Goal: Transaction & Acquisition: Purchase product/service

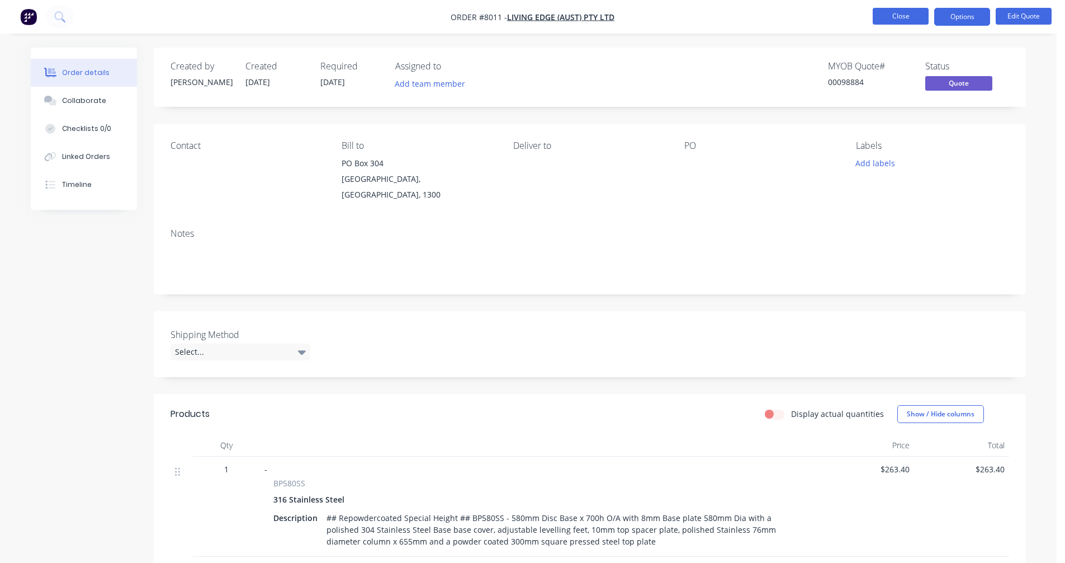
scroll to position [267, 0]
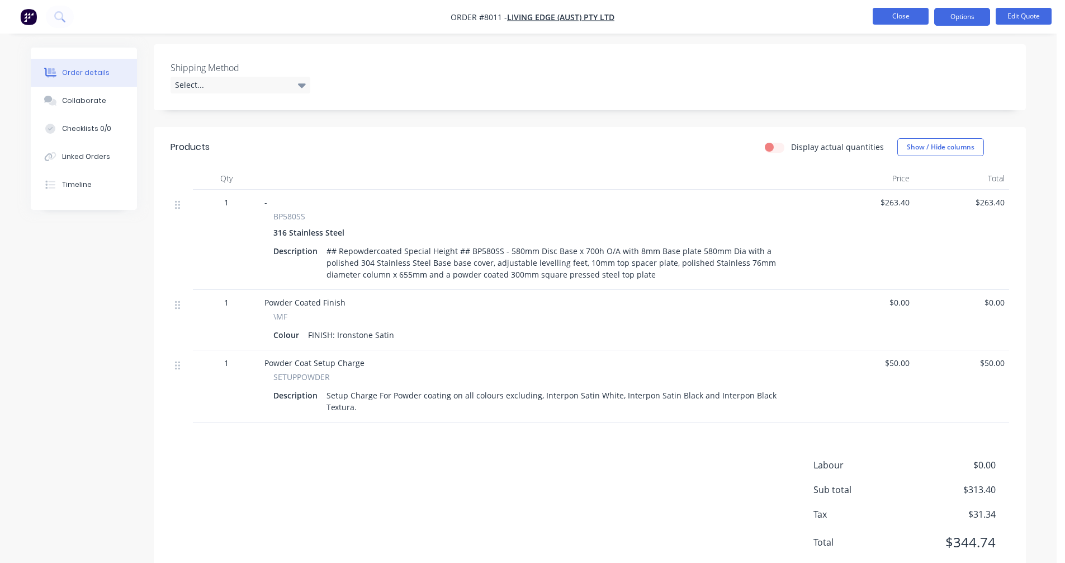
click at [899, 20] on button "Close" at bounding box center [901, 16] width 56 height 17
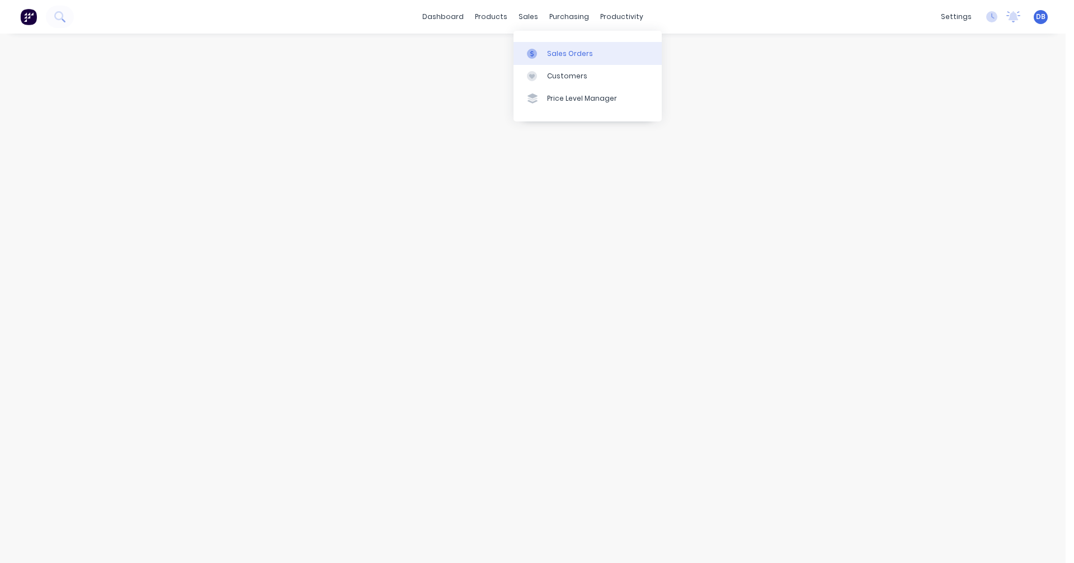
click at [546, 47] on link "Sales Orders" at bounding box center [587, 53] width 148 height 22
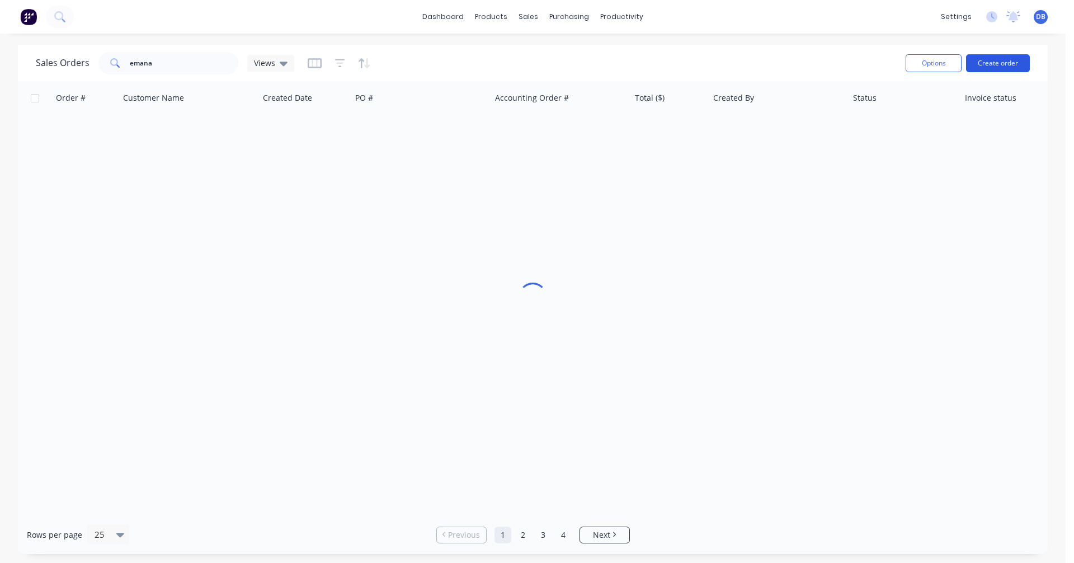
click at [994, 64] on button "Create order" at bounding box center [998, 63] width 64 height 18
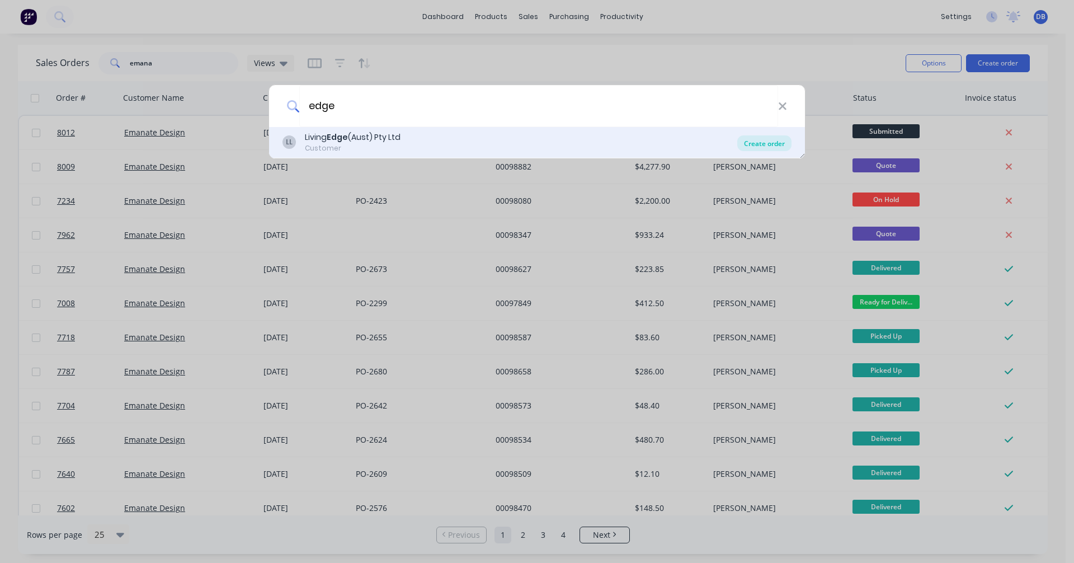
type input "edge"
click at [768, 145] on div "Create order" at bounding box center [764, 143] width 54 height 16
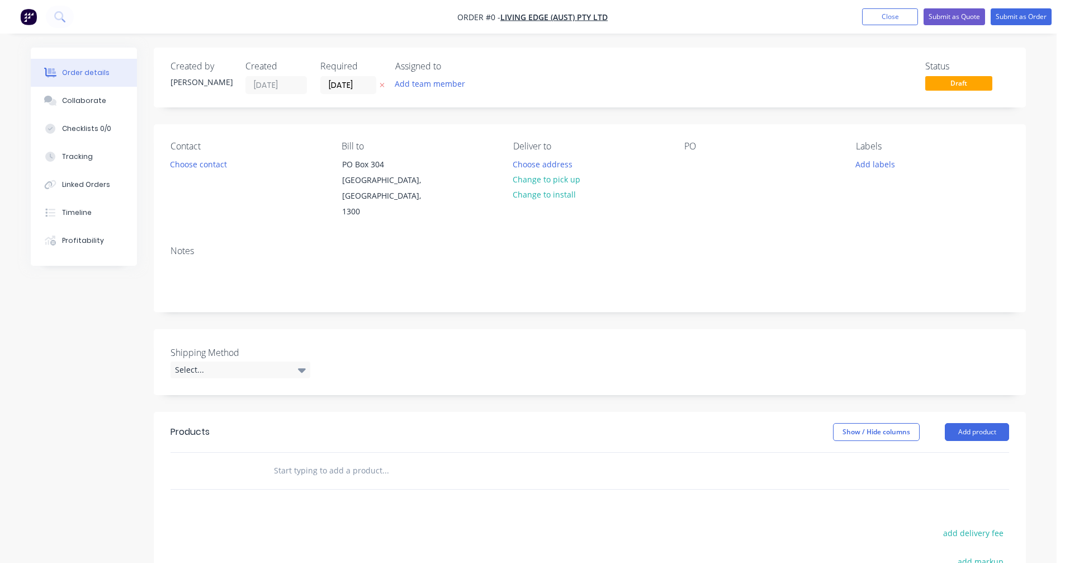
click at [303, 459] on input "text" at bounding box center [386, 470] width 224 height 22
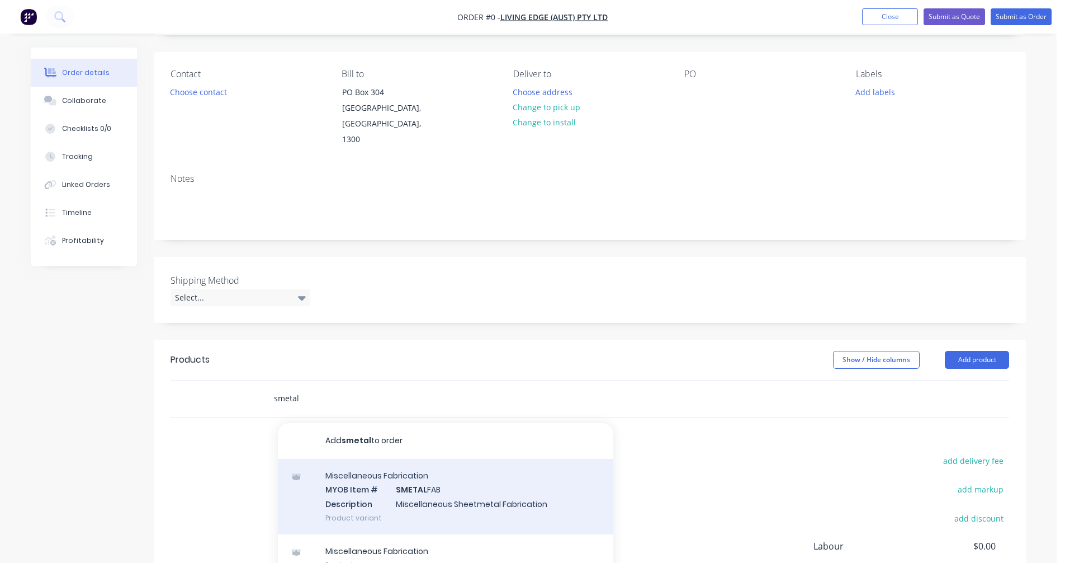
scroll to position [168, 0]
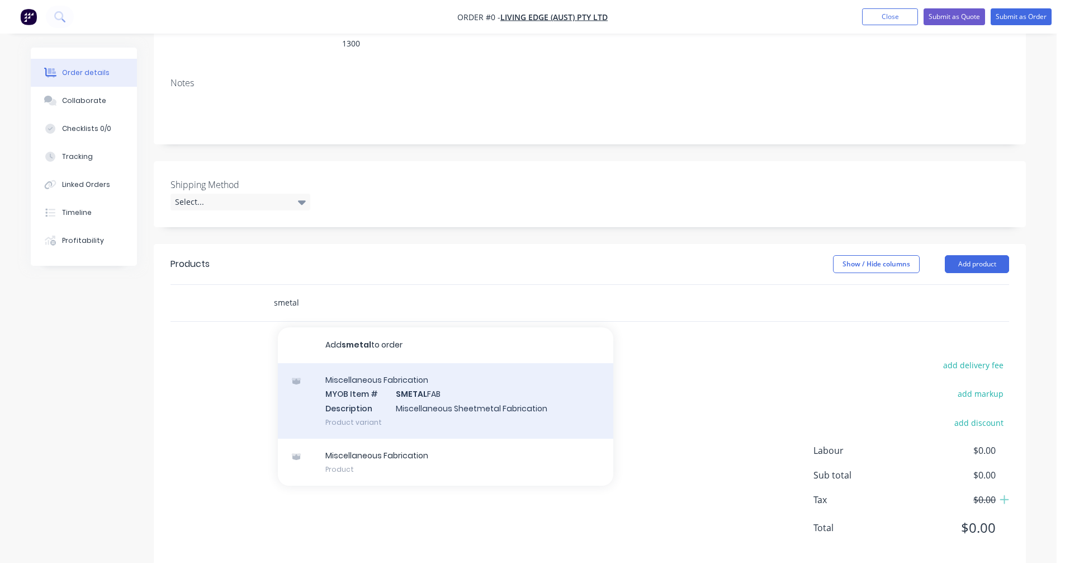
type input "smetal"
click at [420, 390] on div "Miscellaneous Fabrication MYOB Item # SMETAL FAB Description Miscellaneous Shee…" at bounding box center [446, 401] width 336 height 76
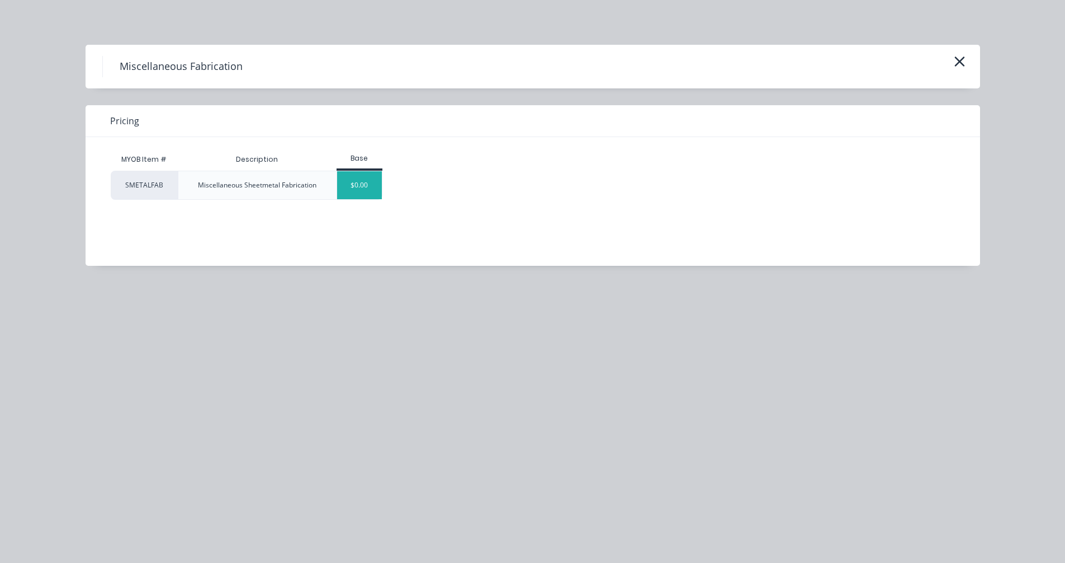
click at [352, 186] on div "$0.00" at bounding box center [359, 185] width 45 height 28
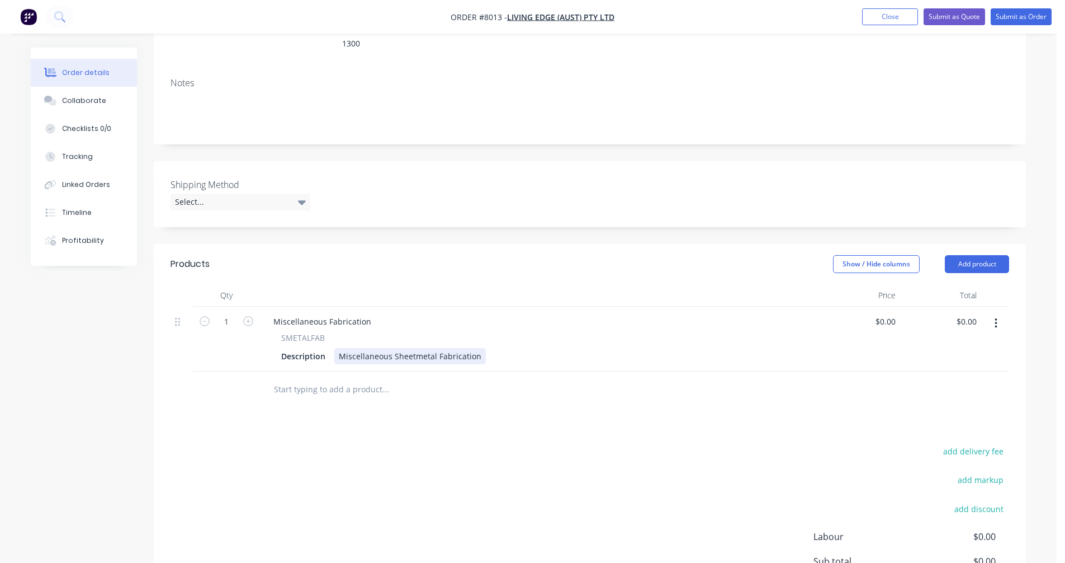
click at [425, 348] on div "Miscellaneous Sheetmetal Fabrication" at bounding box center [410, 356] width 152 height 16
drag, startPoint x: 478, startPoint y: 340, endPoint x: 331, endPoint y: 336, distance: 147.2
click at [332, 348] on div "Description Miscellaneous Sheetmetal Fabrication" at bounding box center [537, 356] width 521 height 16
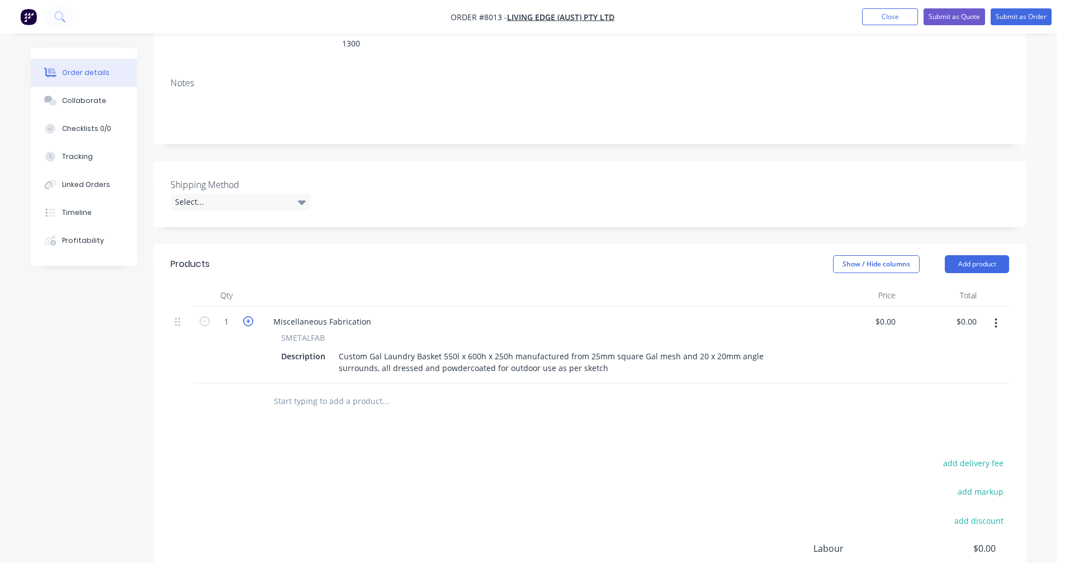
click at [250, 316] on icon "button" at bounding box center [248, 321] width 10 height 10
type input "4"
click at [312, 313] on div "Miscellaneous Fabrication" at bounding box center [323, 321] width 116 height 16
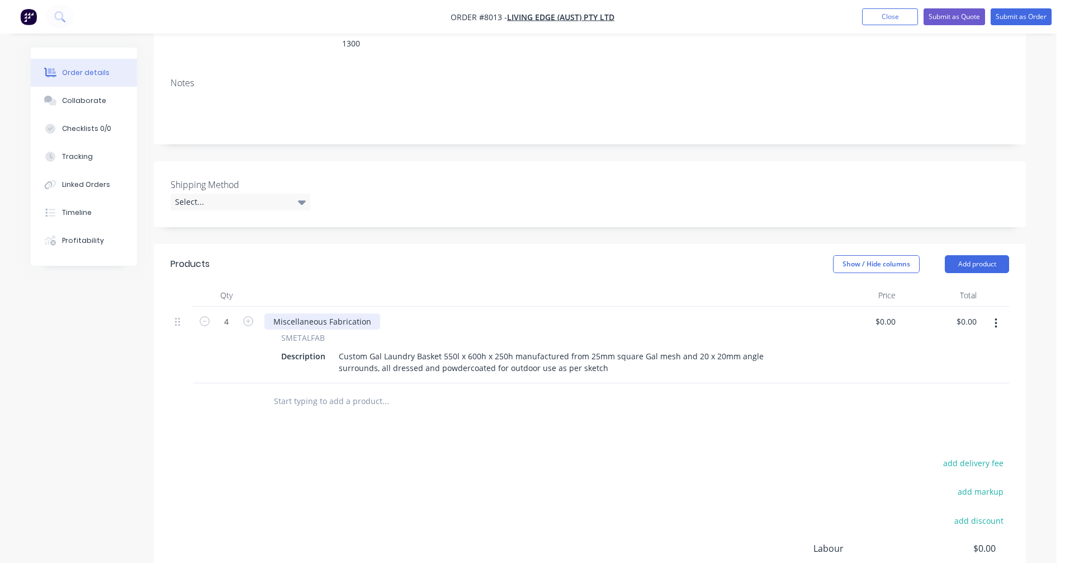
click at [328, 313] on div "Miscellaneous Fabrication" at bounding box center [323, 321] width 116 height 16
drag, startPoint x: 369, startPoint y: 306, endPoint x: 268, endPoint y: 307, distance: 101.2
click at [268, 313] on div "Miscellaneous Fabrication" at bounding box center [323, 321] width 116 height 16
click at [348, 390] on input "text" at bounding box center [386, 401] width 224 height 22
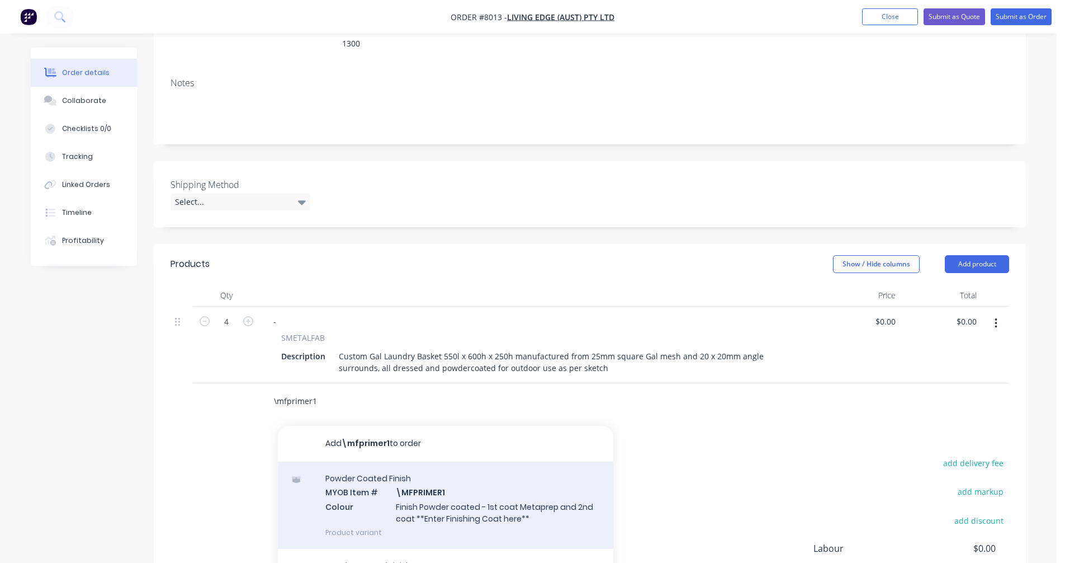
type input "\mfprimer1"
click at [421, 484] on div "Powder Coated Finish MYOB Item # \MFPRIMER1 Colour Finish Powder coated - 1st c…" at bounding box center [446, 504] width 336 height 87
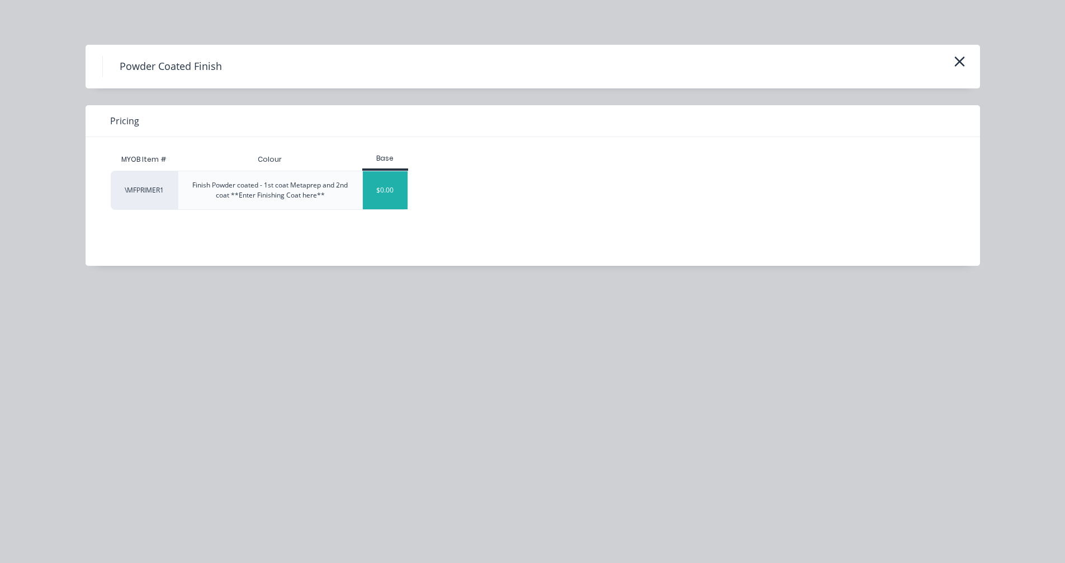
click at [375, 188] on div "$0.00" at bounding box center [385, 190] width 45 height 38
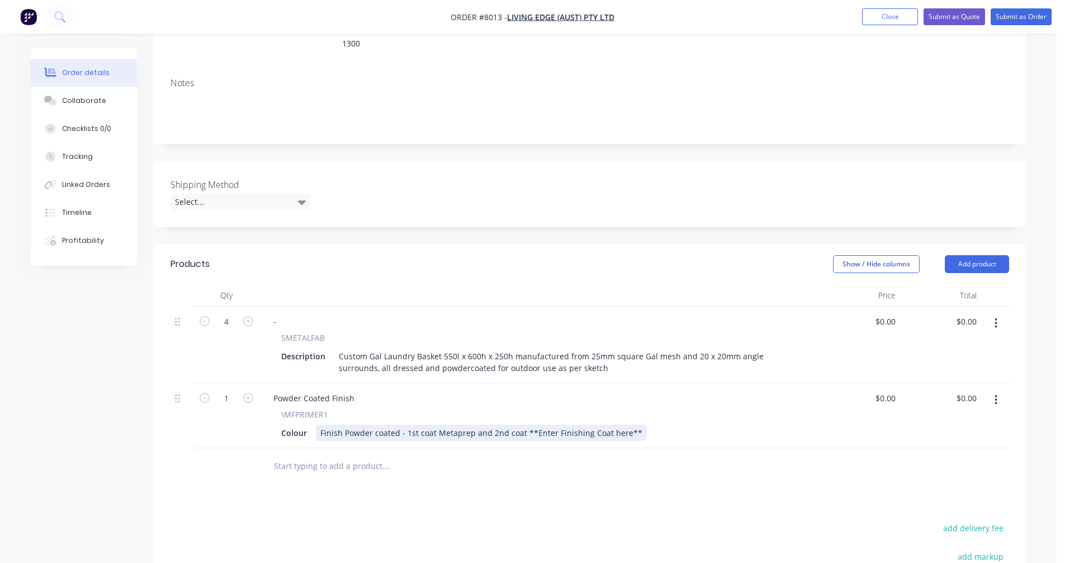
click at [541, 425] on div "Finish Powder coated - 1st coat Metaprep and 2nd coat **Enter Finishing Coat he…" at bounding box center [481, 433] width 331 height 16
drag, startPoint x: 631, startPoint y: 417, endPoint x: 522, endPoint y: 417, distance: 109.1
click at [522, 425] on div "Finish Powder coated - 1st coat Metaprep and 2nd coat **Enter Finishing Coat he…" at bounding box center [481, 433] width 331 height 16
type input "$0.00"
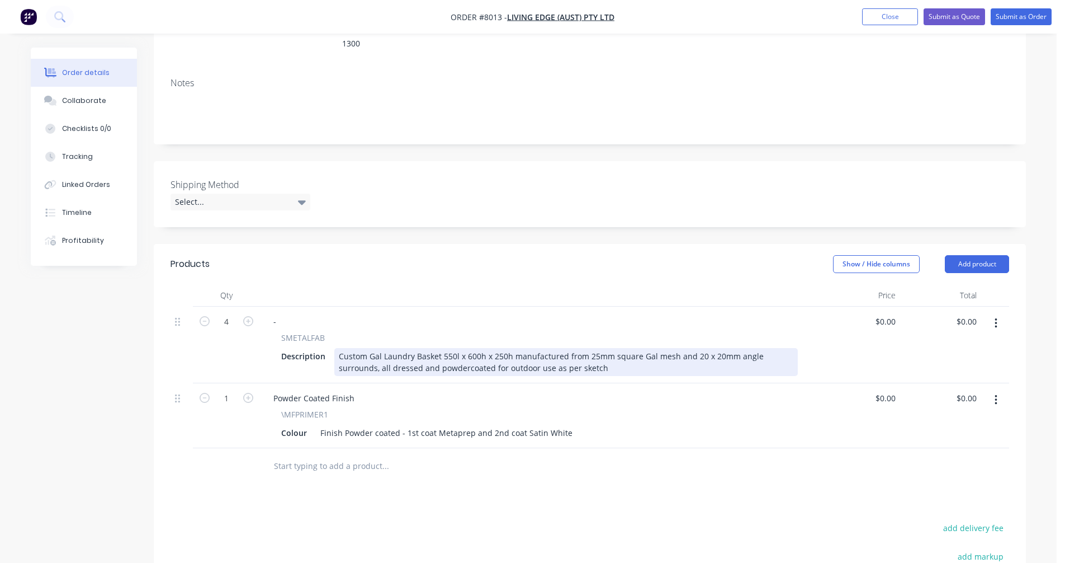
click at [584, 349] on div "Custom Gal Laundry Basket 550l x 600h x 250h manufactured from 25mm square Gal …" at bounding box center [566, 362] width 464 height 28
click at [455, 348] on div "Custom Gal Laundry Basket 550l x 600h x 250h manufactured from 25mm square Gal …" at bounding box center [566, 362] width 464 height 28
type input "$290.00"
type input "$1,160.00"
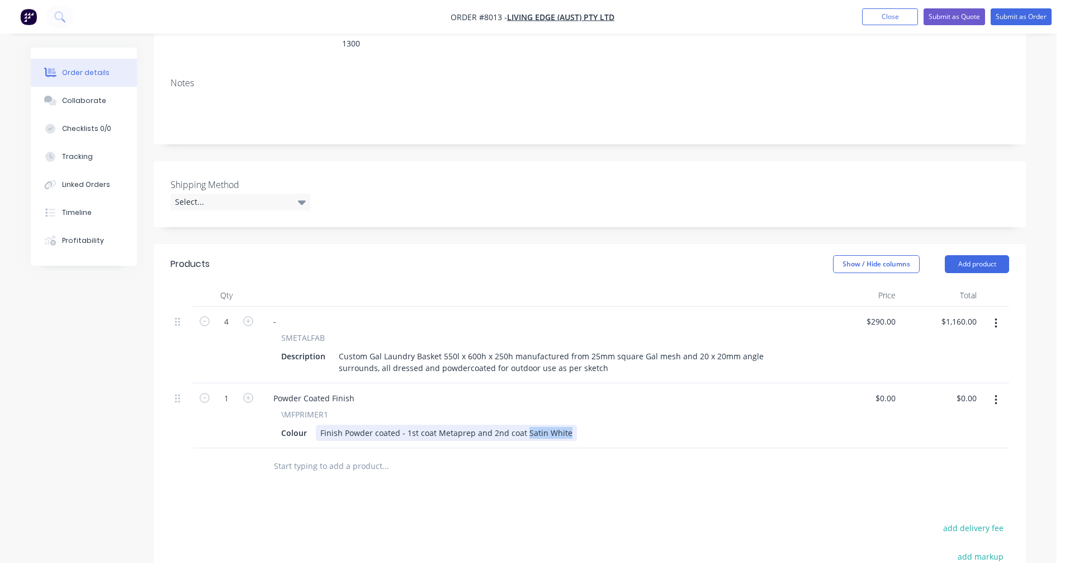
drag, startPoint x: 567, startPoint y: 417, endPoint x: 524, endPoint y: 412, distance: 43.4
click at [524, 425] on div "Finish Powder coated - 1st coat Metaprep and 2nd coat Satin White" at bounding box center [446, 433] width 261 height 16
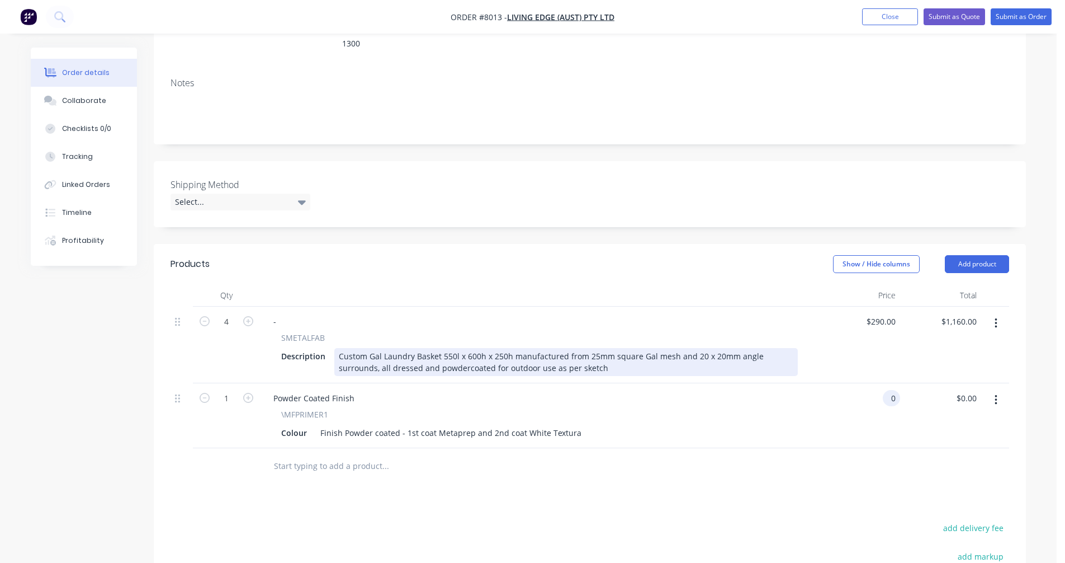
type input "$0.00"
click at [587, 356] on div "Custom Gal Laundry Basket 550l x 600h x 250h manufactured from 25mm square Gal …" at bounding box center [566, 362] width 464 height 28
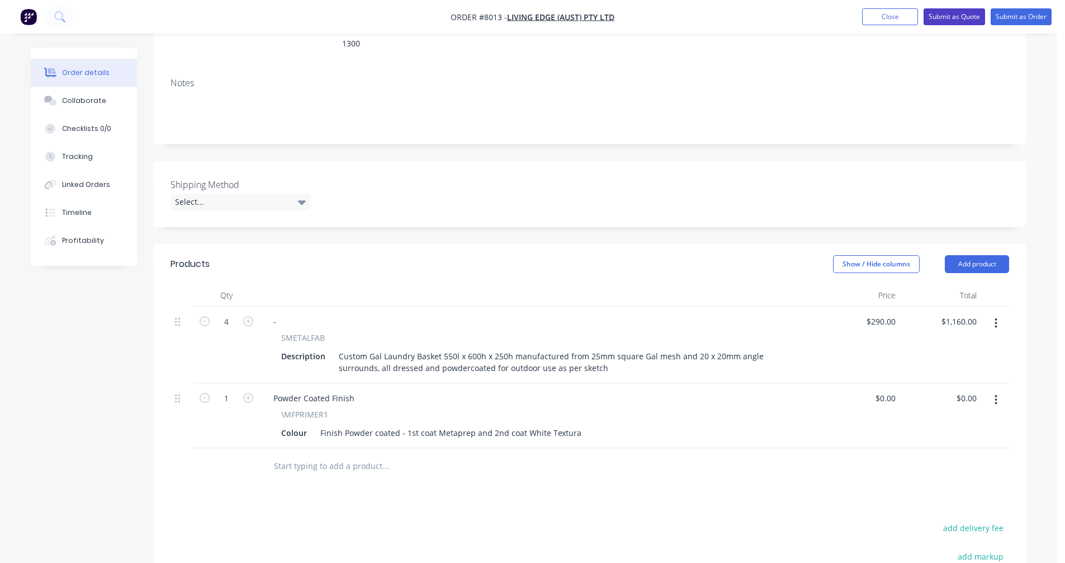
click at [959, 16] on button "Submit as Quote" at bounding box center [955, 16] width 62 height 17
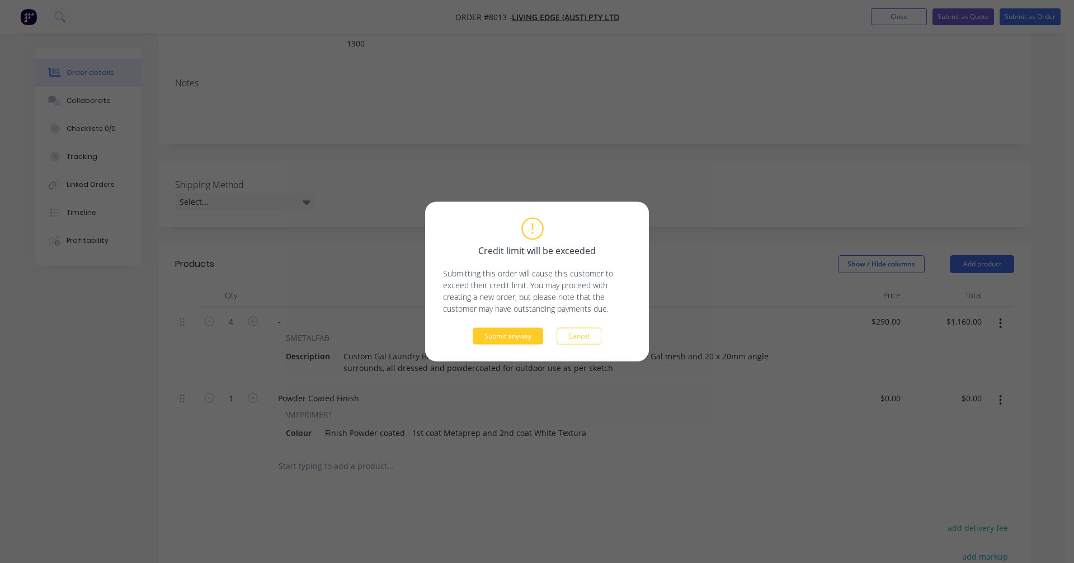
click at [510, 344] on button "Submit anyway" at bounding box center [508, 336] width 70 height 17
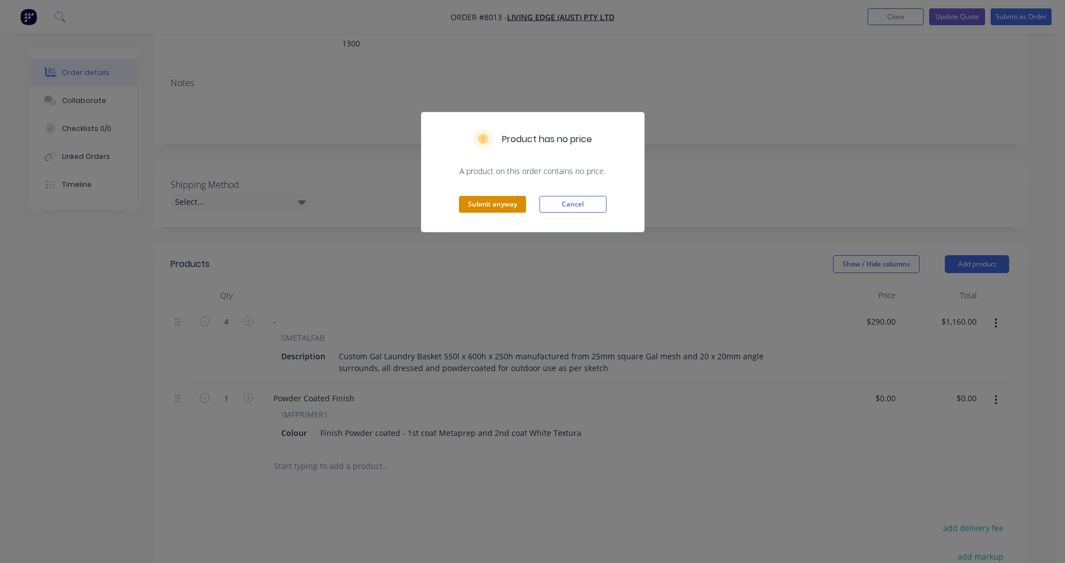
click at [499, 205] on button "Submit anyway" at bounding box center [492, 204] width 67 height 17
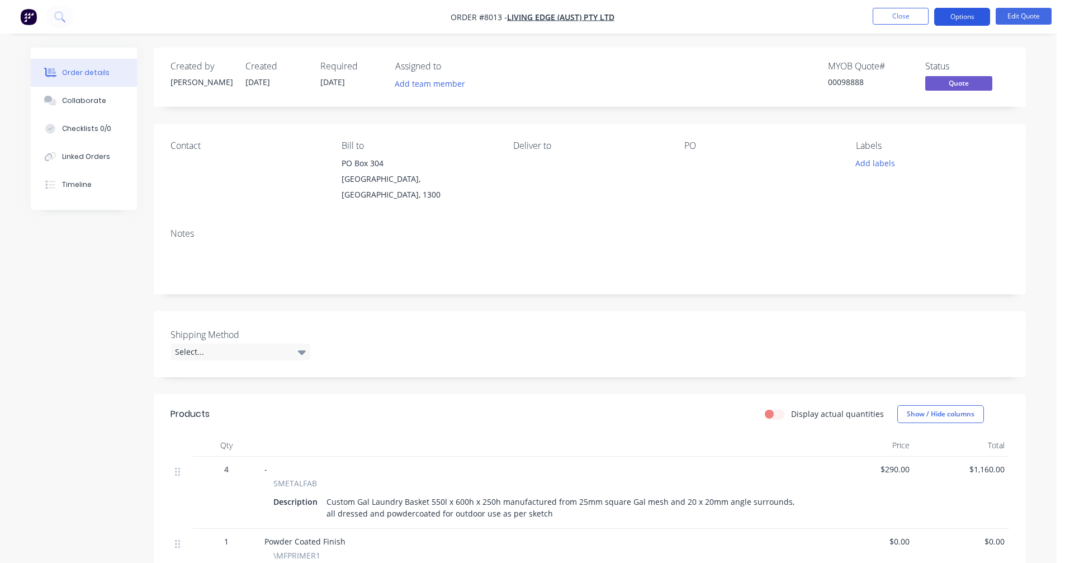
click at [968, 16] on button "Options" at bounding box center [963, 17] width 56 height 18
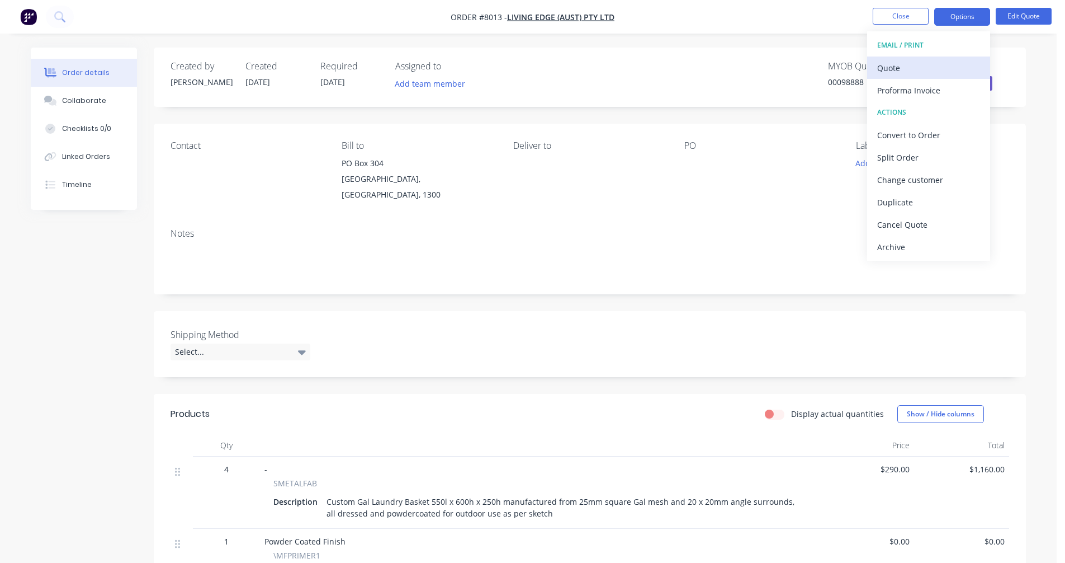
click at [908, 65] on div "Quote" at bounding box center [929, 68] width 103 height 16
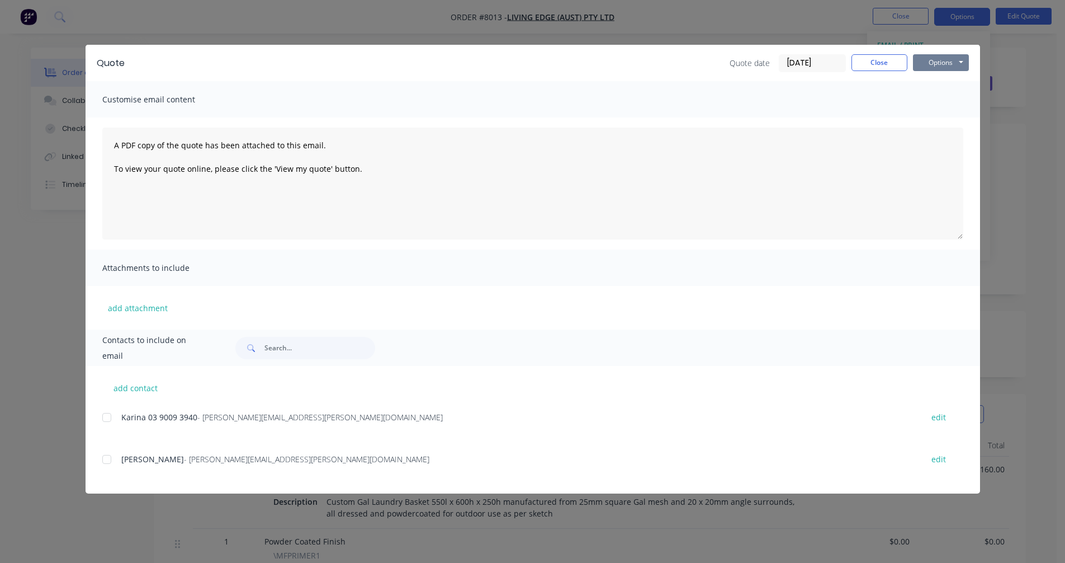
click at [944, 55] on button "Options" at bounding box center [941, 62] width 56 height 17
click at [952, 77] on button "Preview" at bounding box center [949, 82] width 72 height 18
click at [880, 59] on button "Close" at bounding box center [880, 62] width 56 height 17
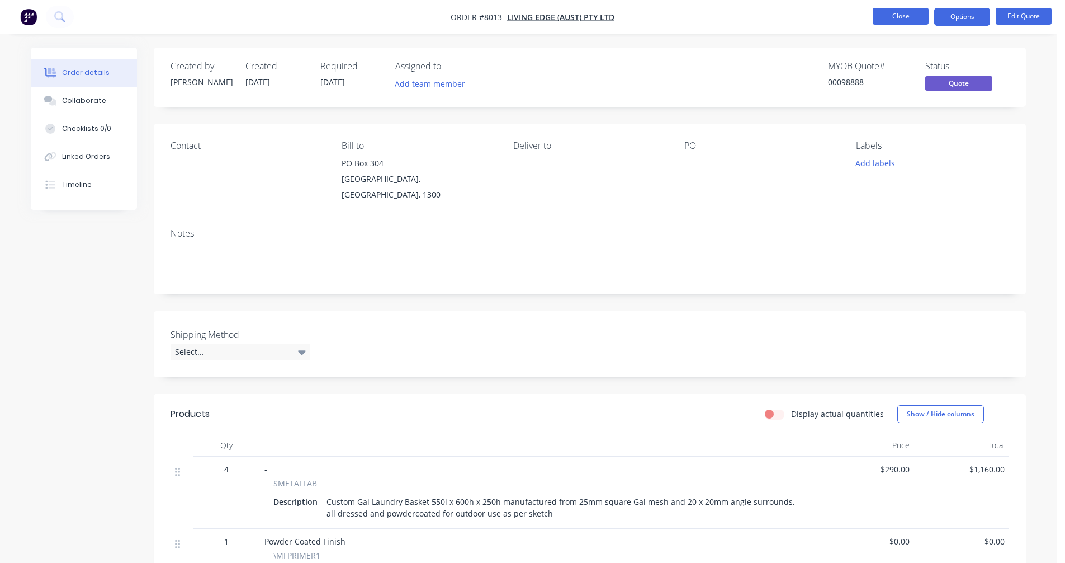
click at [897, 17] on button "Close" at bounding box center [901, 16] width 56 height 17
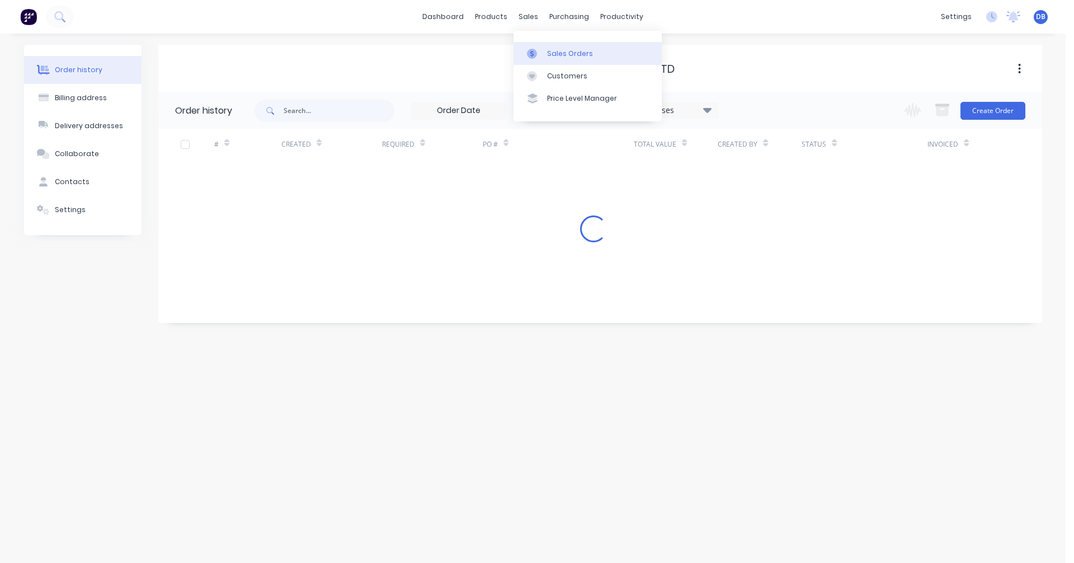
click at [562, 50] on div "Sales Orders" at bounding box center [570, 54] width 46 height 10
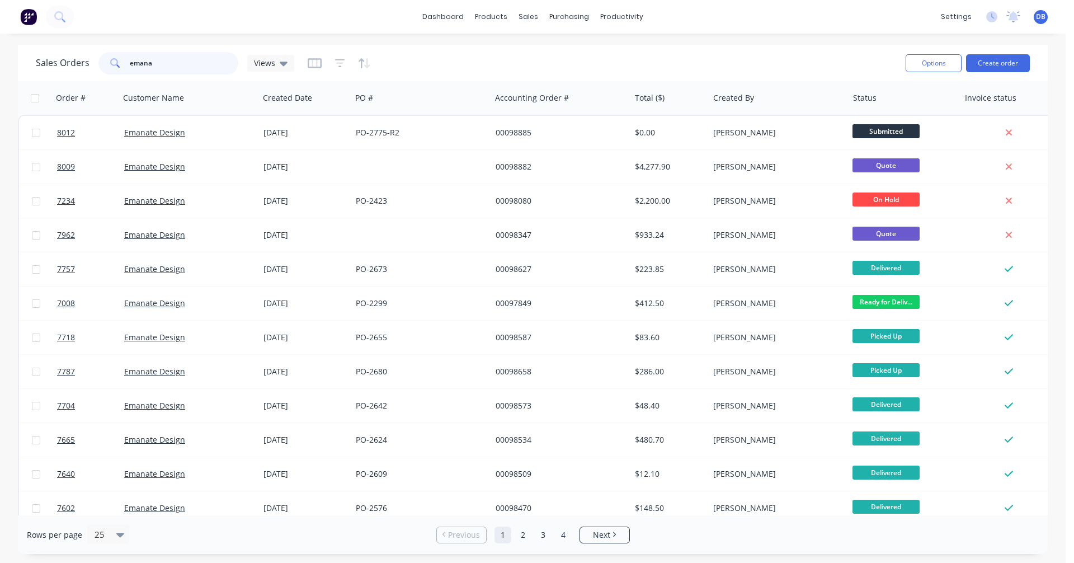
drag, startPoint x: 154, startPoint y: 63, endPoint x: 107, endPoint y: 62, distance: 47.0
click at [107, 62] on div "emana" at bounding box center [168, 63] width 140 height 22
type input "96111"
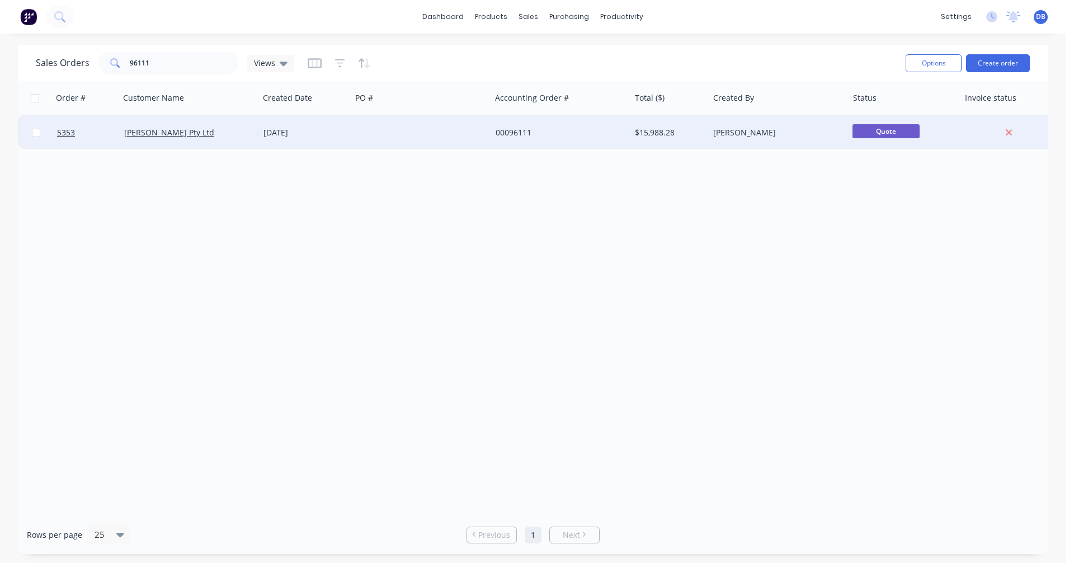
click at [292, 134] on div "[DATE]" at bounding box center [304, 132] width 83 height 11
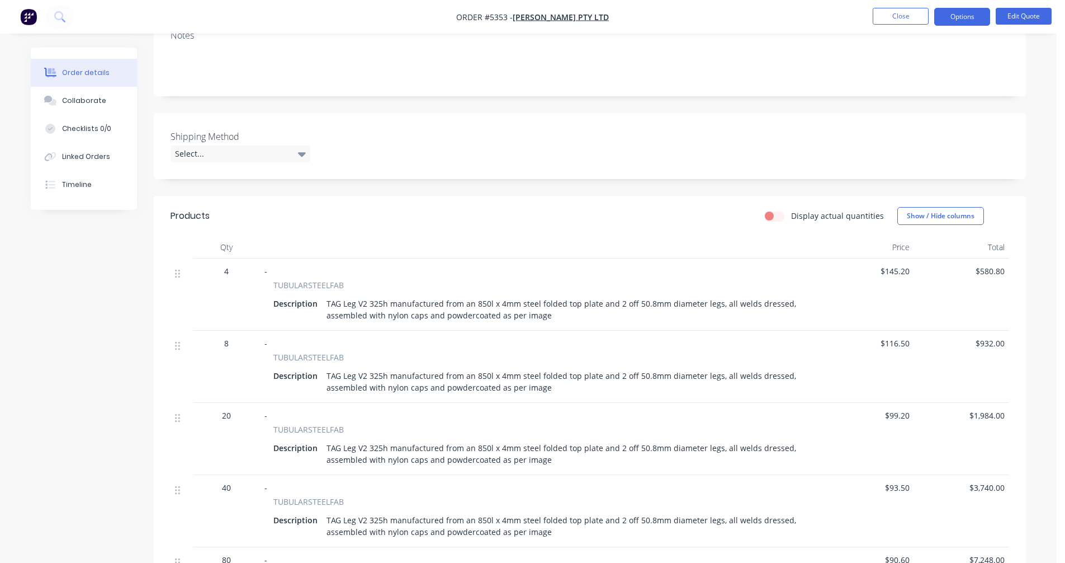
scroll to position [224, 0]
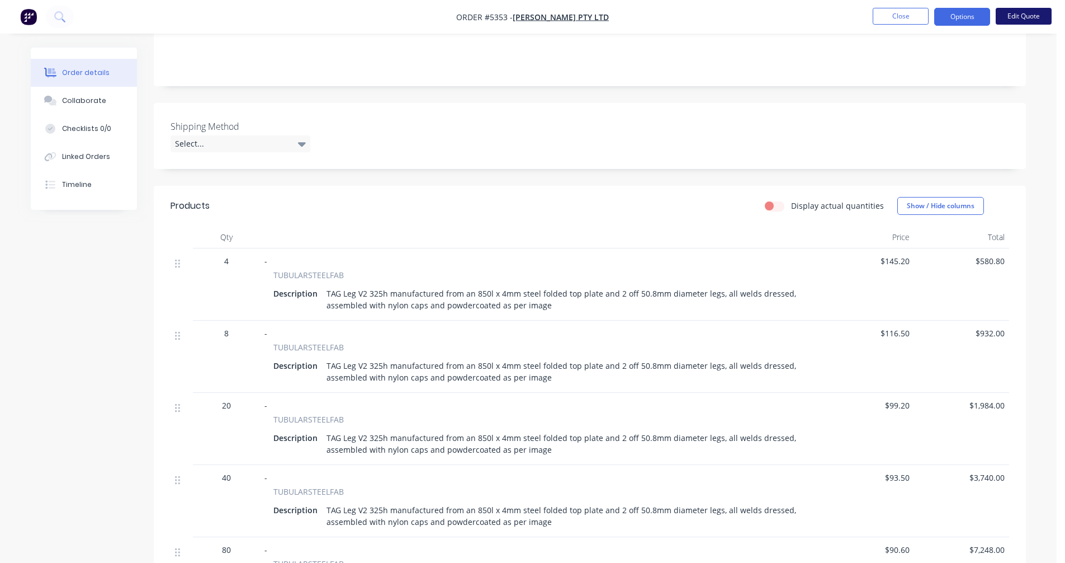
click at [1019, 16] on button "Edit Quote" at bounding box center [1024, 16] width 56 height 17
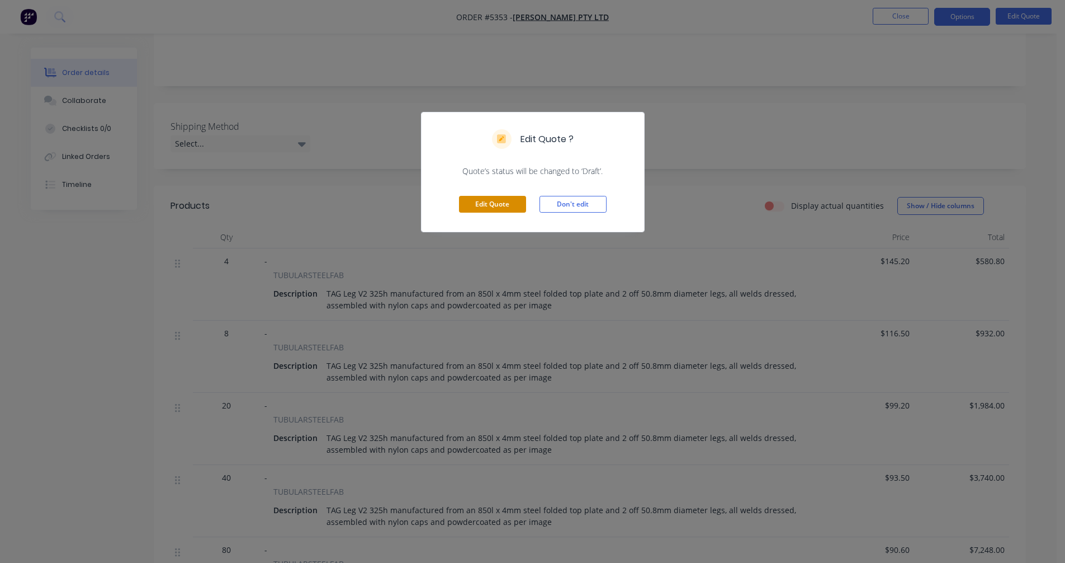
click at [489, 205] on button "Edit Quote" at bounding box center [492, 204] width 67 height 17
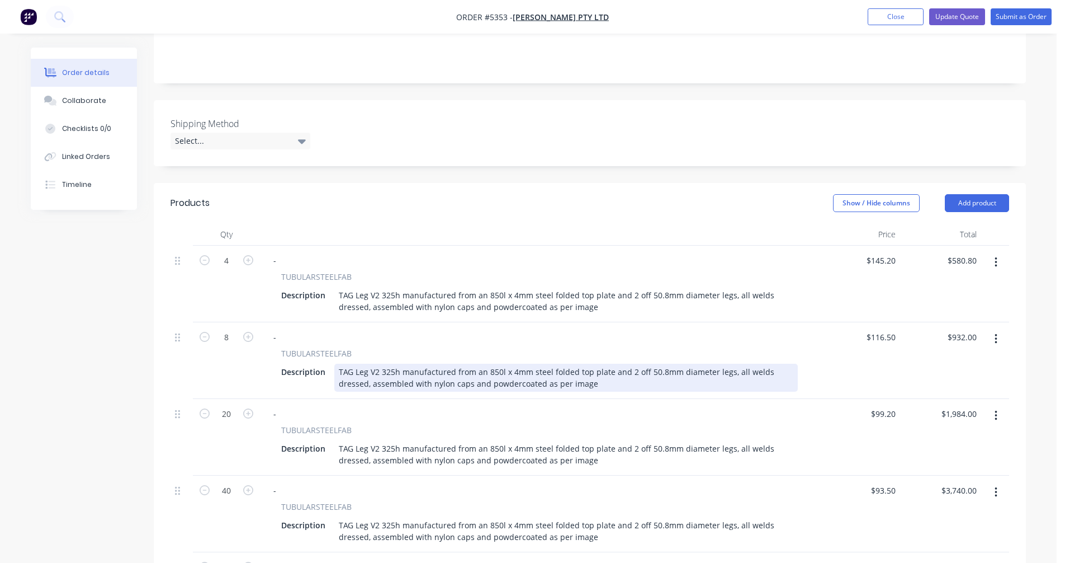
scroll to position [280, 0]
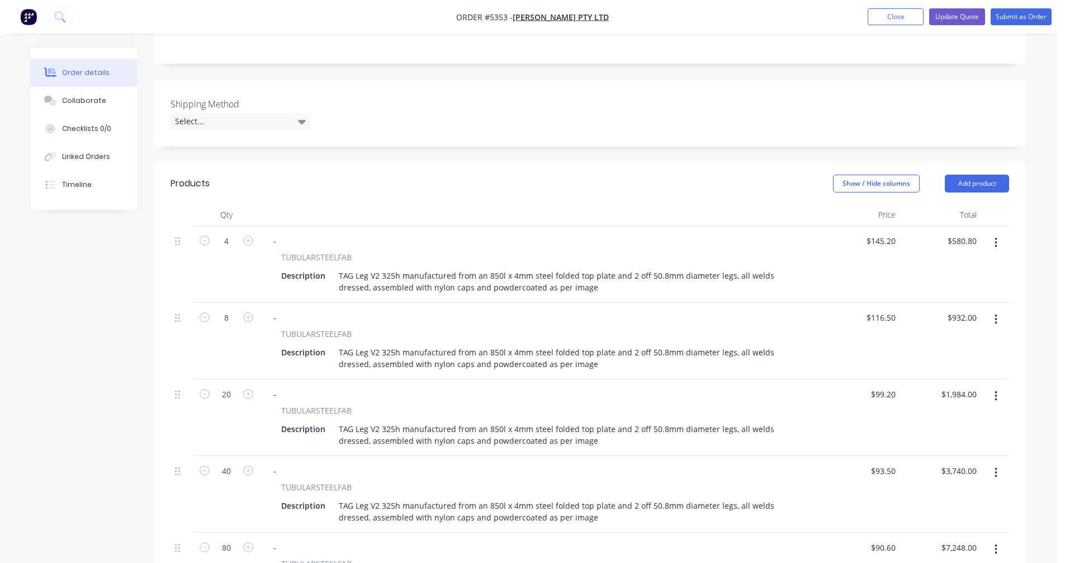
click at [997, 238] on icon "button" at bounding box center [996, 243] width 2 height 10
click at [956, 286] on div "Duplicate" at bounding box center [956, 294] width 86 height 16
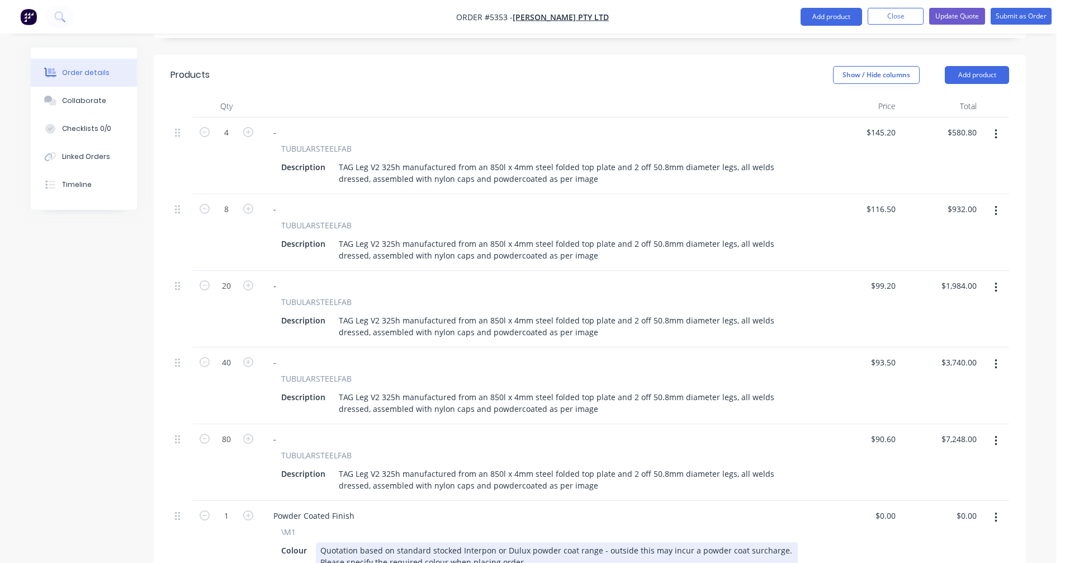
scroll to position [559, 0]
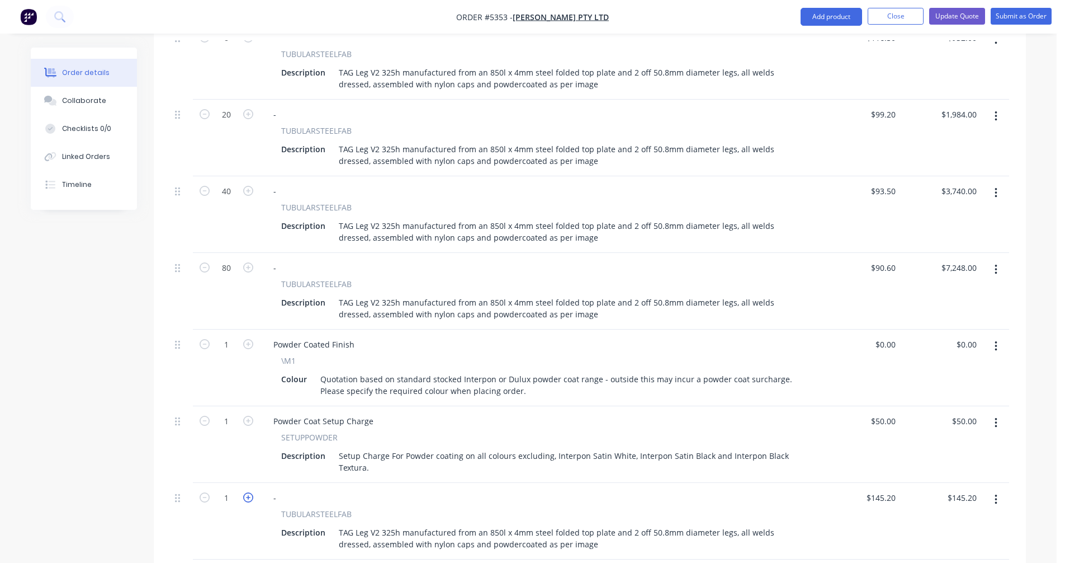
click at [244, 492] on icon "button" at bounding box center [248, 497] width 10 height 10
type input "2"
type input "$290.40"
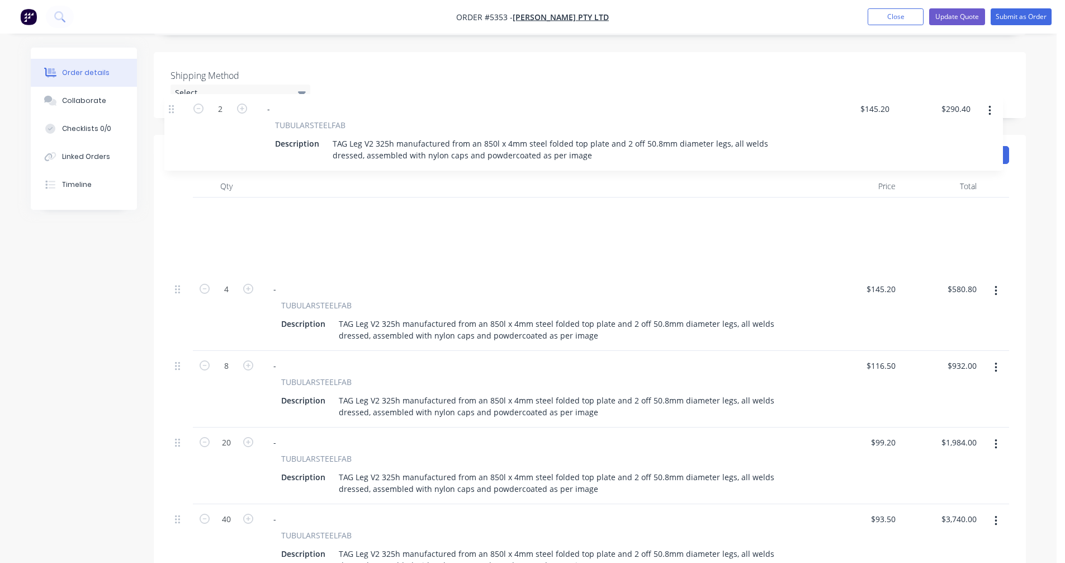
scroll to position [306, 0]
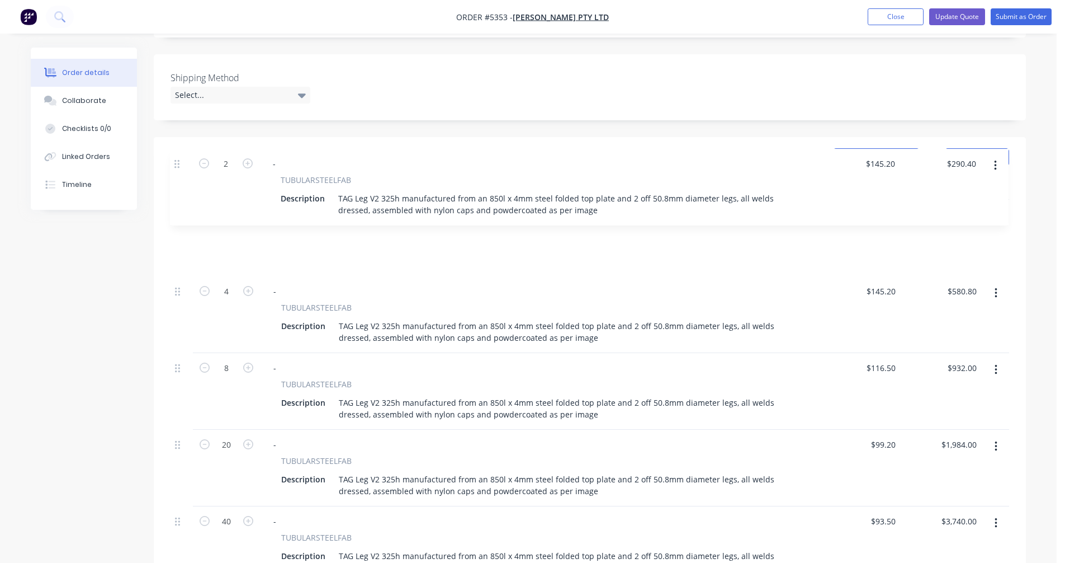
drag, startPoint x: 178, startPoint y: 454, endPoint x: 177, endPoint y: 163, distance: 290.8
click at [177, 200] on div "4 - TUBULARSTEELFAB Description TAG Leg V2 325h manufactured from an 850l x 4mm…" at bounding box center [590, 506] width 839 height 613
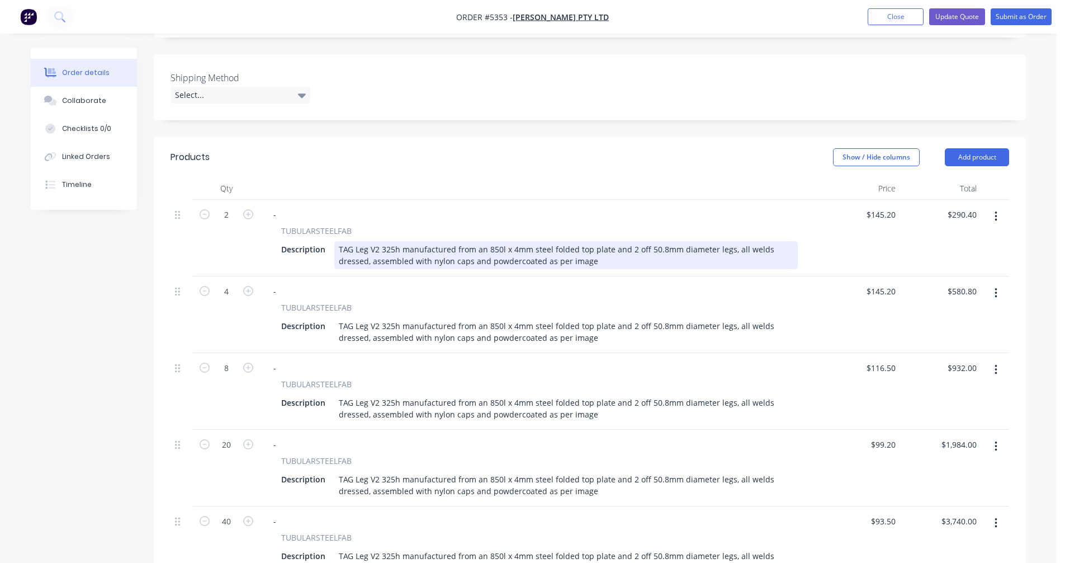
click at [595, 241] on div "TAG Leg V2 325h manufactured from an 850l x 4mm steel folded top plate and 2 of…" at bounding box center [566, 255] width 464 height 28
type input "$168.30"
type input "$336.60"
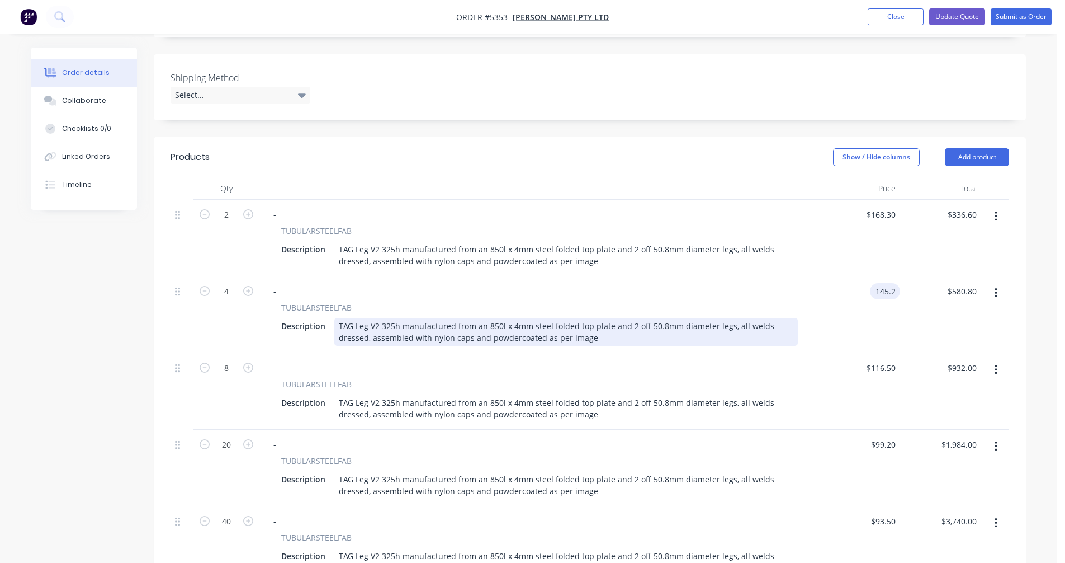
click at [537, 318] on div "TAG Leg V2 325h manufactured from an 850l x 4mm steel folded top plate and 2 of…" at bounding box center [566, 332] width 464 height 28
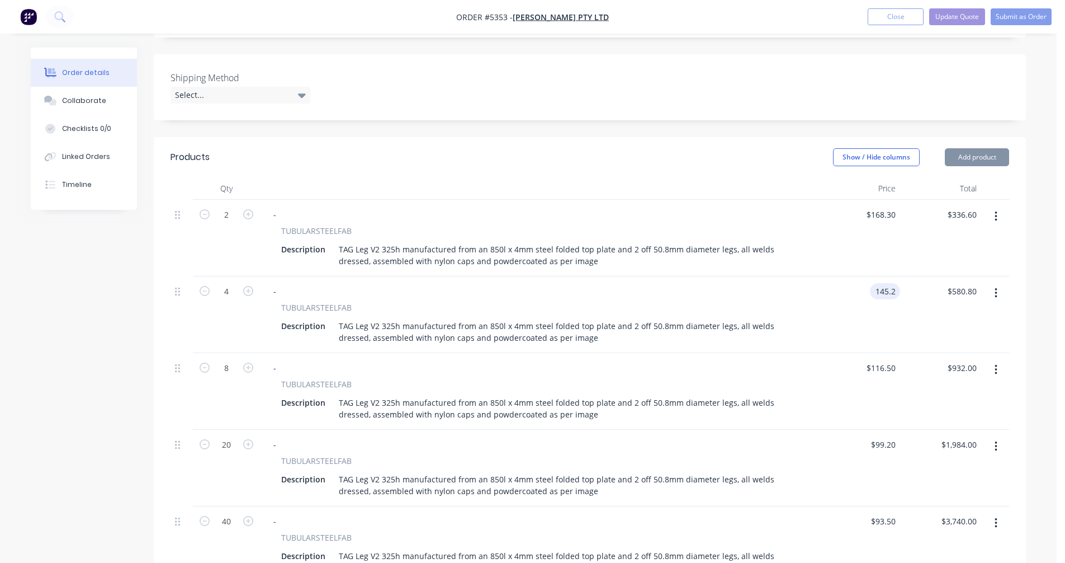
type input "$145.20"
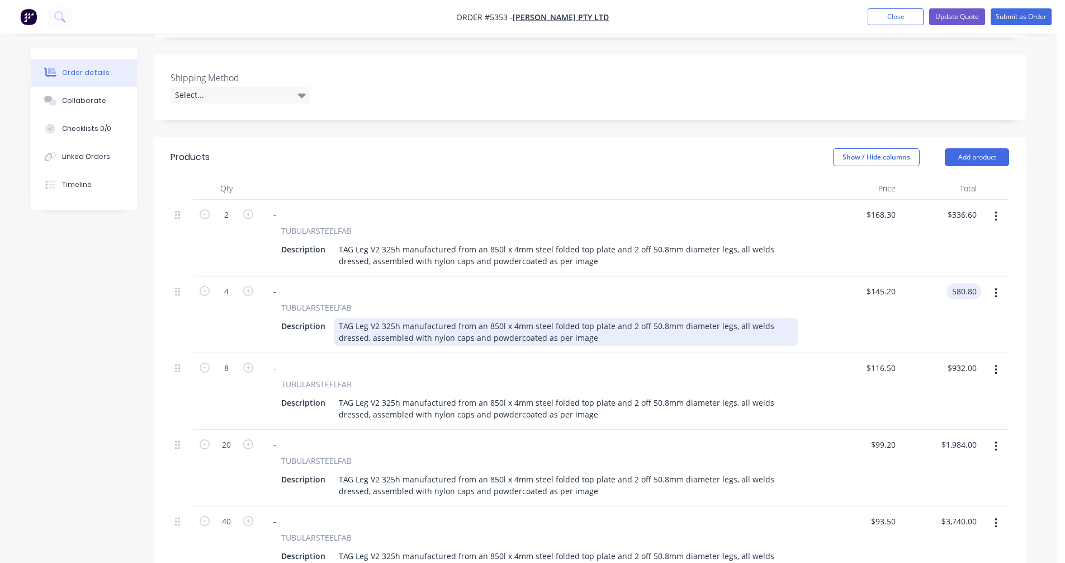
type input "$580.80"
click at [543, 318] on div "TAG Leg V2 325h manufactured from an 850l x 4mm steel folded top plate and 2 of…" at bounding box center [566, 332] width 464 height 28
type input "$127.00"
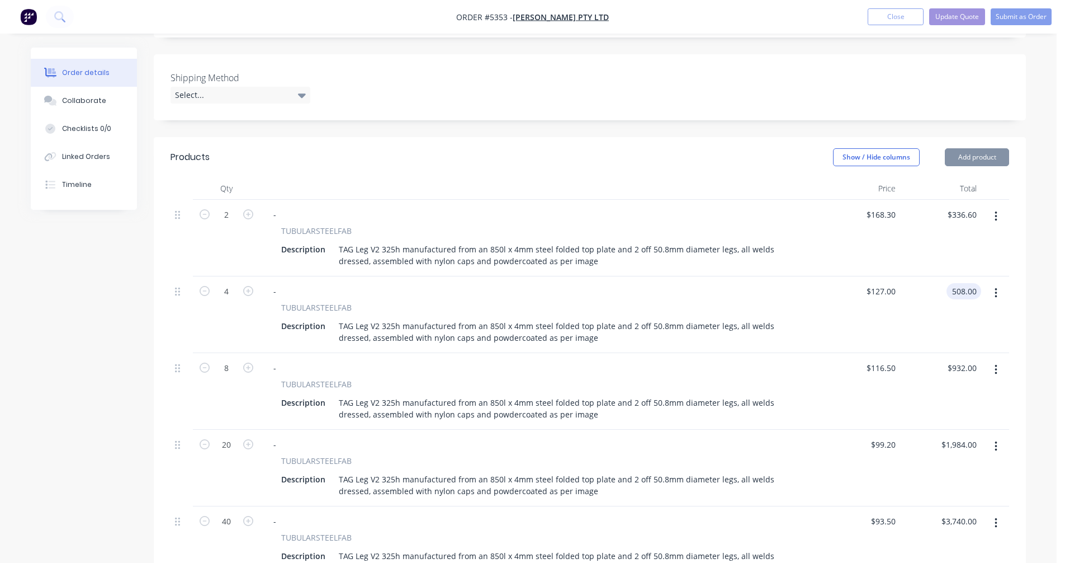
type input "$508.00"
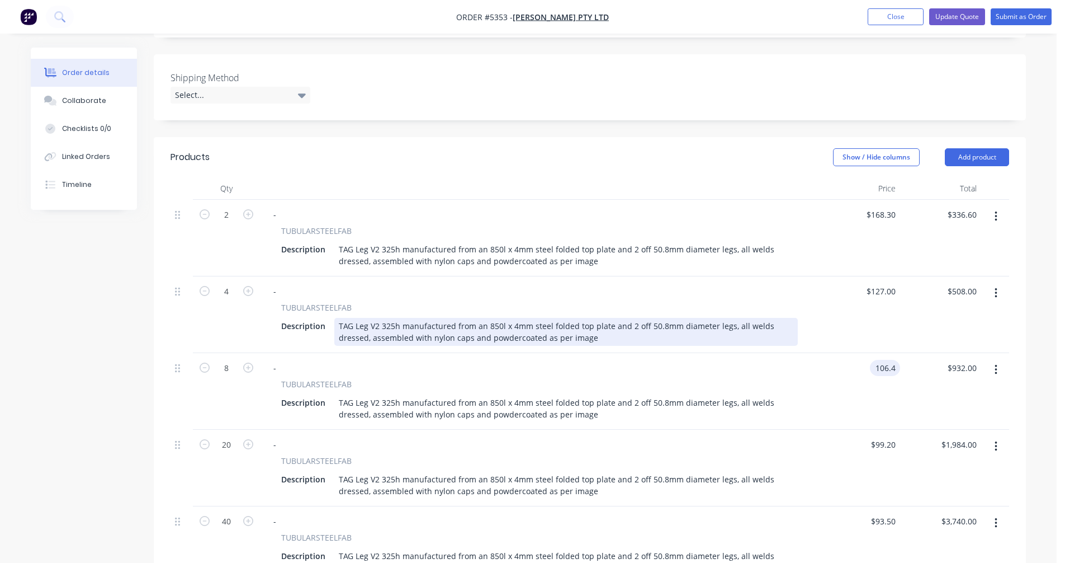
type input "$106.40"
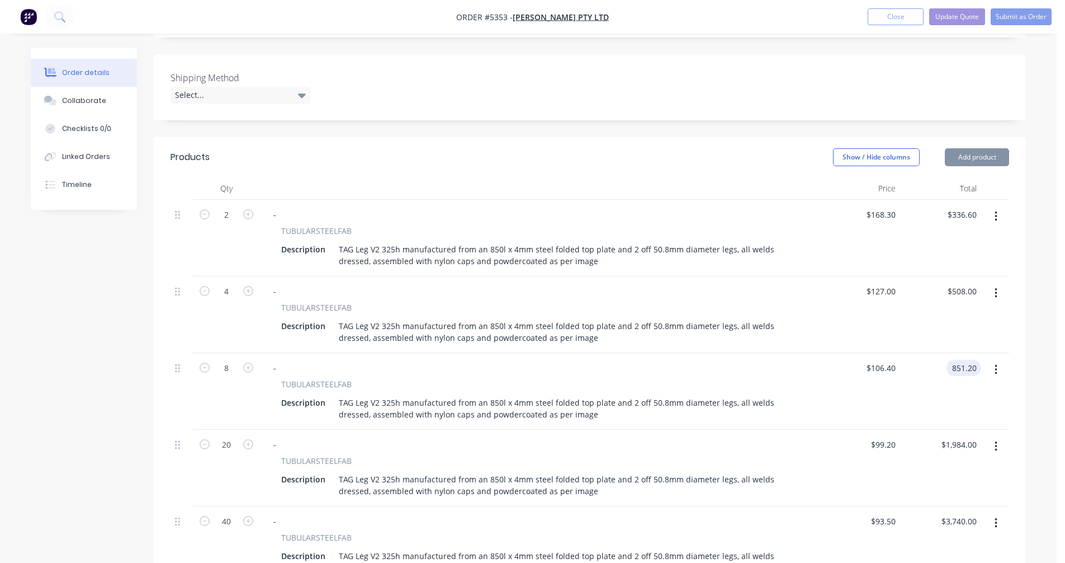
type input "$851.20"
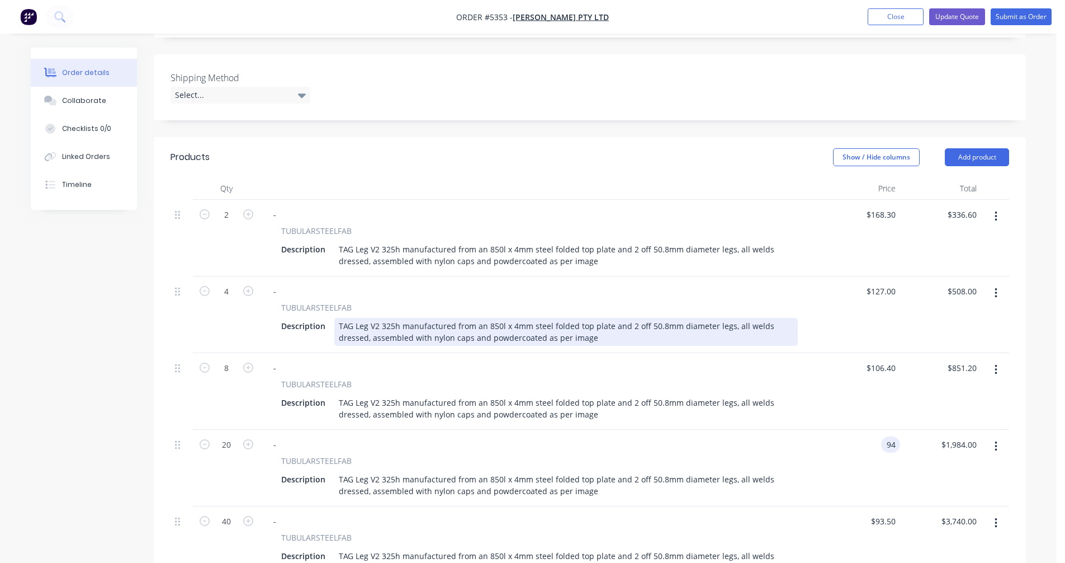
type input "$94.00"
type input "$1,880.00"
type input "$89.90"
type input "$3,596.00"
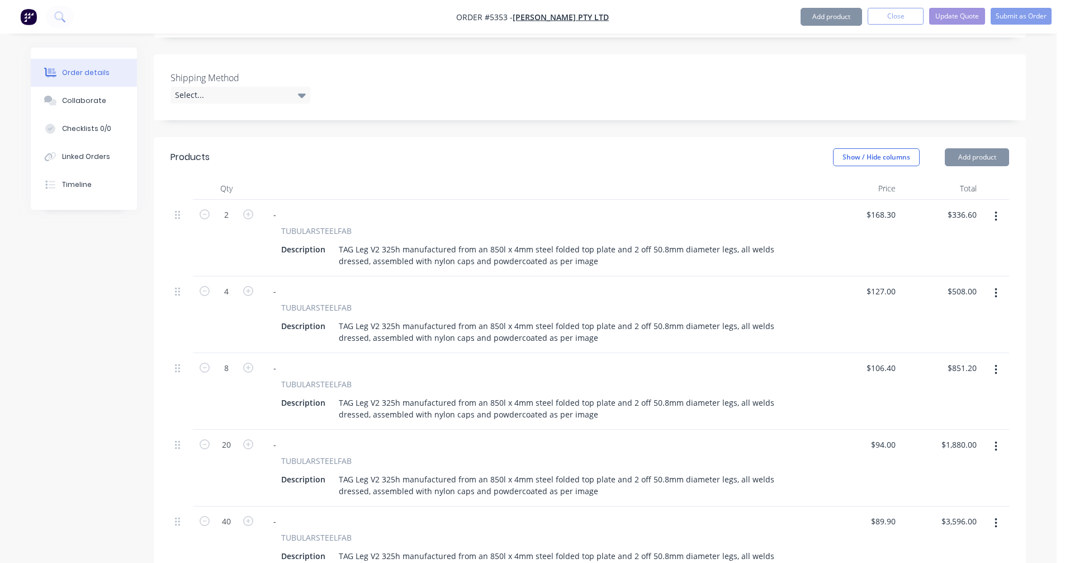
scroll to position [610, 0]
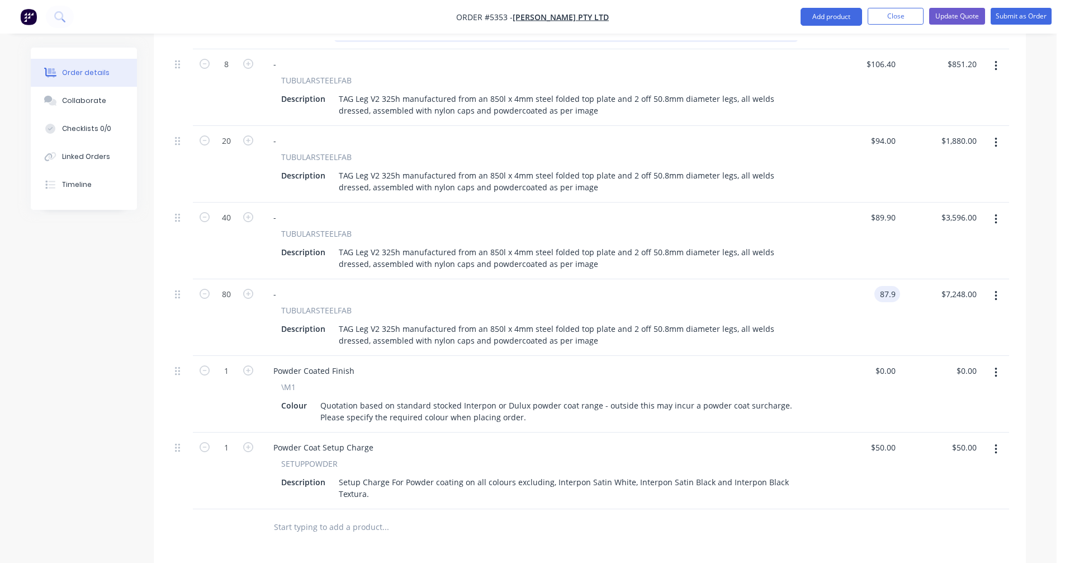
type input "$87.90"
type input "$7,032.00"
click at [965, 13] on button "Update Quote" at bounding box center [958, 16] width 56 height 17
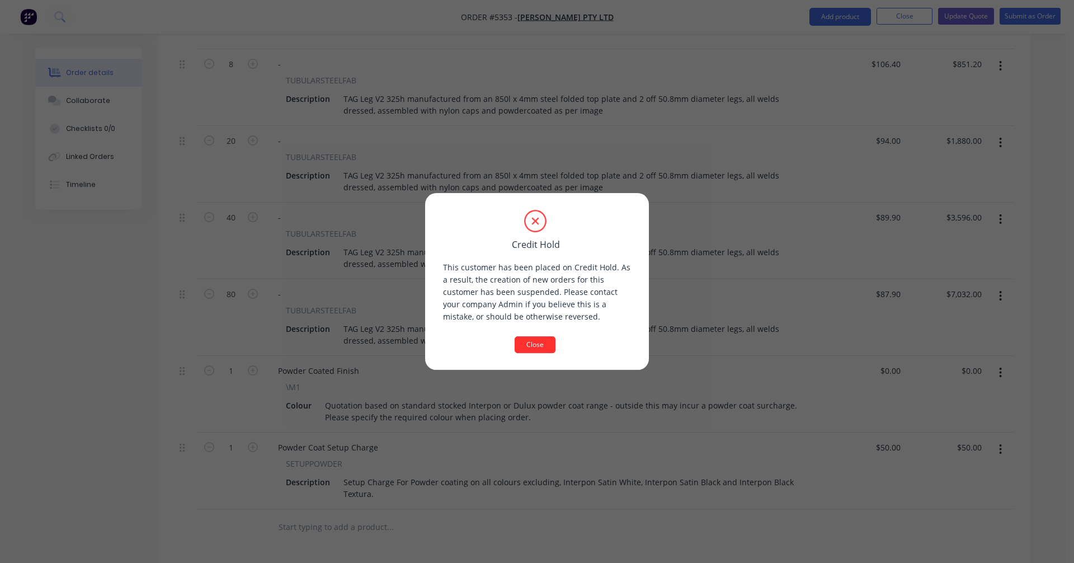
click at [540, 343] on button "Close" at bounding box center [535, 344] width 41 height 17
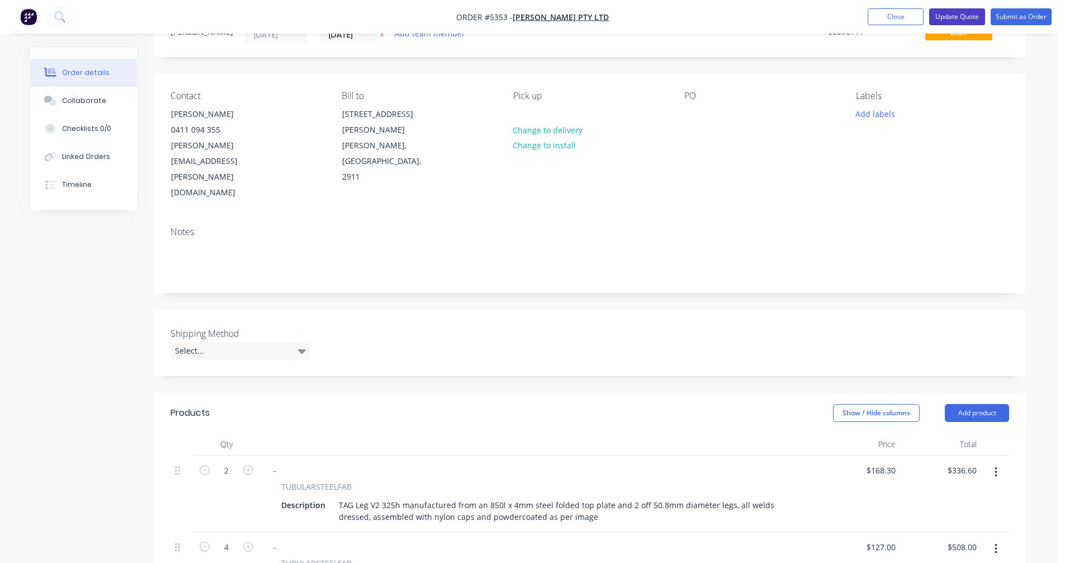
scroll to position [0, 0]
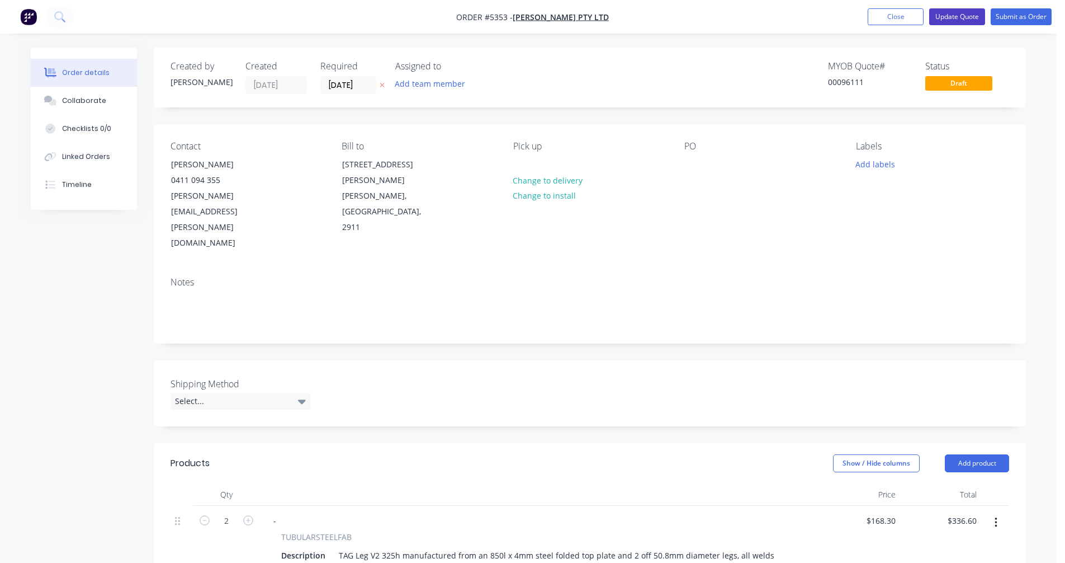
click at [949, 19] on button "Update Quote" at bounding box center [958, 16] width 56 height 17
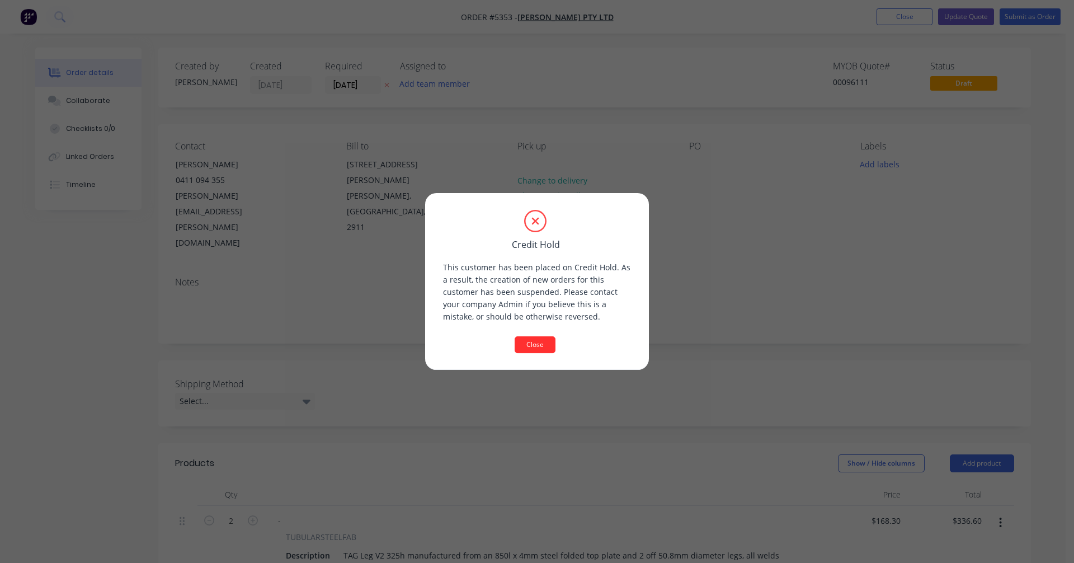
click at [537, 346] on button "Close" at bounding box center [535, 344] width 41 height 17
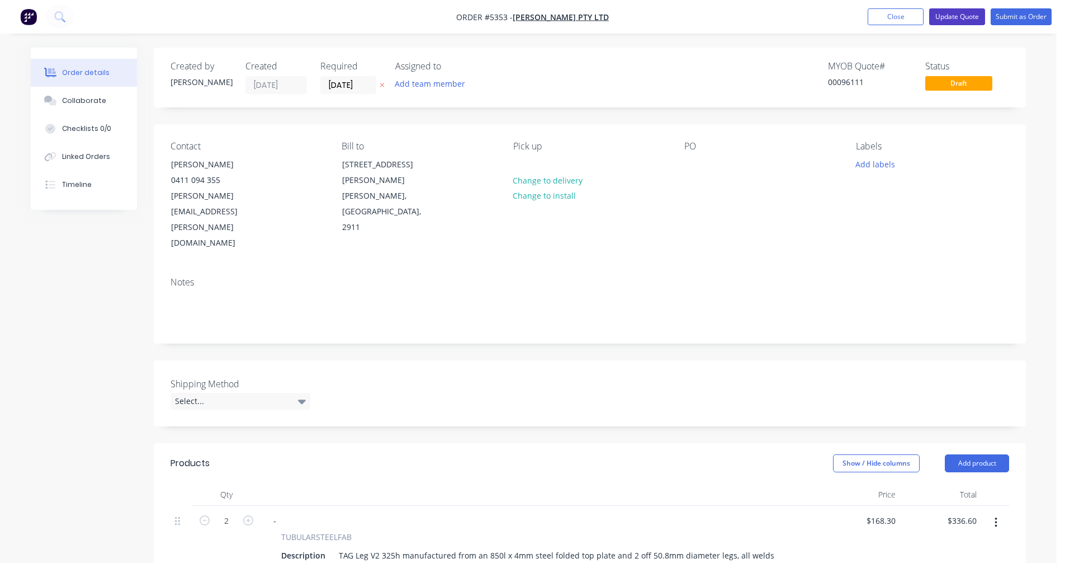
click at [960, 15] on button "Update Quote" at bounding box center [958, 16] width 56 height 17
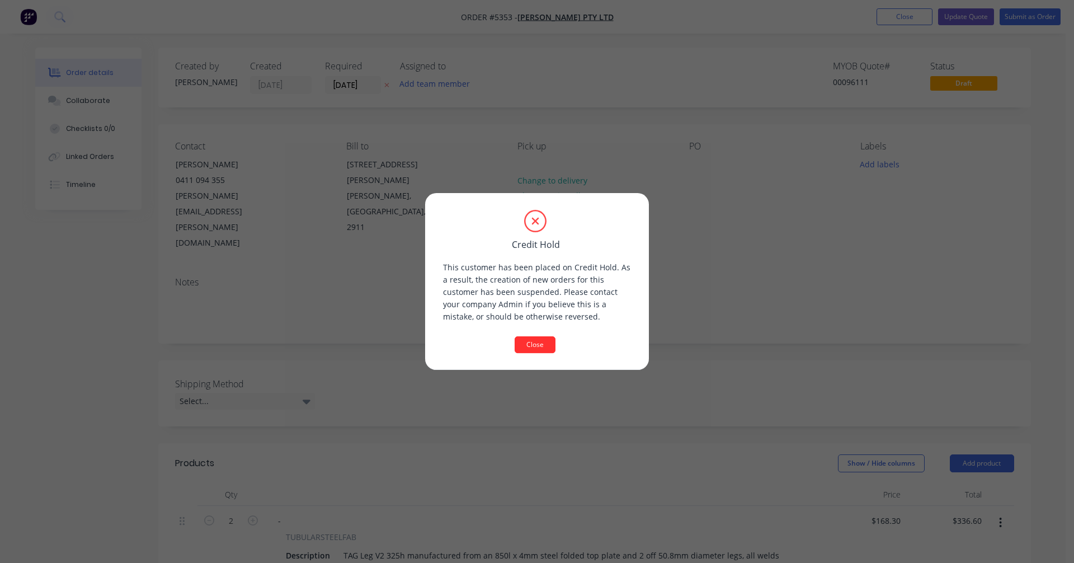
click at [533, 342] on button "Close" at bounding box center [535, 344] width 41 height 17
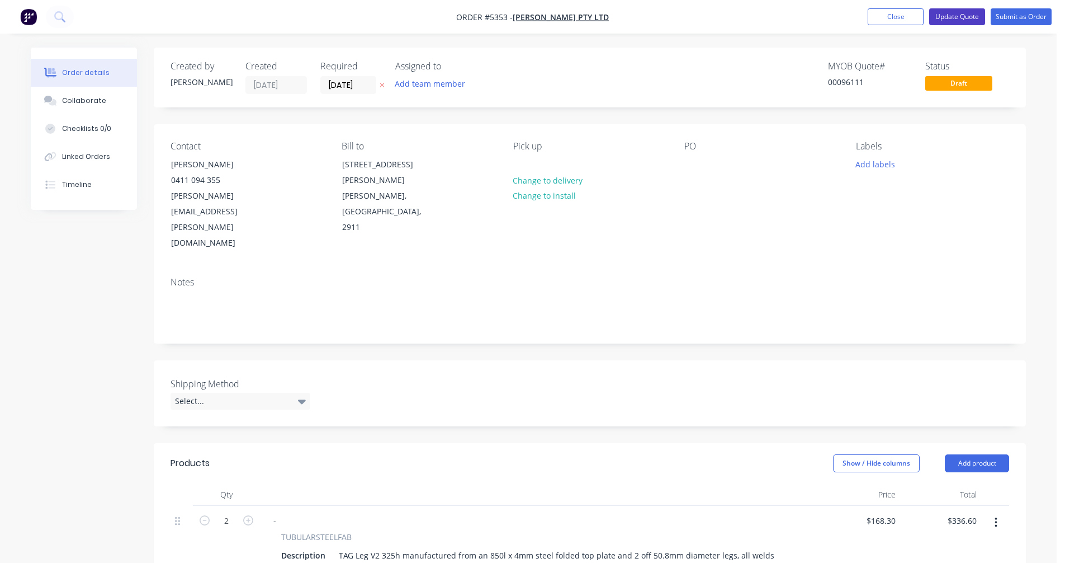
click at [956, 15] on button "Update Quote" at bounding box center [958, 16] width 56 height 17
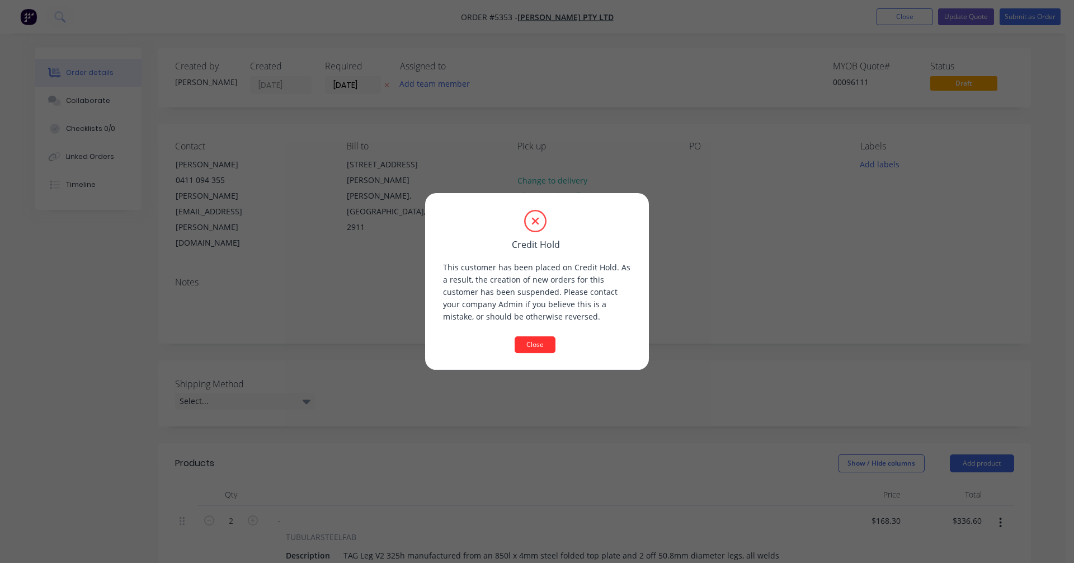
click at [530, 346] on button "Close" at bounding box center [535, 344] width 41 height 17
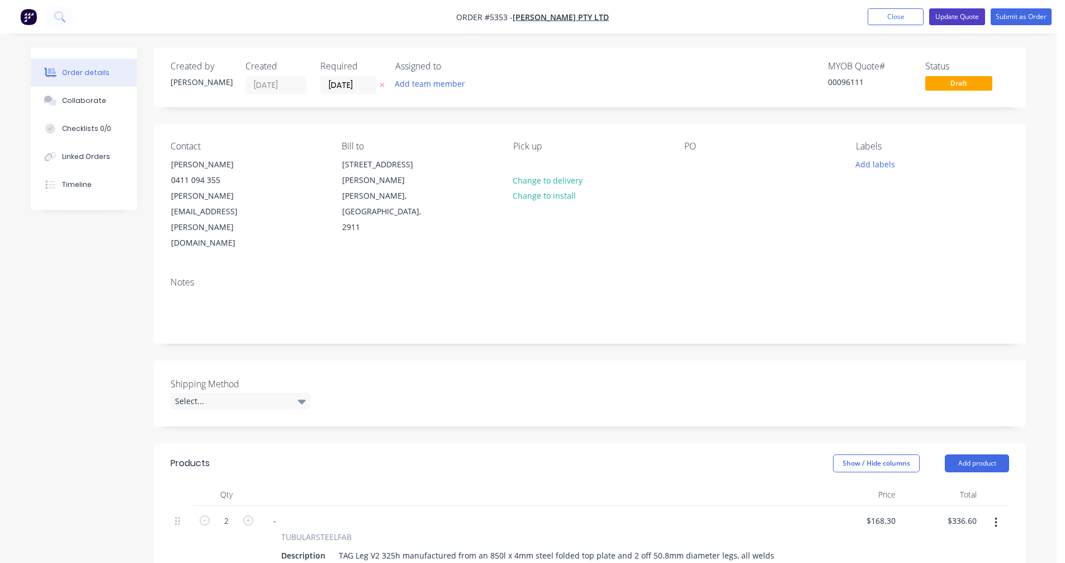
click at [963, 11] on button "Update Quote" at bounding box center [958, 16] width 56 height 17
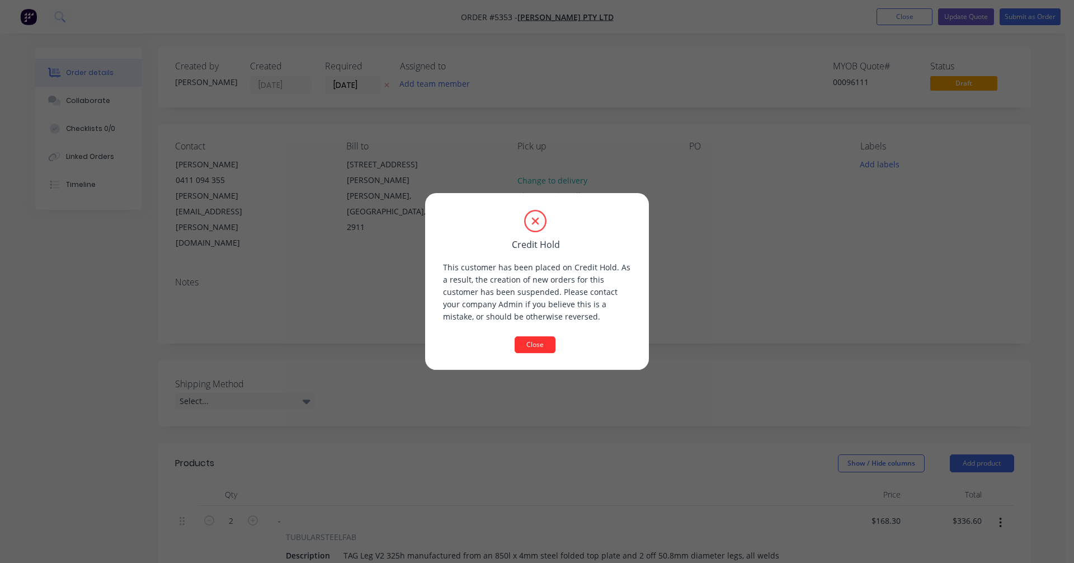
click at [535, 338] on button "Close" at bounding box center [535, 344] width 41 height 17
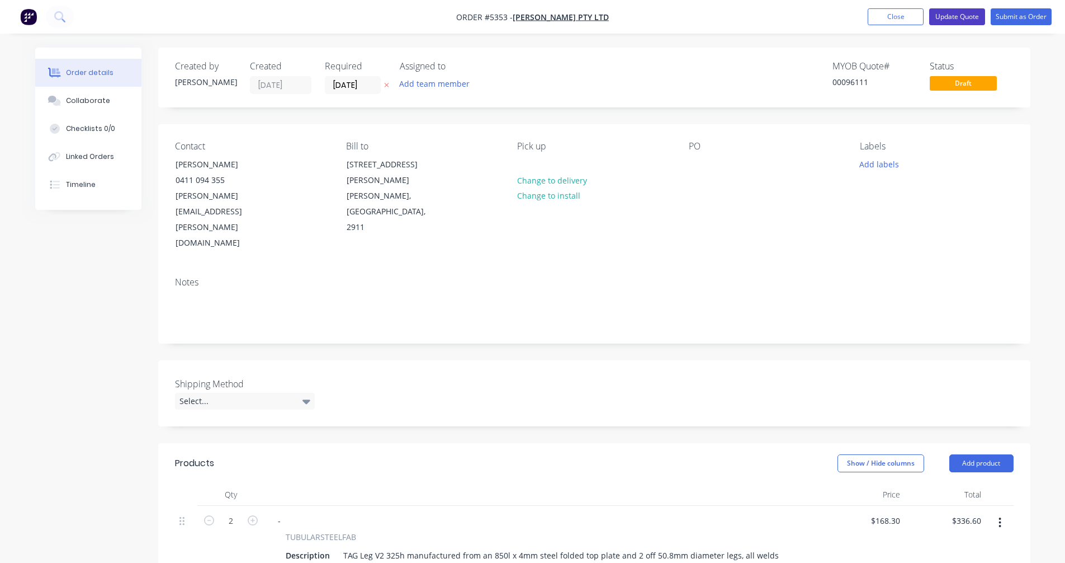
click at [954, 18] on button "Update Quote" at bounding box center [958, 16] width 56 height 17
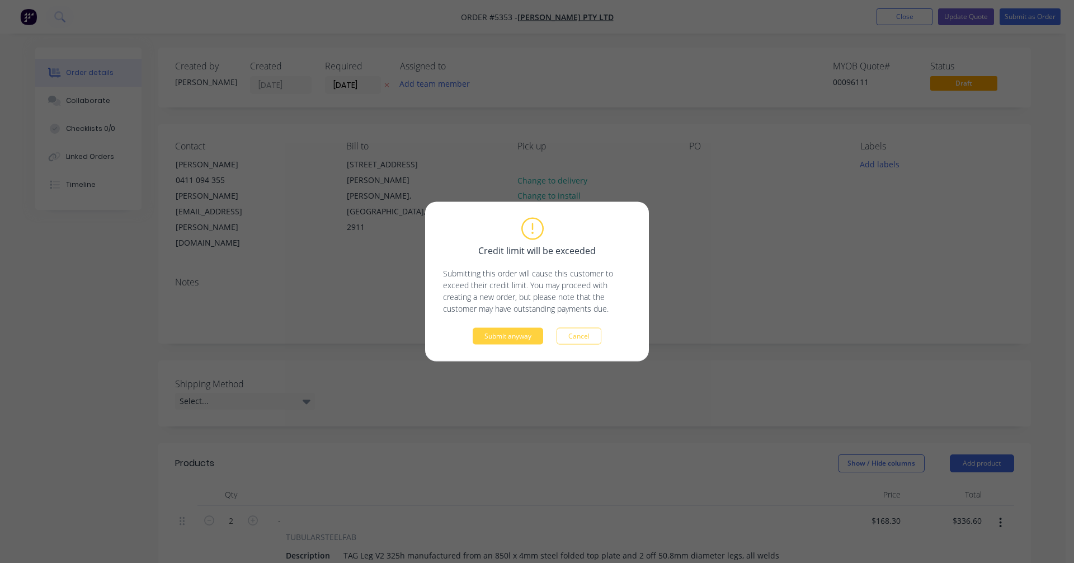
click at [505, 323] on div "Credit limit will be exceeded Submitting this order will cause this customer to…" at bounding box center [537, 282] width 188 height 126
click at [507, 333] on button "Submit anyway" at bounding box center [508, 336] width 70 height 17
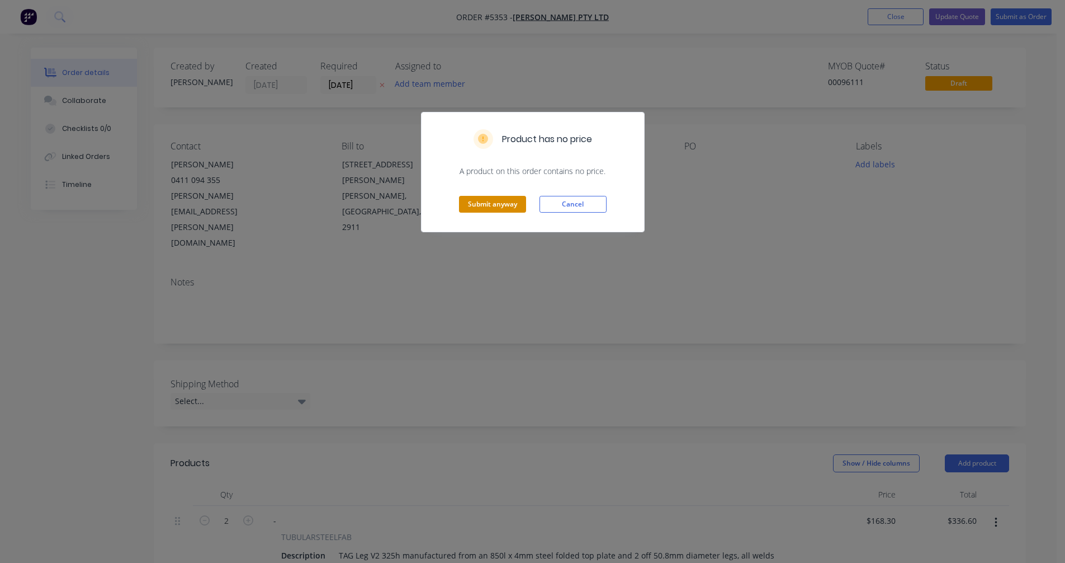
click at [502, 201] on button "Submit anyway" at bounding box center [492, 204] width 67 height 17
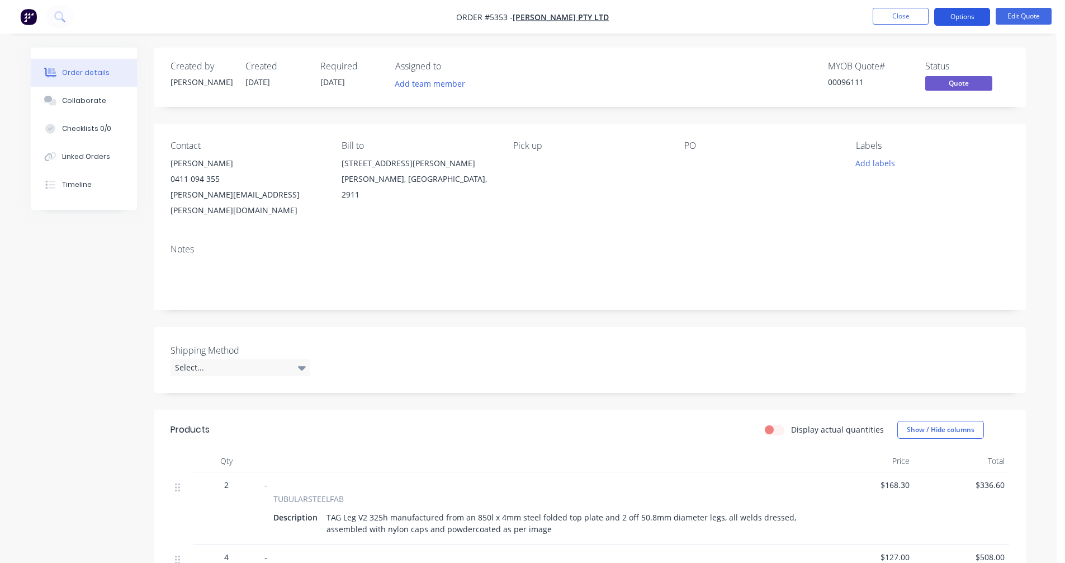
click at [964, 17] on button "Options" at bounding box center [963, 17] width 56 height 18
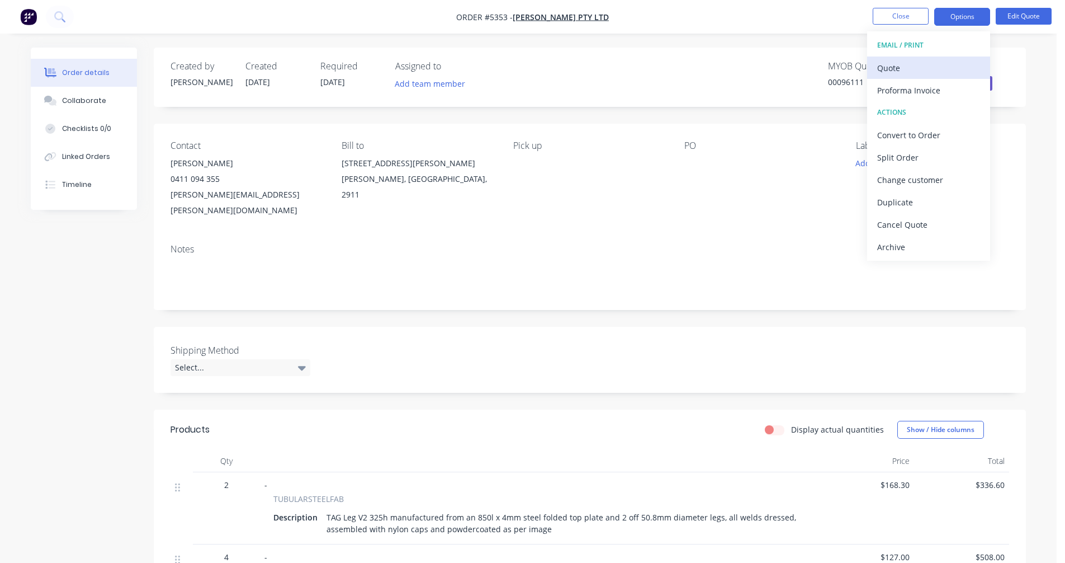
click at [894, 65] on div "Quote" at bounding box center [929, 68] width 103 height 16
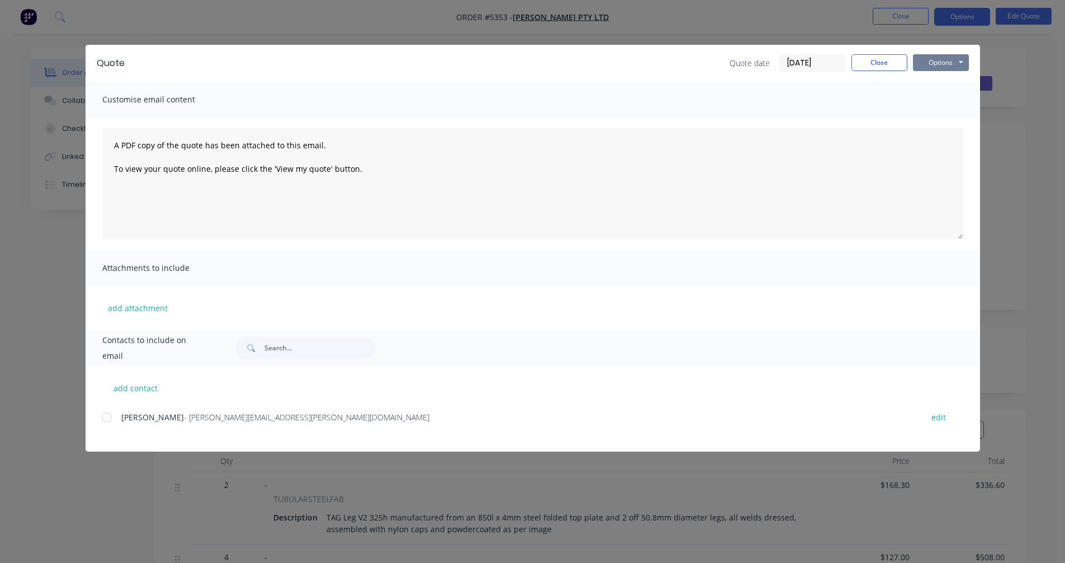
click at [950, 64] on button "Options" at bounding box center [941, 62] width 56 height 17
click at [950, 84] on button "Preview" at bounding box center [949, 82] width 72 height 18
click at [96, 420] on div "add contact Ryan - [EMAIL_ADDRESS][PERSON_NAME][DOMAIN_NAME] edit" at bounding box center [533, 409] width 895 height 86
click at [956, 58] on button "Options" at bounding box center [941, 62] width 56 height 17
click at [951, 81] on button "Preview" at bounding box center [949, 82] width 72 height 18
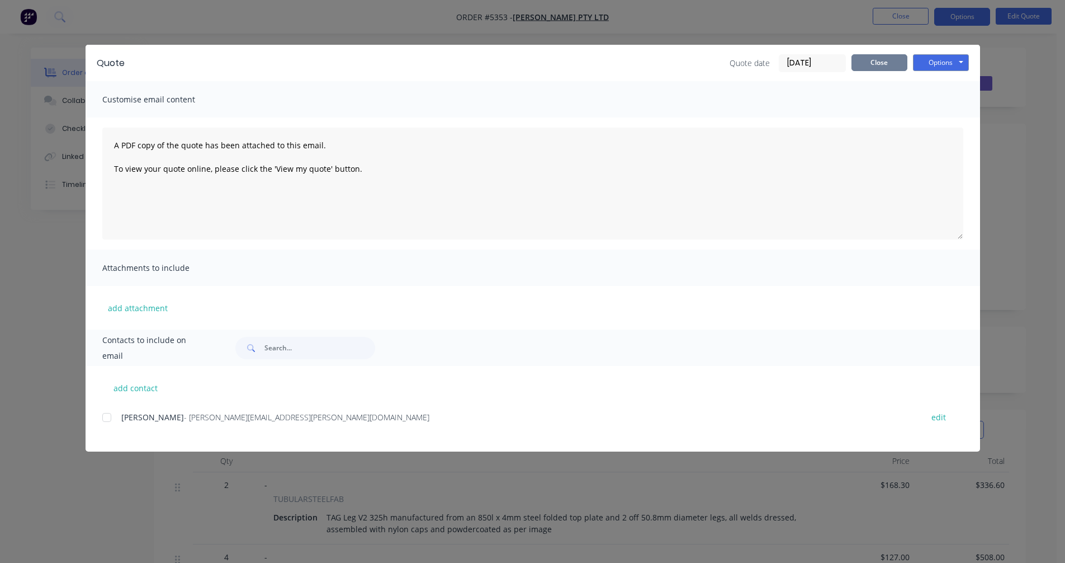
click at [875, 62] on button "Close" at bounding box center [880, 62] width 56 height 17
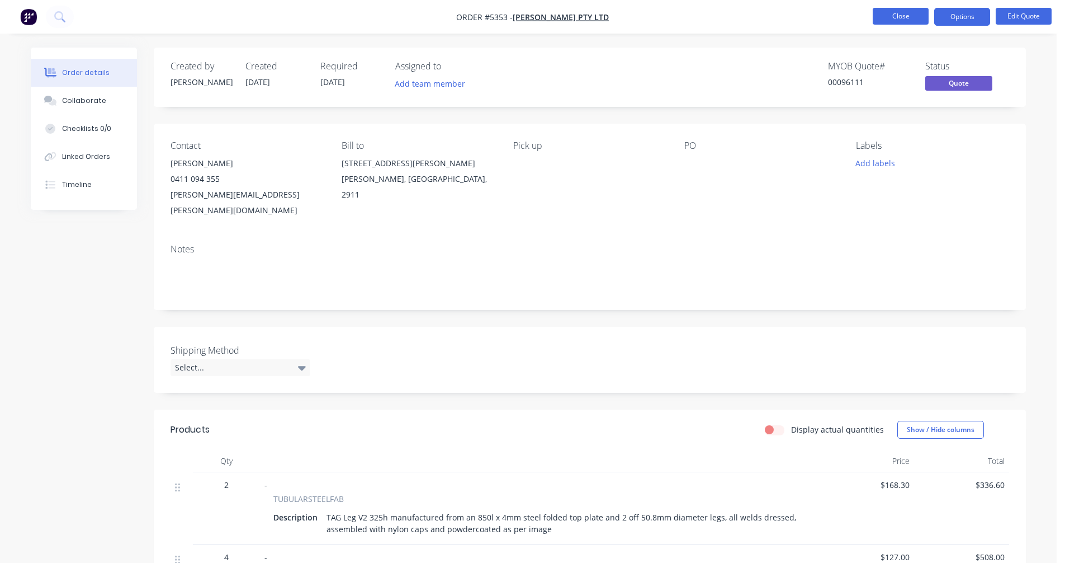
click at [893, 15] on button "Close" at bounding box center [901, 16] width 56 height 17
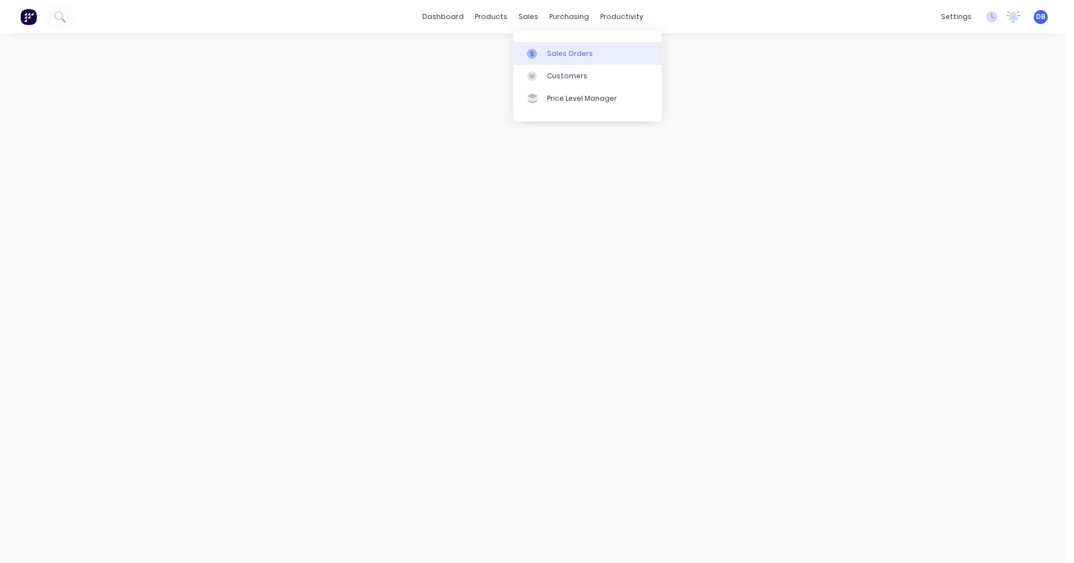
click at [548, 49] on div "Sales Orders" at bounding box center [570, 54] width 46 height 10
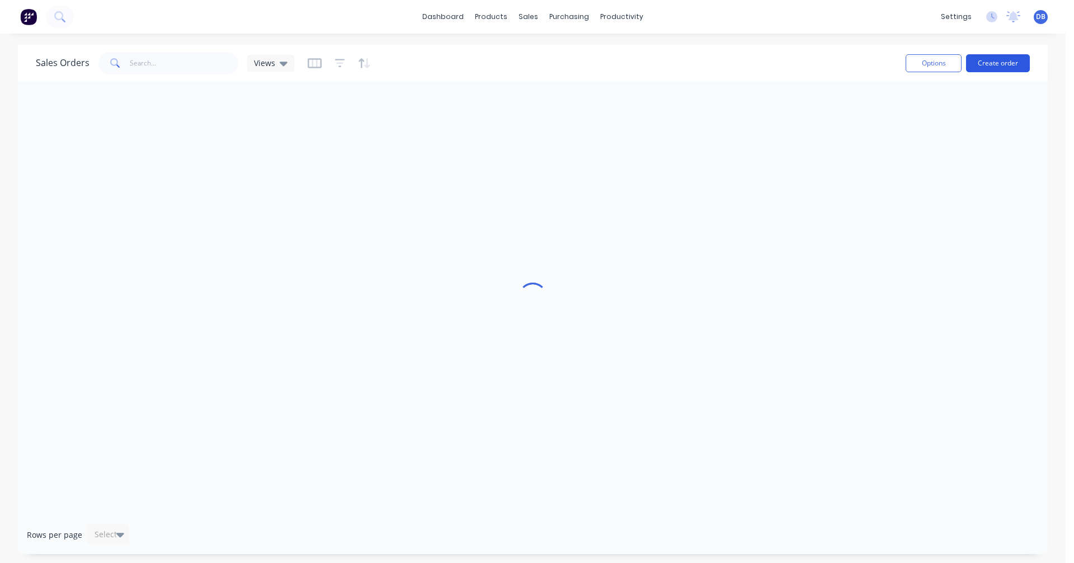
click at [994, 64] on button "Create order" at bounding box center [998, 63] width 64 height 18
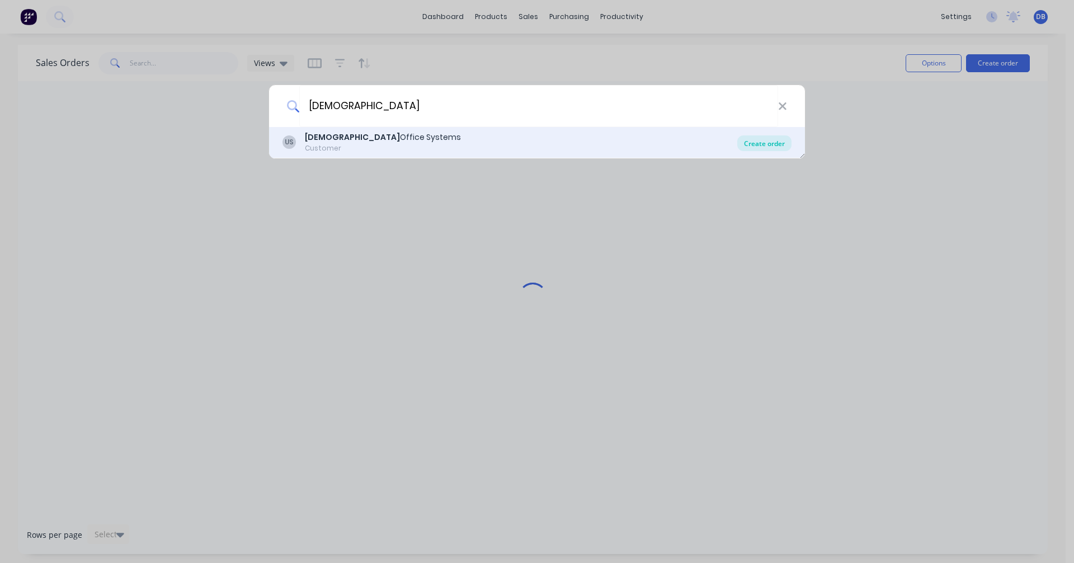
type input "[DEMOGRAPHIC_DATA]"
click at [764, 147] on div "Create order" at bounding box center [764, 143] width 54 height 16
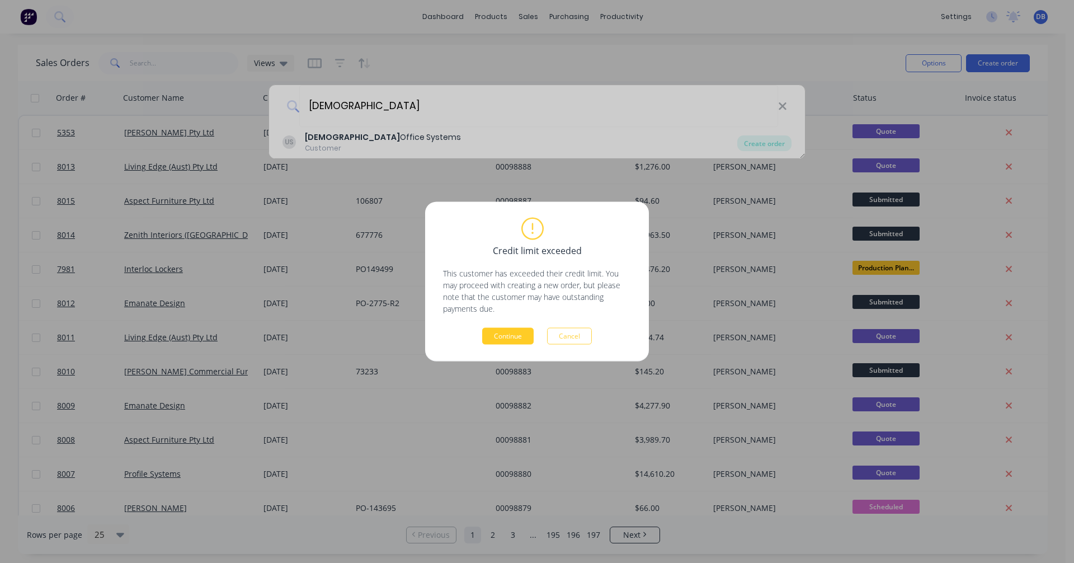
click at [502, 335] on button "Continue" at bounding box center [507, 336] width 51 height 17
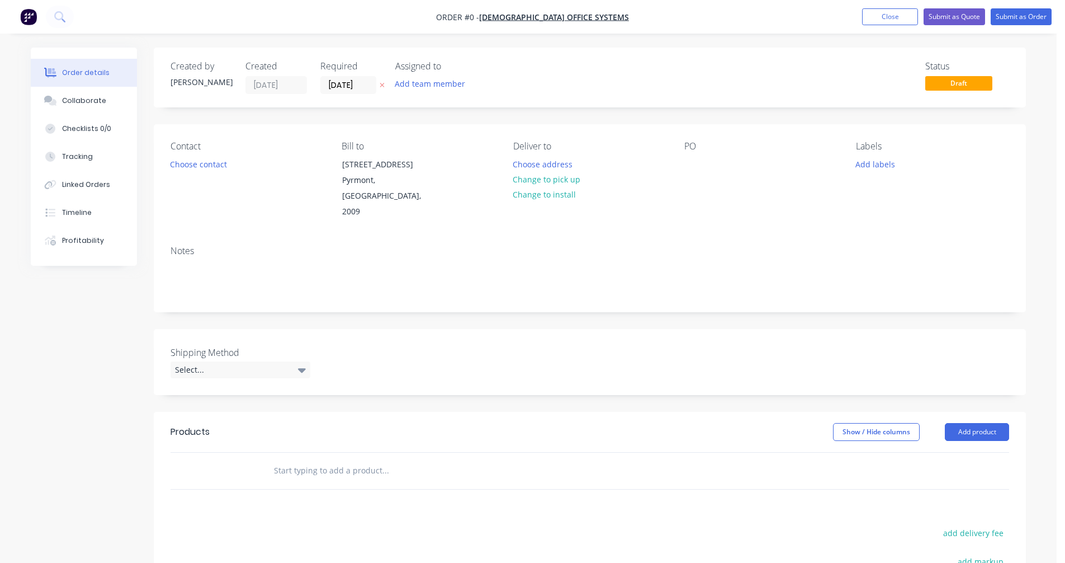
click at [319, 459] on input "text" at bounding box center [386, 470] width 224 height 22
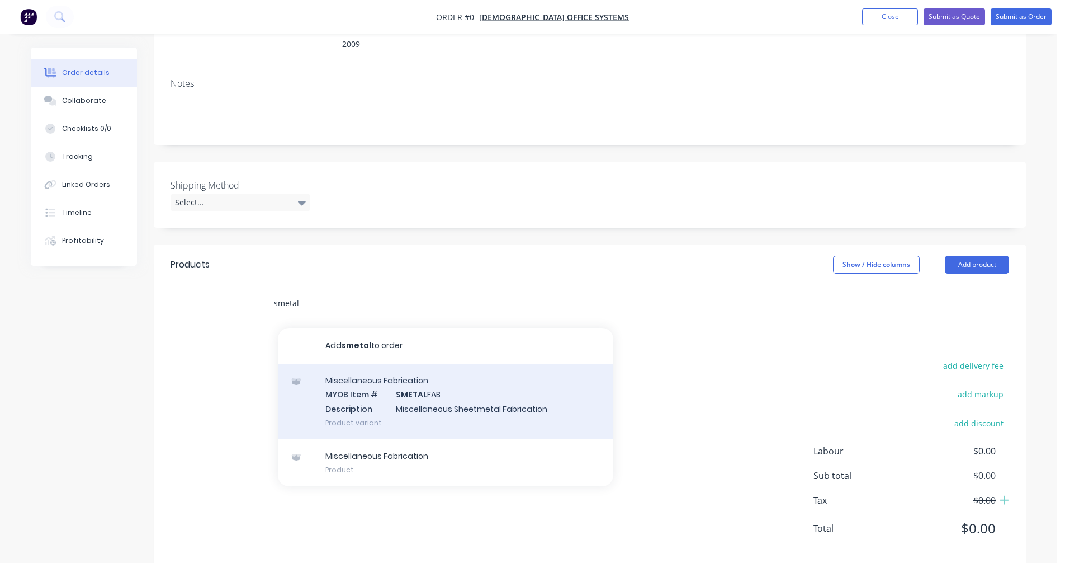
scroll to position [168, 0]
type input "smetal"
click at [417, 380] on div "Miscellaneous Fabrication MYOB Item # SMETAL FAB Description Miscellaneous Shee…" at bounding box center [446, 401] width 336 height 76
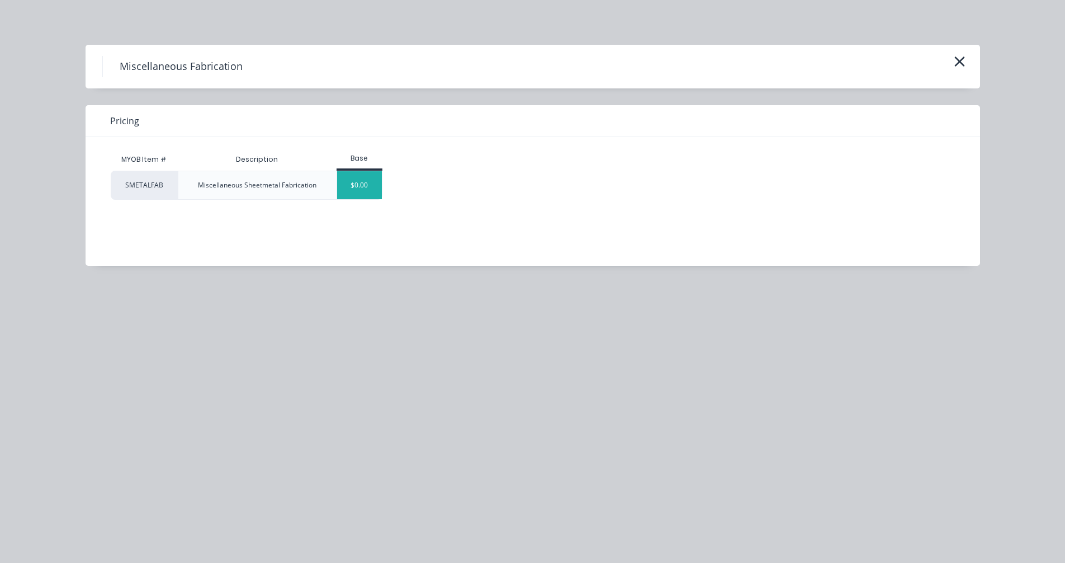
click at [364, 182] on div "$0.00" at bounding box center [359, 185] width 45 height 28
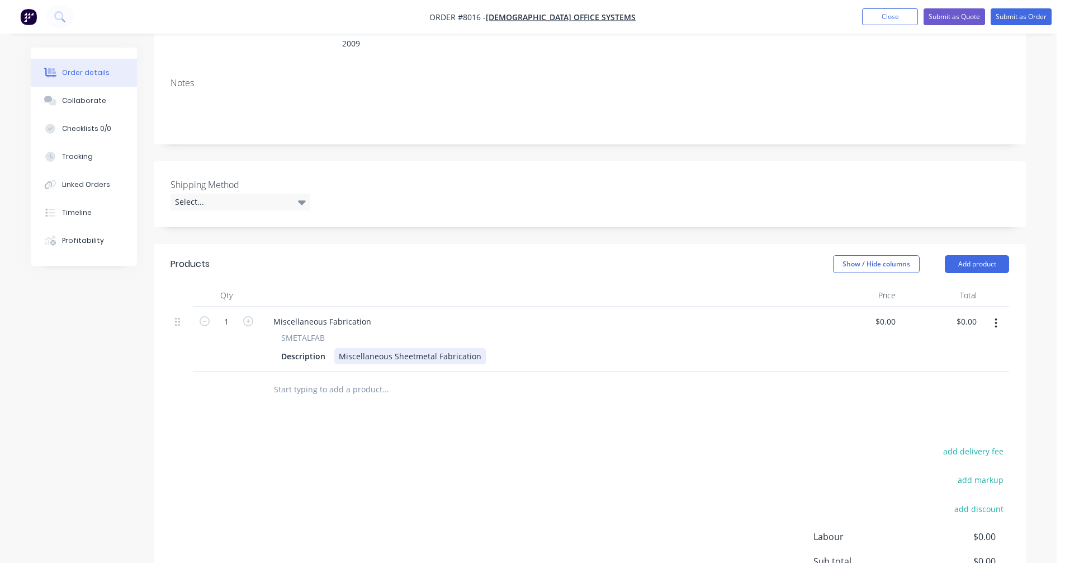
click at [362, 348] on div "Miscellaneous Sheetmetal Fabrication" at bounding box center [410, 356] width 152 height 16
click at [379, 348] on div "Miscellaneous Sheetmetal Fabrication" at bounding box center [410, 356] width 152 height 16
drag, startPoint x: 477, startPoint y: 341, endPoint x: 320, endPoint y: 340, distance: 156.6
click at [320, 348] on div "Description Miscellaneous Sheetmetal Fabrication" at bounding box center [537, 356] width 521 height 16
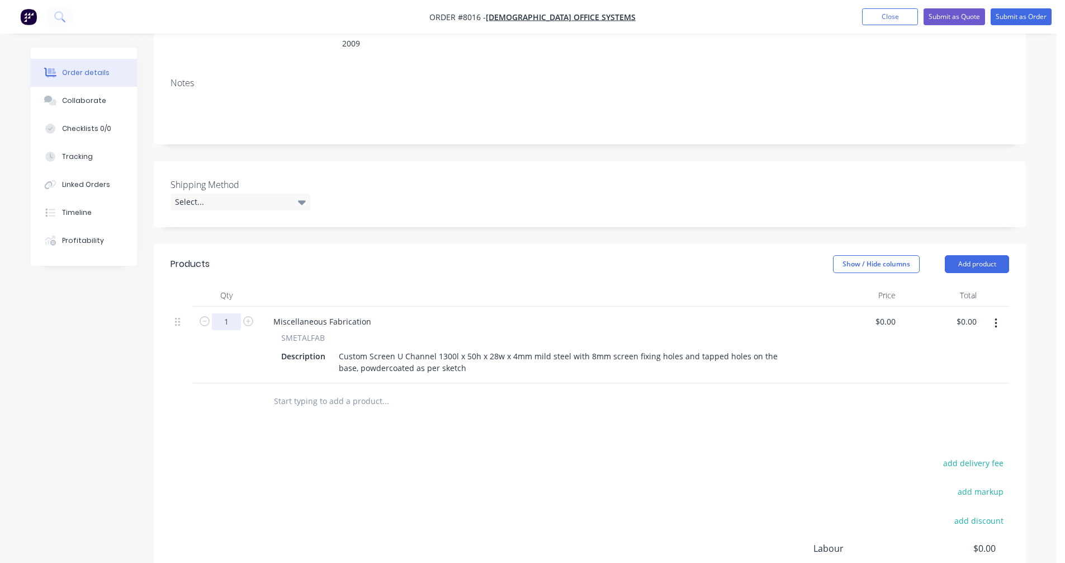
click at [233, 313] on input "1" at bounding box center [226, 321] width 29 height 17
type input "45"
type input "$-55.00"
type input "-2475.00"
type input "-55"
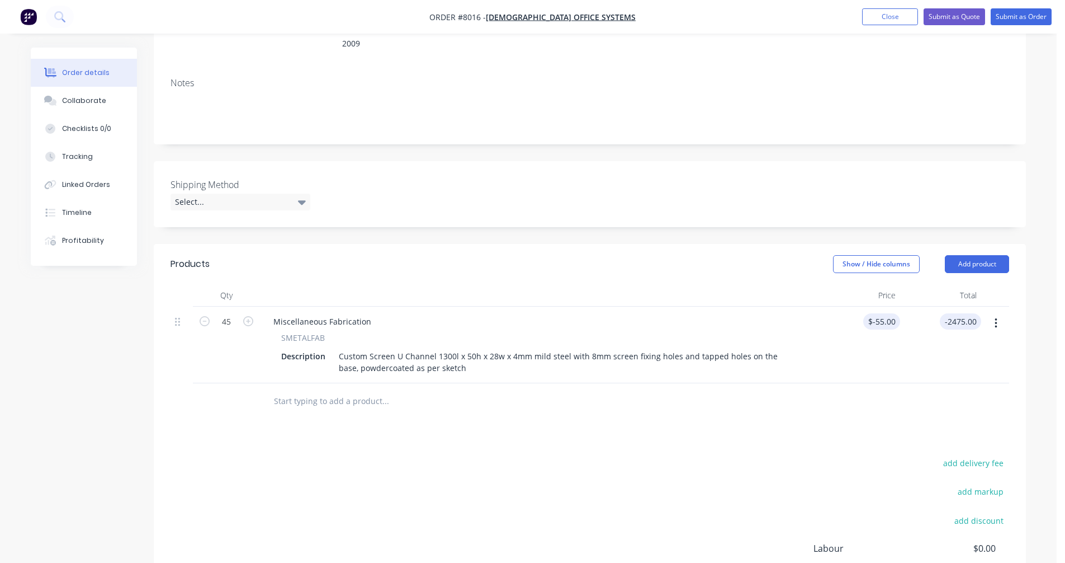
type input "$-2,475.00"
click at [887, 313] on input "-55" at bounding box center [884, 321] width 32 height 16
type input "$55.00"
type input "$2,475.00"
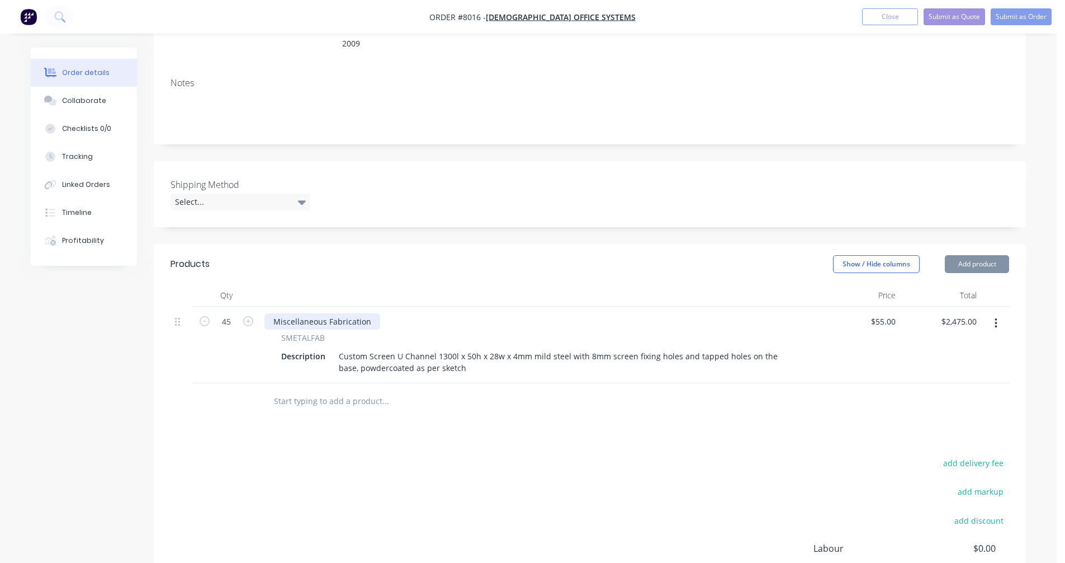
click at [315, 313] on div "Miscellaneous Fabrication" at bounding box center [323, 321] width 116 height 16
click at [368, 313] on div "Miscellaneous Fabrication" at bounding box center [323, 321] width 116 height 16
drag, startPoint x: 366, startPoint y: 305, endPoint x: 258, endPoint y: 307, distance: 108.0
click at [258, 307] on div "45 Miscellaneous Fabrication SMETALFAB Description Custom Screen U Channel 1300…" at bounding box center [590, 345] width 839 height 77
click at [313, 391] on input "text" at bounding box center [386, 401] width 224 height 22
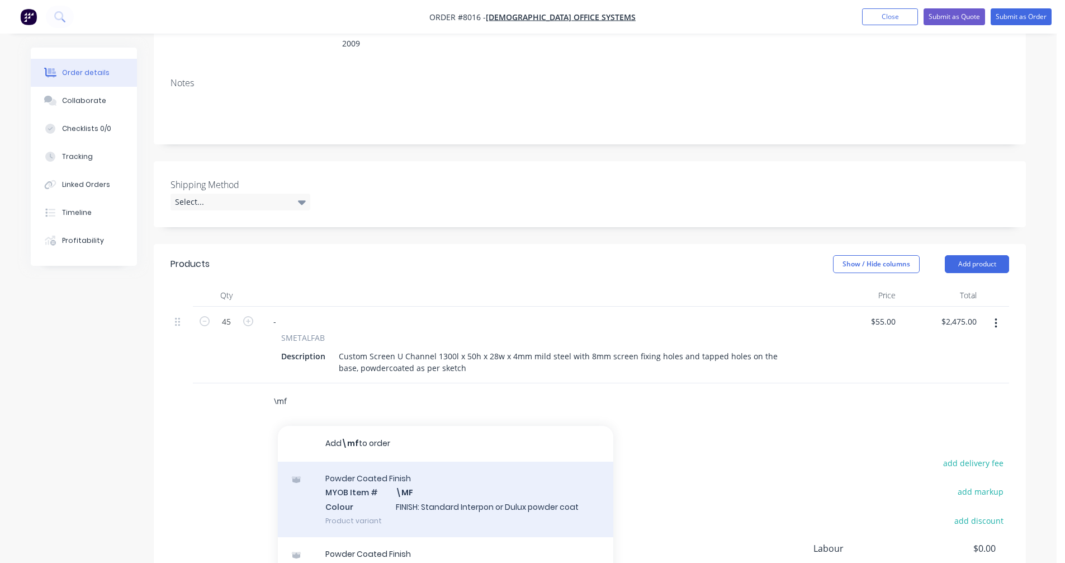
type input "\mf"
click at [435, 476] on div "Powder Coated Finish MYOB Item # \MF Colour FINISH: Standard Interpon or Dulux …" at bounding box center [446, 499] width 336 height 76
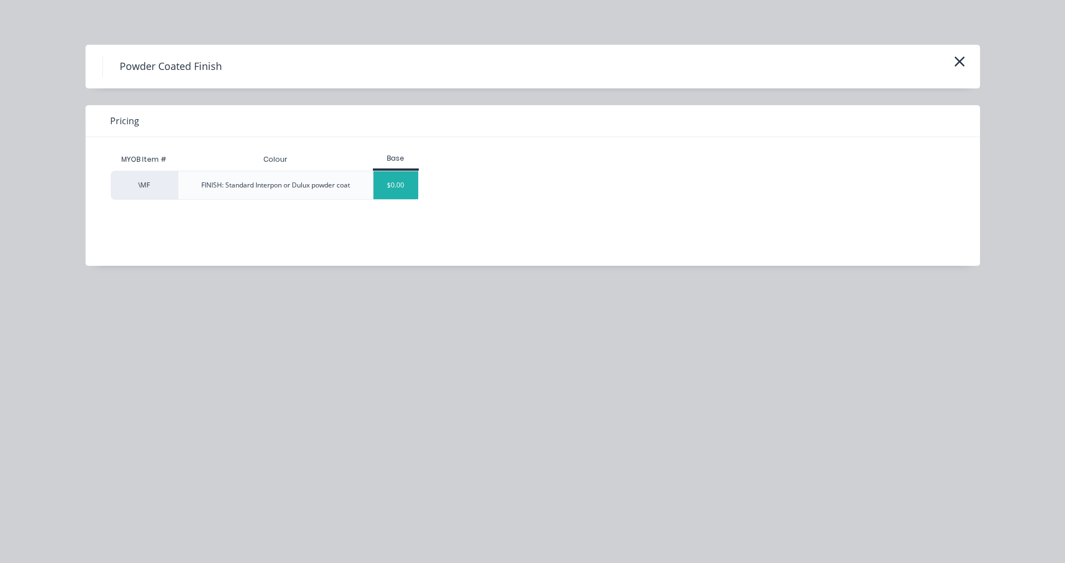
click at [403, 188] on div "$0.00" at bounding box center [396, 185] width 45 height 28
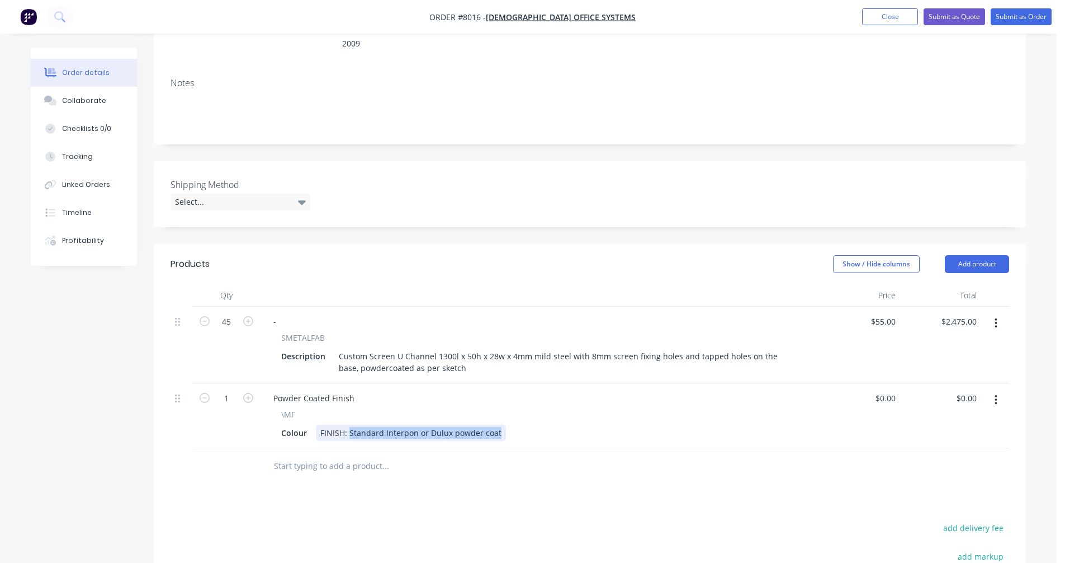
drag, startPoint x: 492, startPoint y: 416, endPoint x: 350, endPoint y: 416, distance: 142.6
click at [350, 425] on div "FINISH: Standard Interpon or Dulux powder coat" at bounding box center [411, 433] width 190 height 16
click at [61, 444] on div "Created by [PERSON_NAME] Created [DATE] Required [DATE] Assigned to Add team me…" at bounding box center [529, 312] width 996 height 865
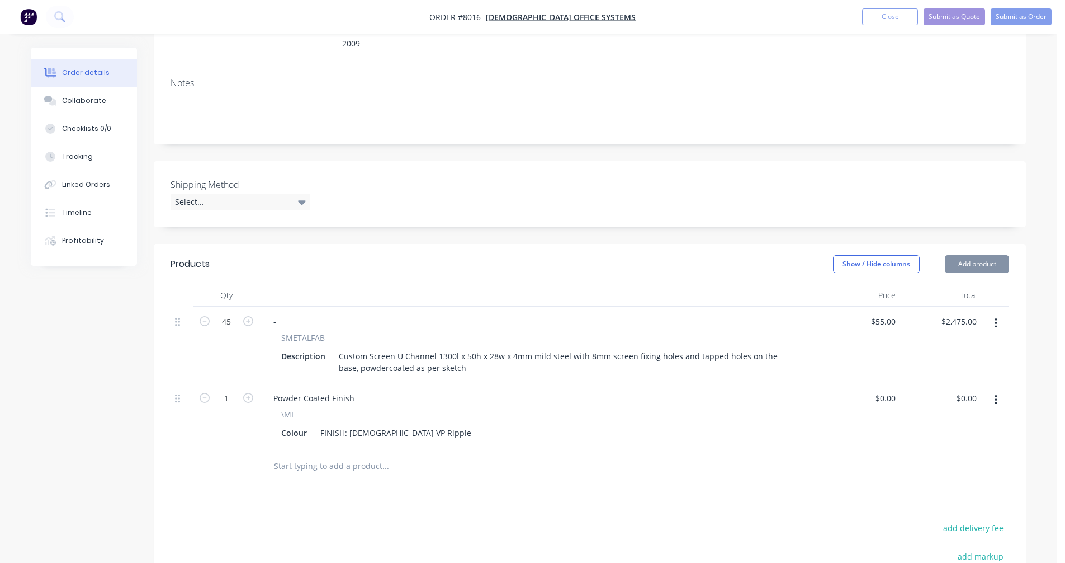
click at [410, 425] on div "FINISH: [DEMOGRAPHIC_DATA] VP Ripple" at bounding box center [396, 433] width 160 height 16
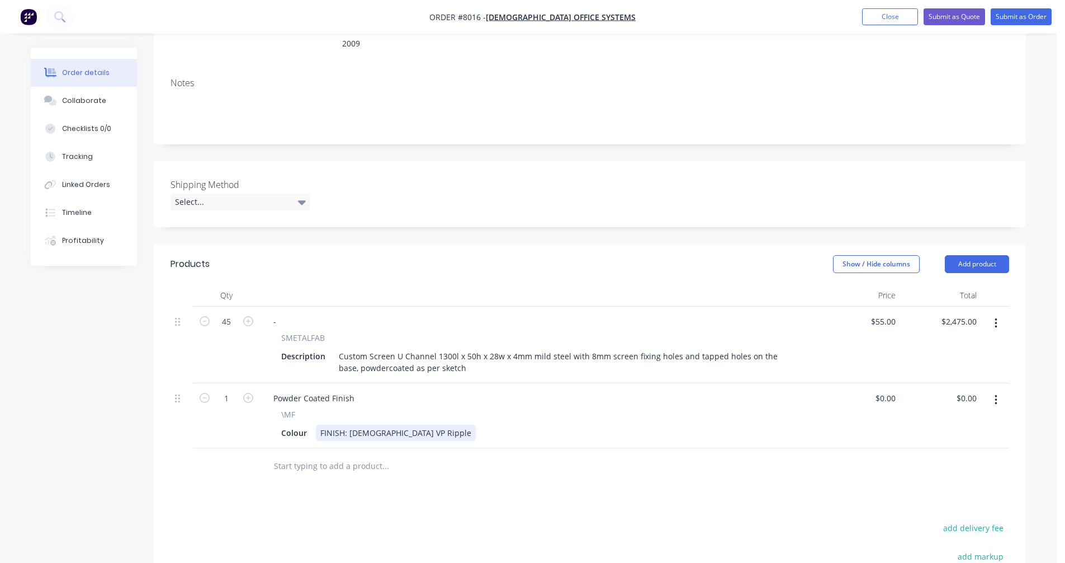
click at [407, 425] on div "FINISH: [DEMOGRAPHIC_DATA] VP Ripple" at bounding box center [396, 433] width 160 height 16
type input "$0.00"
click at [949, 16] on button "Submit as Quote" at bounding box center [955, 16] width 62 height 17
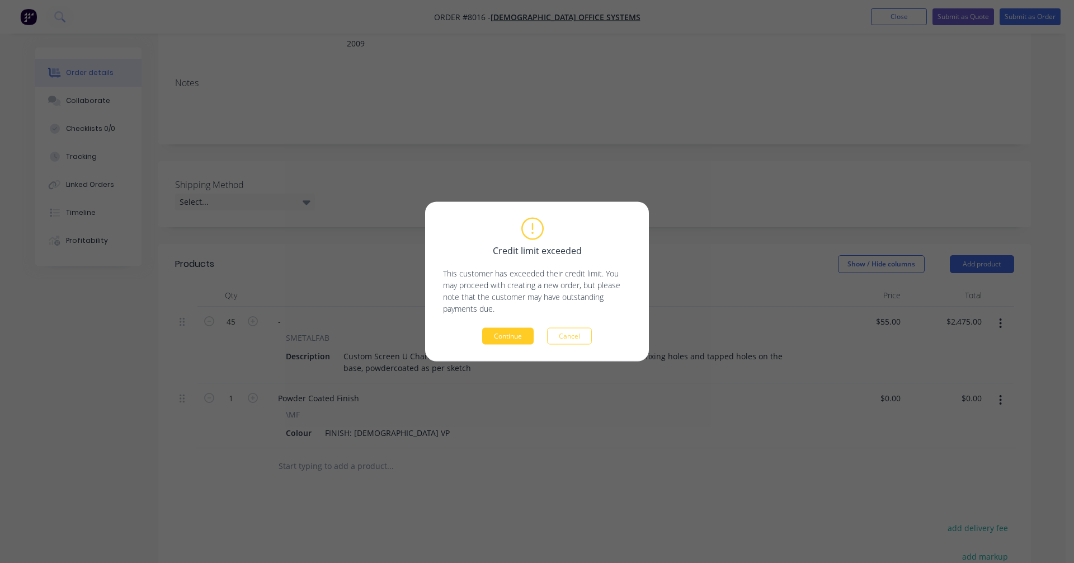
click at [500, 336] on button "Continue" at bounding box center [507, 336] width 51 height 17
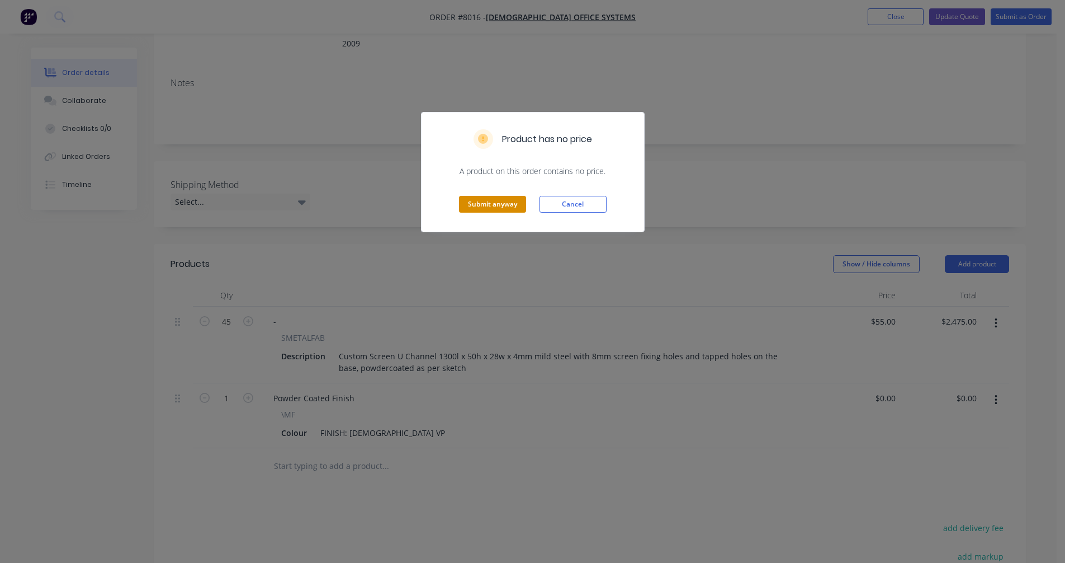
click at [483, 205] on button "Submit anyway" at bounding box center [492, 204] width 67 height 17
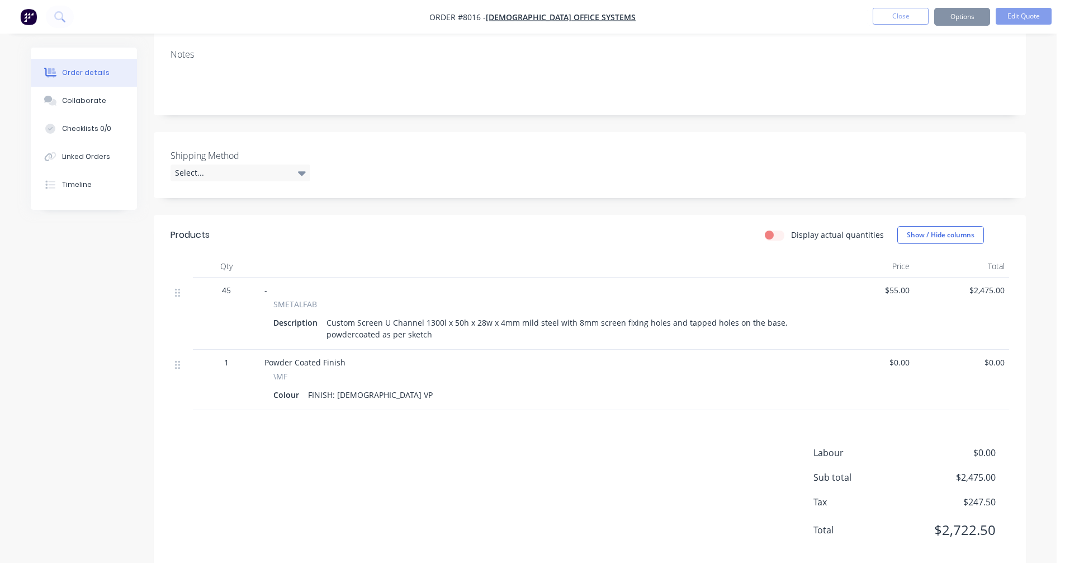
scroll to position [167, 0]
click at [965, 15] on button "Options" at bounding box center [963, 17] width 56 height 18
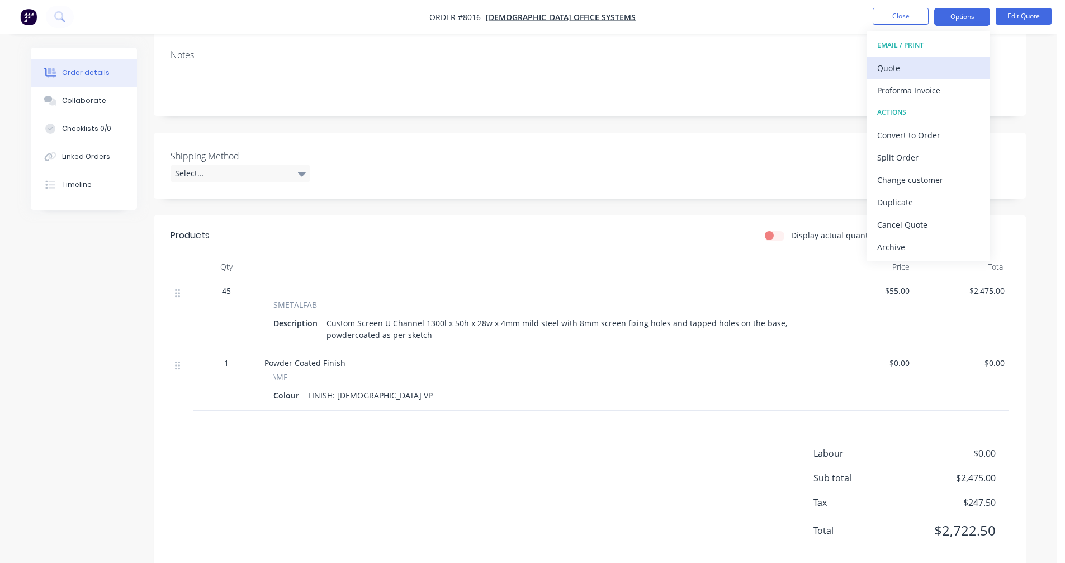
click at [890, 72] on div "Quote" at bounding box center [929, 68] width 103 height 16
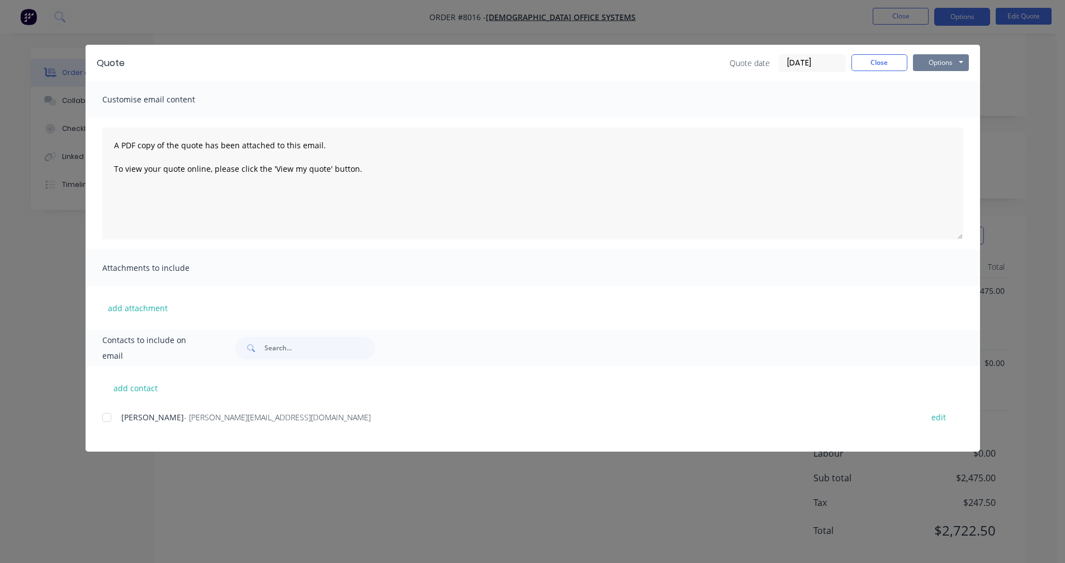
click at [952, 63] on button "Options" at bounding box center [941, 62] width 56 height 17
click at [953, 83] on button "Preview" at bounding box center [949, 82] width 72 height 18
click at [876, 62] on button "Close" at bounding box center [880, 62] width 56 height 17
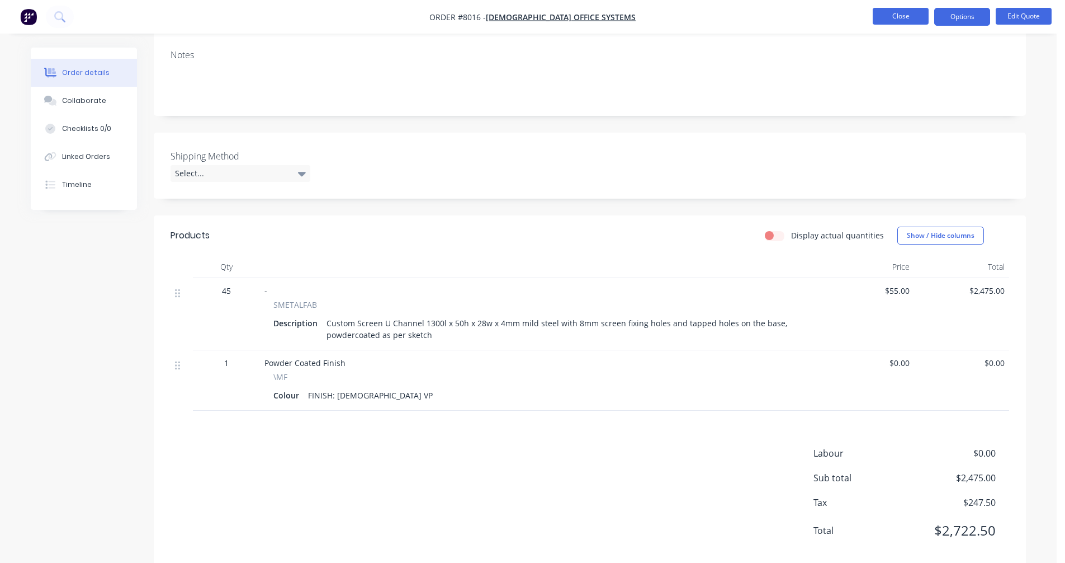
click at [902, 17] on button "Close" at bounding box center [901, 16] width 56 height 17
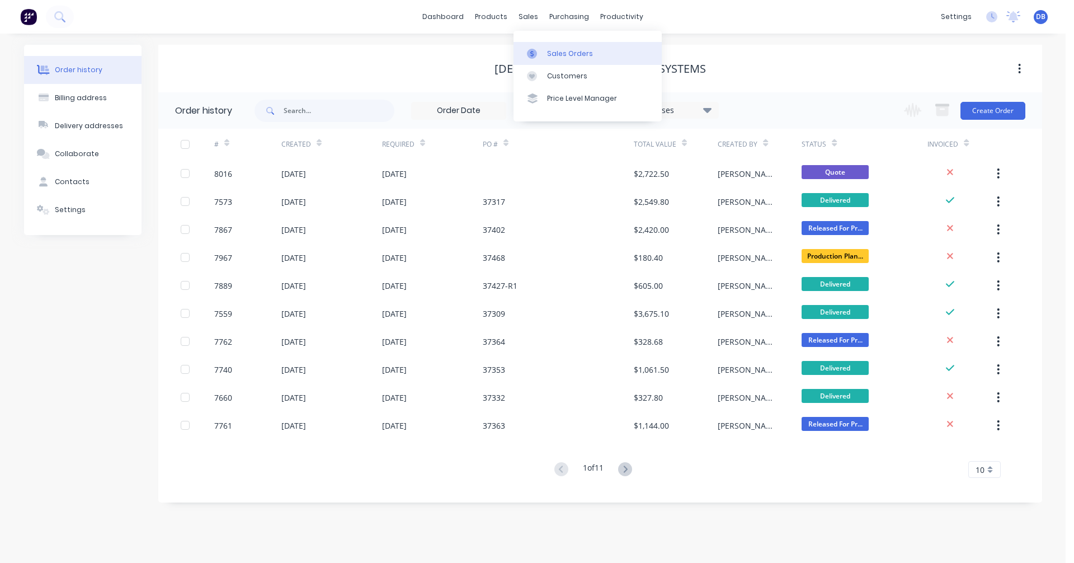
click at [545, 44] on link "Sales Orders" at bounding box center [587, 53] width 148 height 22
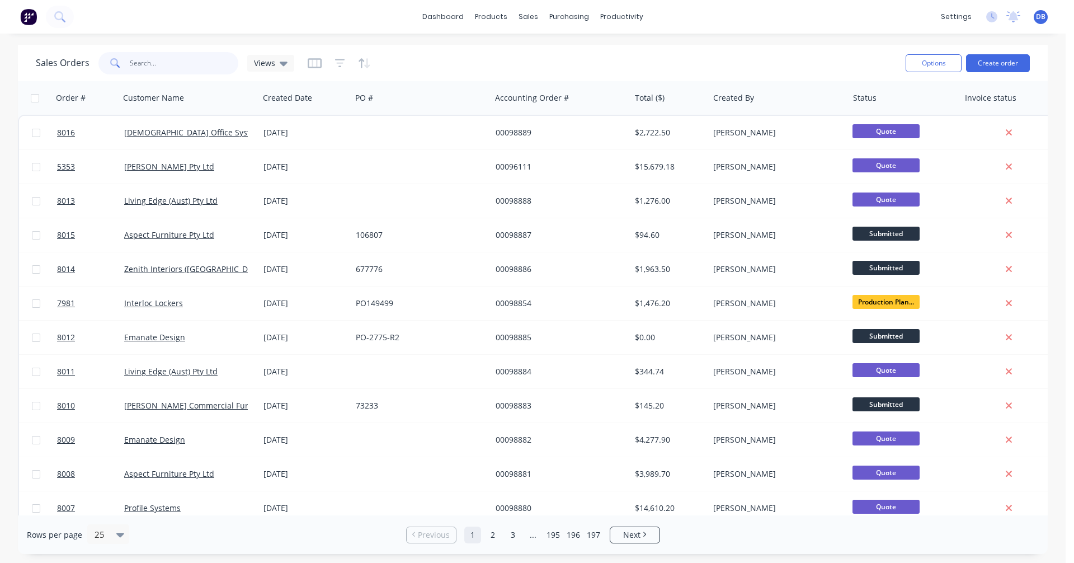
click at [148, 62] on input "text" at bounding box center [184, 63] width 109 height 22
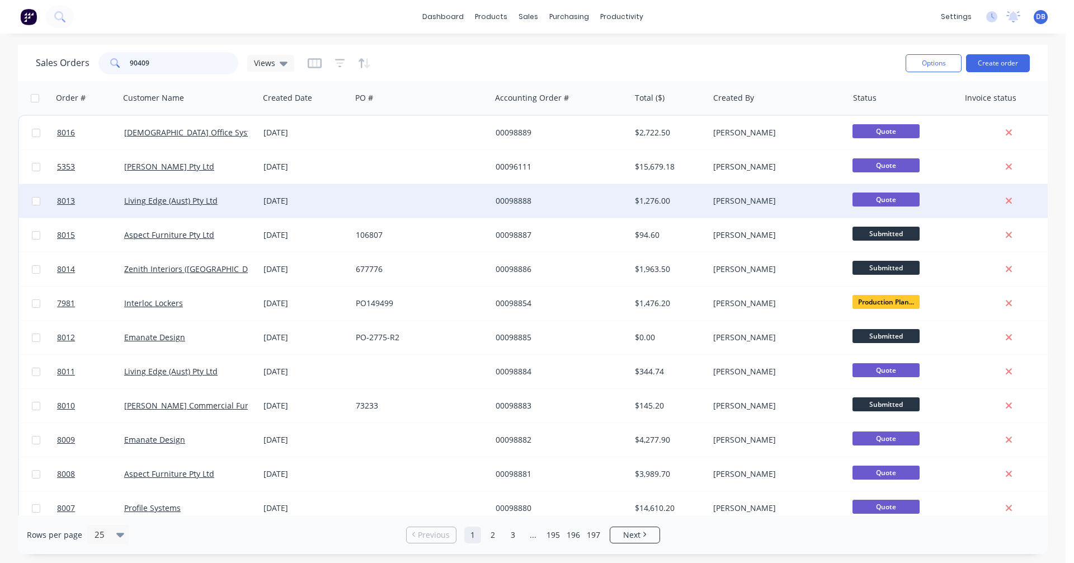
type input "90409"
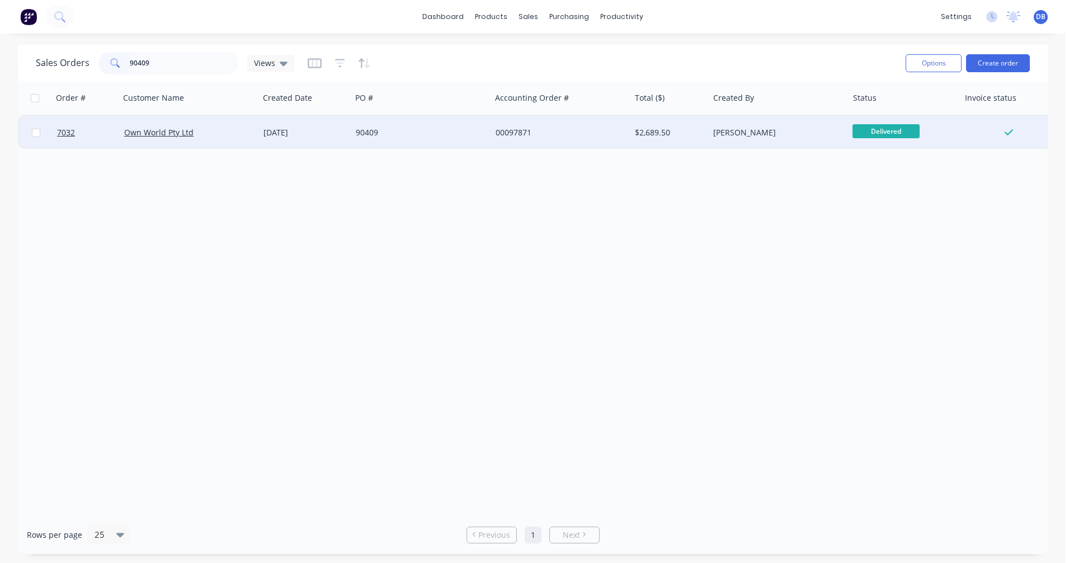
click at [366, 133] on div "90409" at bounding box center [418, 132] width 124 height 11
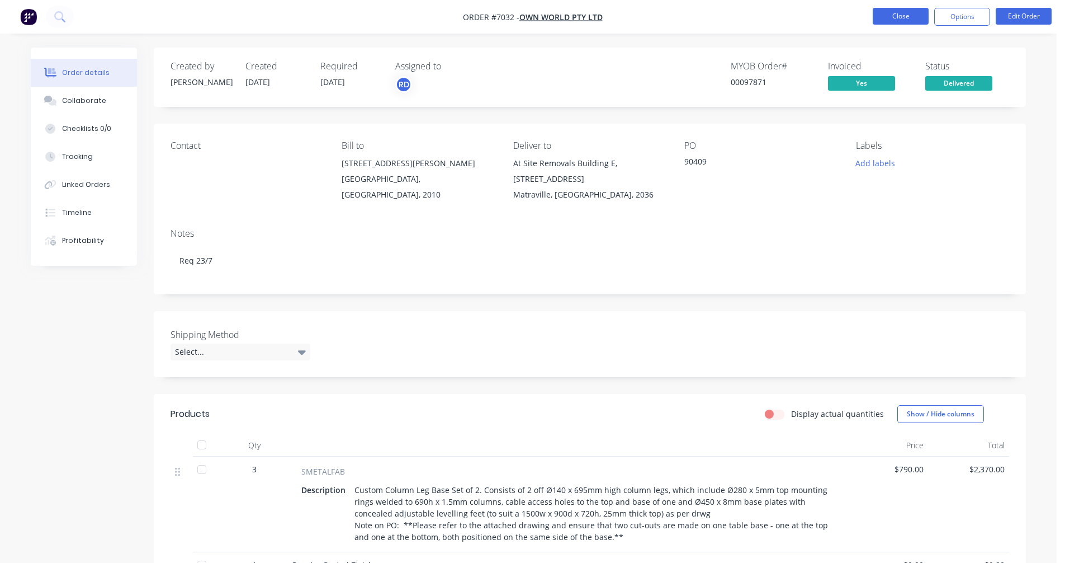
click at [905, 12] on button "Close" at bounding box center [901, 16] width 56 height 17
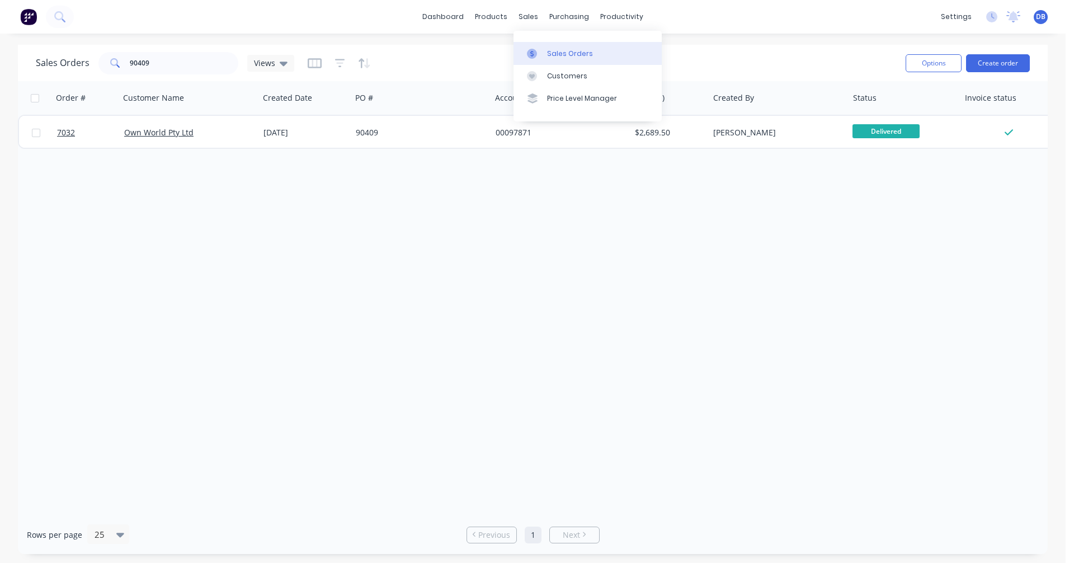
click at [562, 58] on div "Sales Orders" at bounding box center [570, 54] width 46 height 10
click at [987, 62] on button "Create order" at bounding box center [998, 63] width 64 height 18
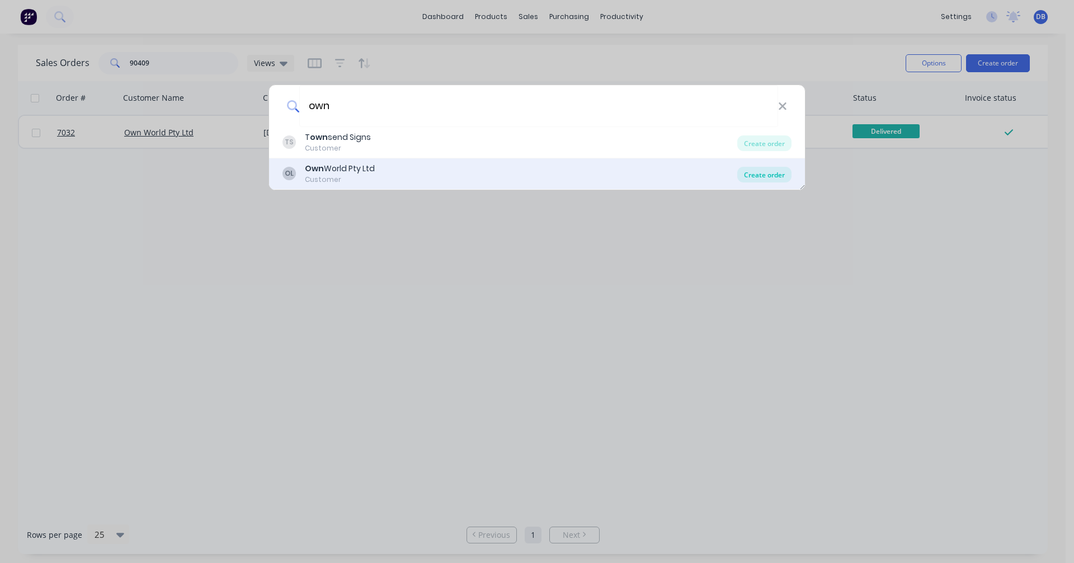
type input "own"
click at [766, 172] on div "Create order" at bounding box center [764, 175] width 54 height 16
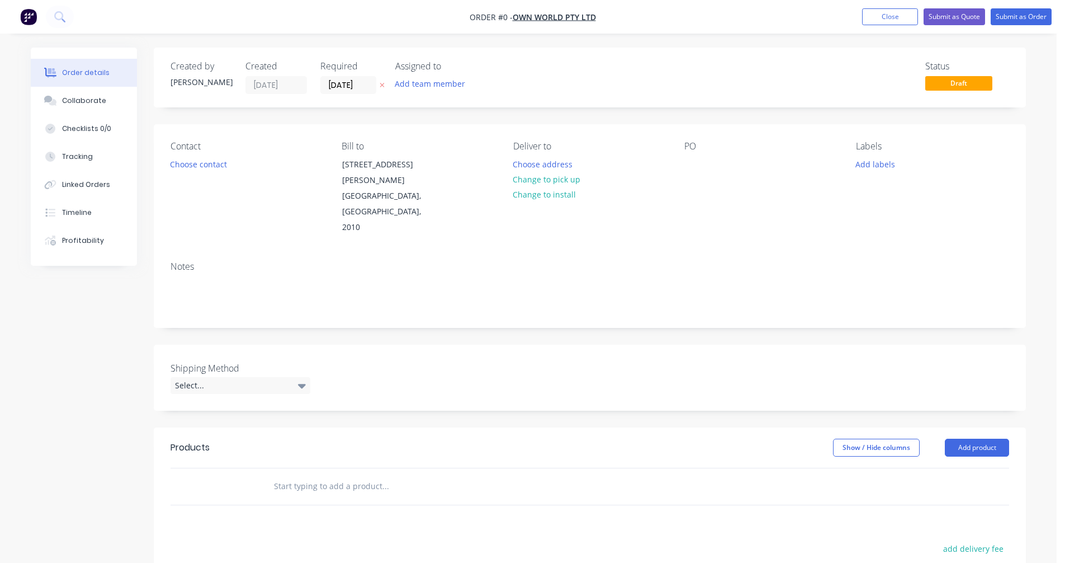
click at [307, 475] on input "text" at bounding box center [386, 486] width 224 height 22
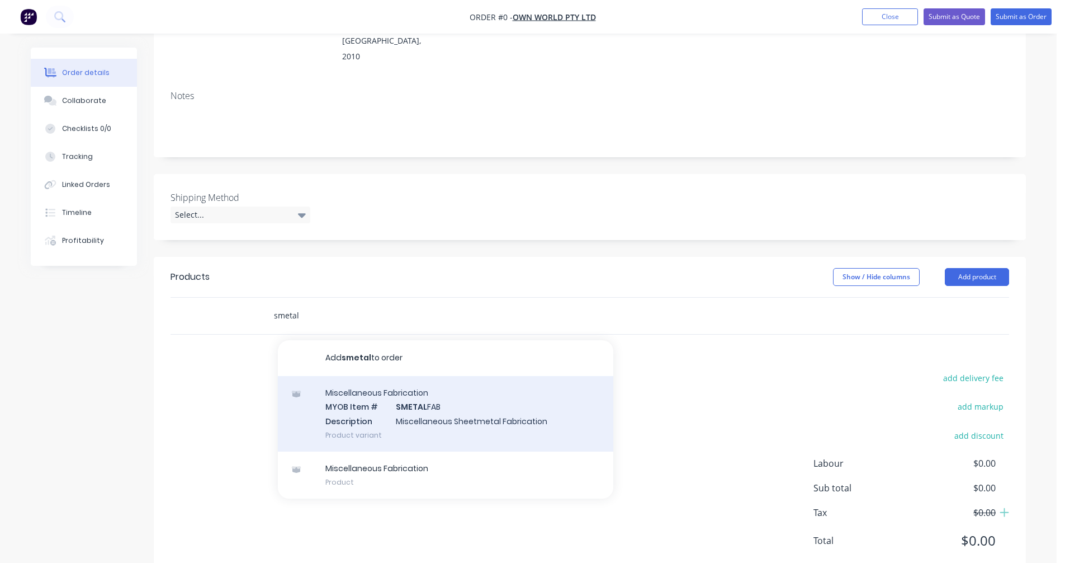
scroll to position [172, 0]
type input "smetal"
click at [444, 380] on div "Miscellaneous Fabrication MYOB Item # SMETAL FAB Description Miscellaneous Shee…" at bounding box center [446, 413] width 336 height 76
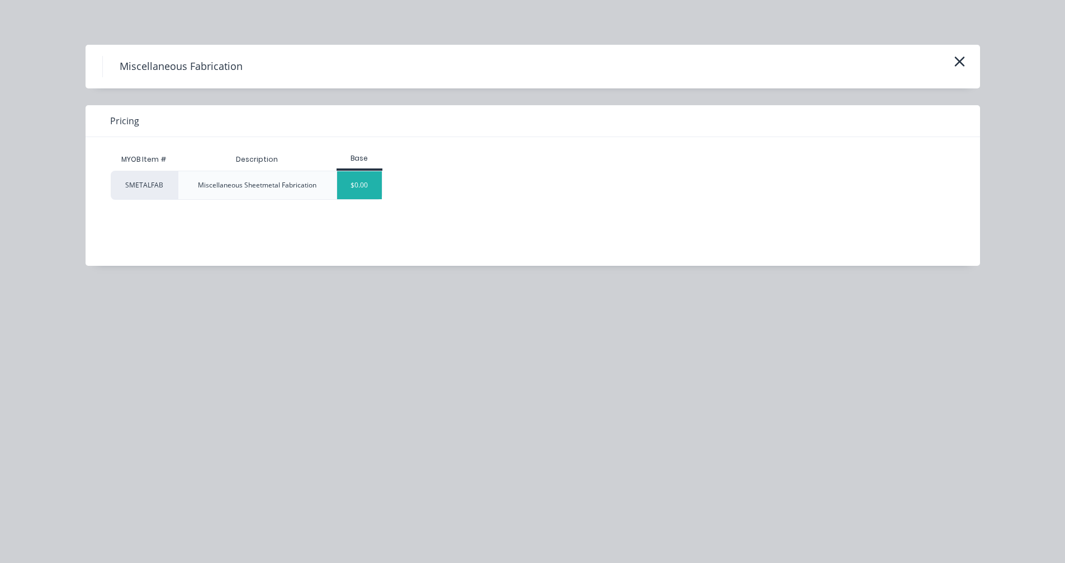
click at [357, 195] on div "$0.00" at bounding box center [359, 185] width 45 height 28
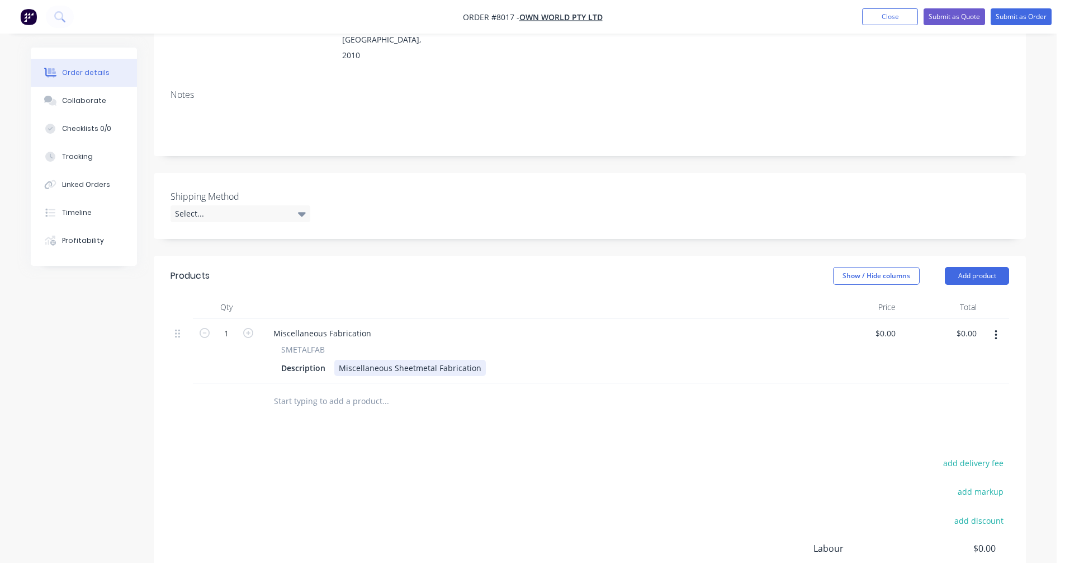
click at [404, 360] on div "Miscellaneous Sheetmetal Fabrication" at bounding box center [410, 368] width 152 height 16
click at [442, 360] on div "Miscellaneous Sheetmetal Fabrication" at bounding box center [410, 368] width 152 height 16
drag, startPoint x: 477, startPoint y: 336, endPoint x: 332, endPoint y: 338, distance: 145.4
click at [332, 360] on div "Description Miscellaneous Sheetmetal Fabrication" at bounding box center [537, 368] width 521 height 16
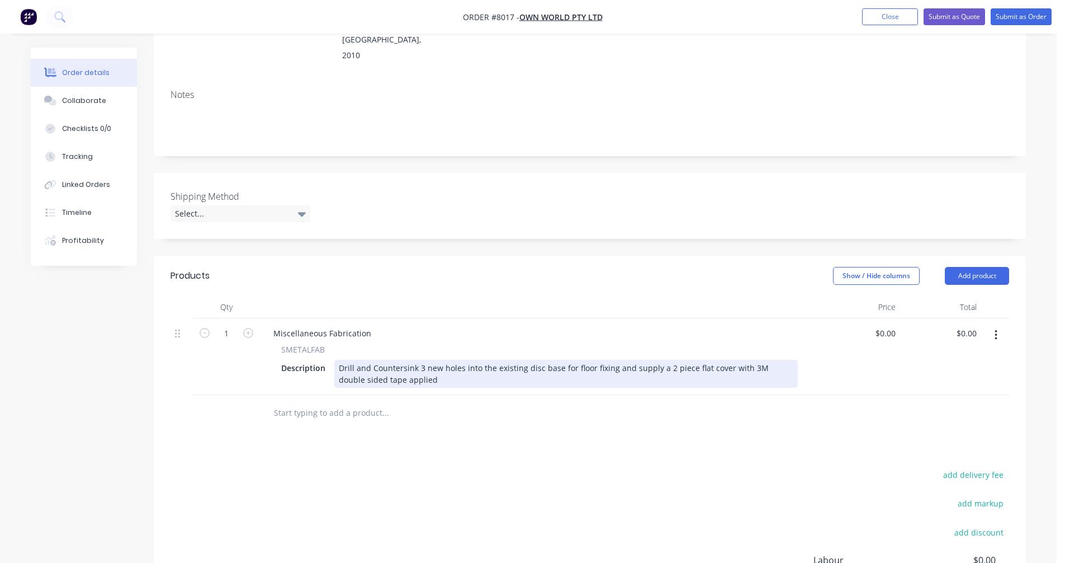
click at [659, 360] on div "Drill and Countersink 3 new holes into the existing disc base for floor fixing …" at bounding box center [566, 374] width 464 height 28
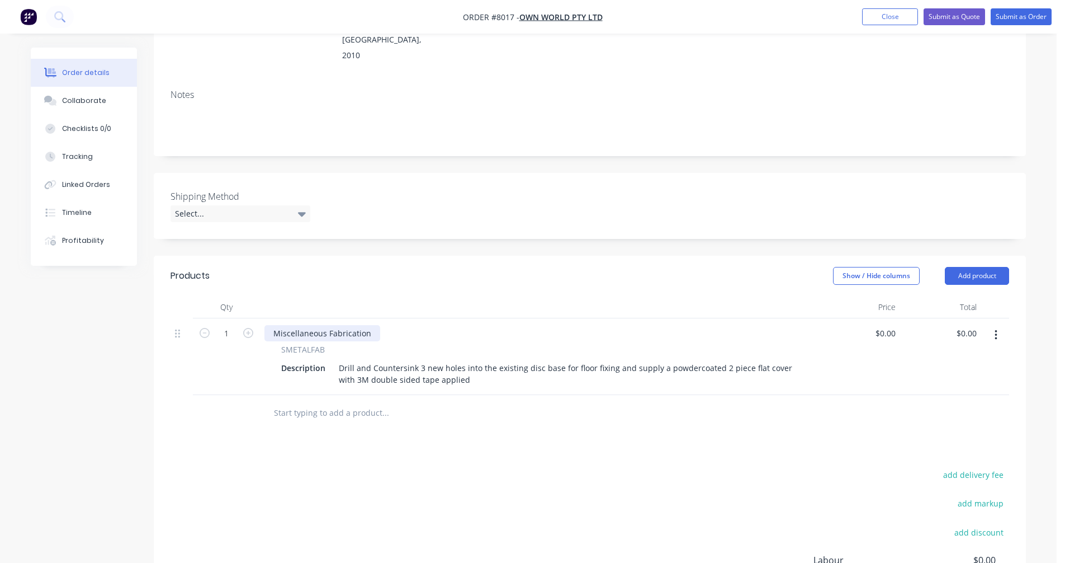
click at [323, 325] on div "Miscellaneous Fabrication" at bounding box center [323, 333] width 116 height 16
drag, startPoint x: 370, startPoint y: 303, endPoint x: 262, endPoint y: 307, distance: 108.0
click at [262, 318] on div "Miscellaneous Fabrication SMETALFAB Description Drill and Countersink 3 new hol…" at bounding box center [539, 356] width 559 height 77
click at [251, 328] on icon "button" at bounding box center [248, 333] width 10 height 10
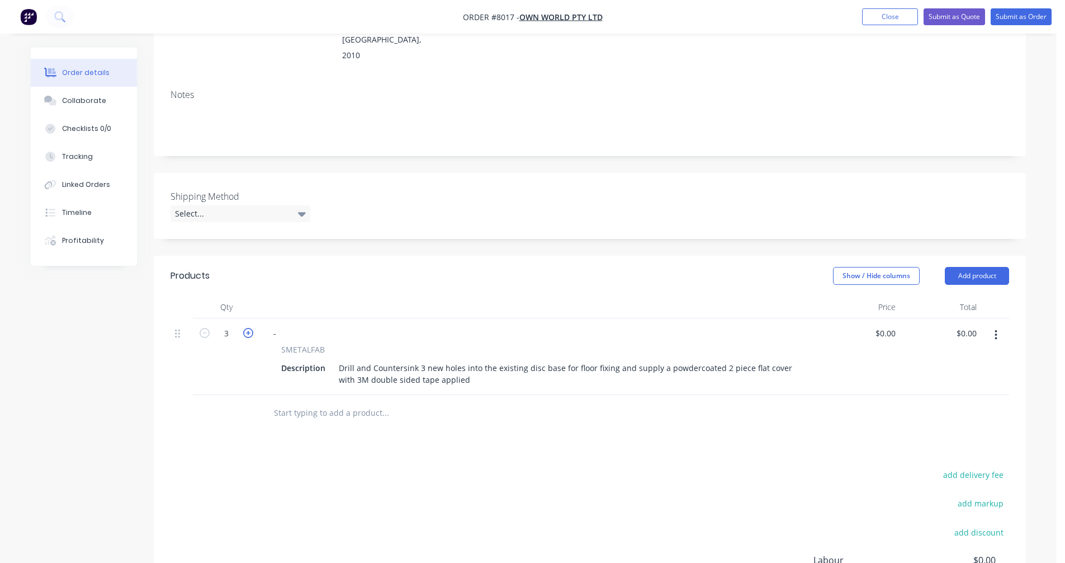
click at [251, 328] on icon "button" at bounding box center [248, 333] width 10 height 10
type input "6"
click at [303, 402] on input "text" at bounding box center [386, 413] width 224 height 22
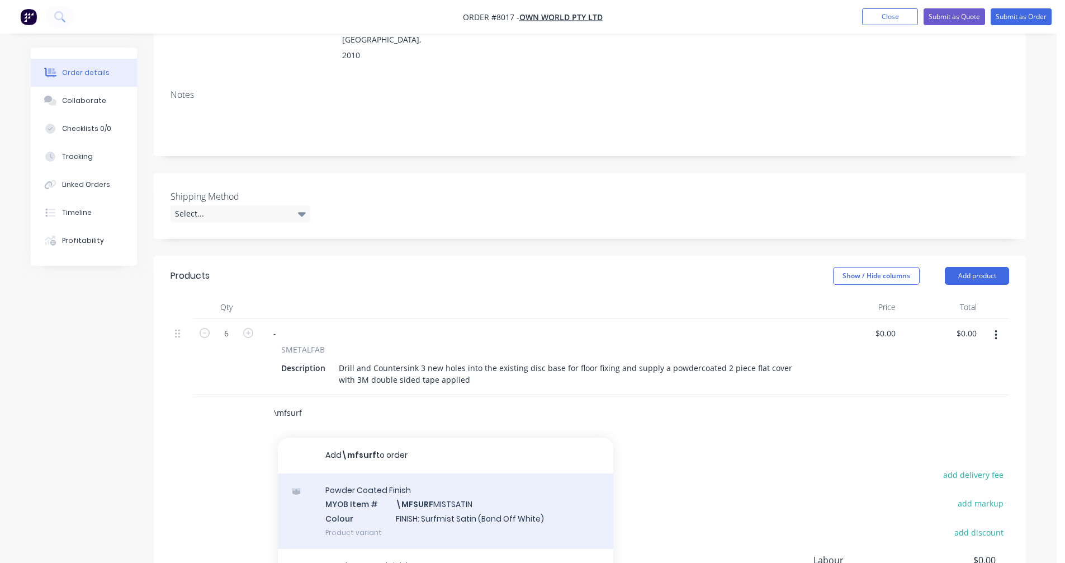
type input "\mfsurf"
click at [444, 483] on div "Powder Coated Finish MYOB Item # \MFSURF MISTSATIN Colour FINISH: Surfmist Sati…" at bounding box center [446, 511] width 336 height 76
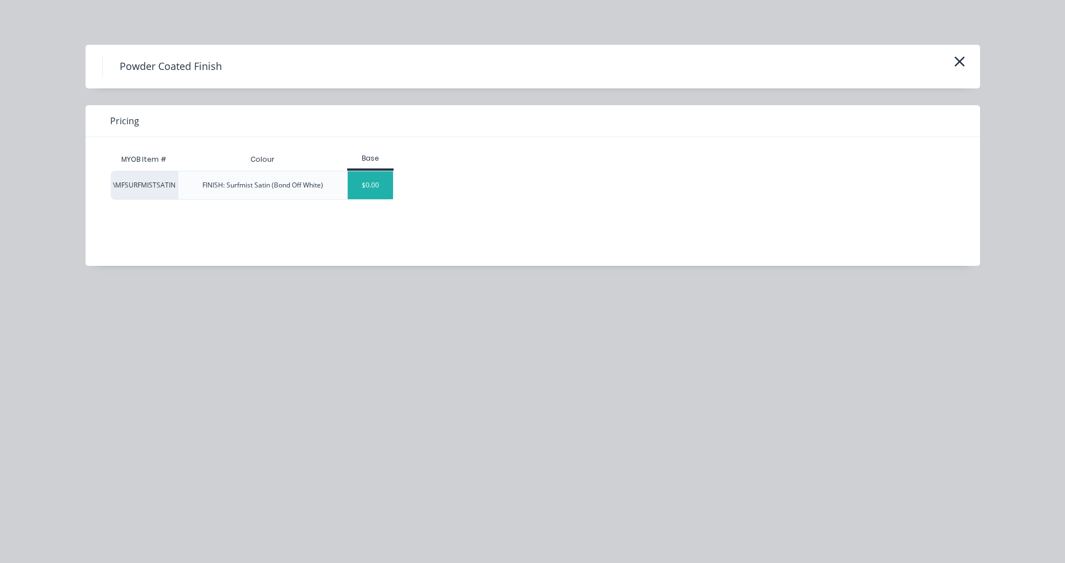
click at [375, 188] on div "$0.00" at bounding box center [370, 185] width 45 height 28
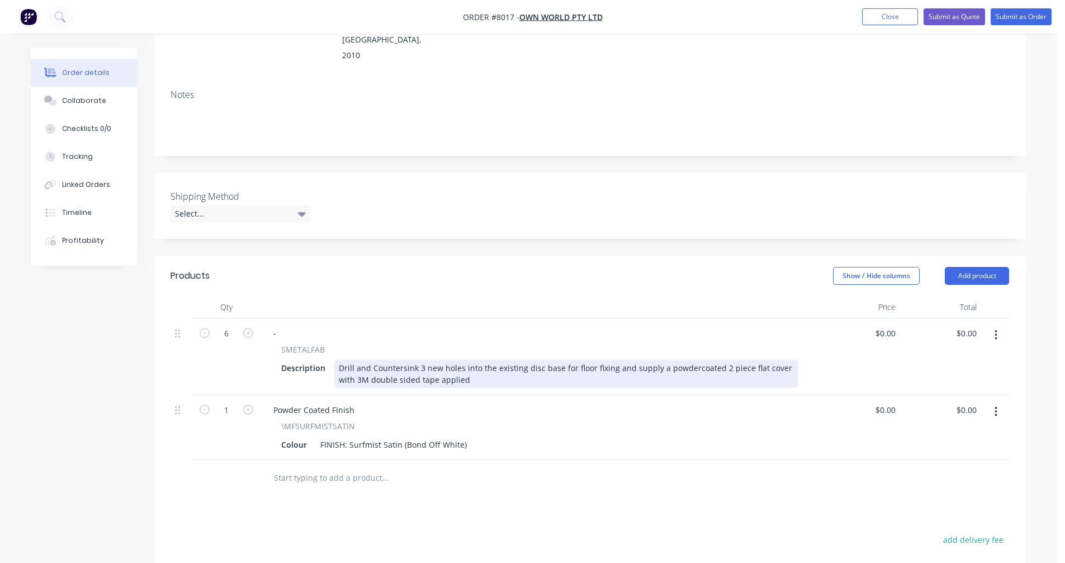
click at [492, 360] on div "Drill and Countersink 3 new holes into the existing disc base for floor fixing …" at bounding box center [566, 374] width 464 height 28
click at [679, 360] on div "Drill and Countersink 3 new holes into the existing disc base for floor fixing …" at bounding box center [566, 374] width 464 height 28
type input "$104.00"
type input "$624.00"
click at [597, 360] on div "Drill and Countersink 3 new holes into the existing disc base for floor fixing …" at bounding box center [566, 374] width 464 height 28
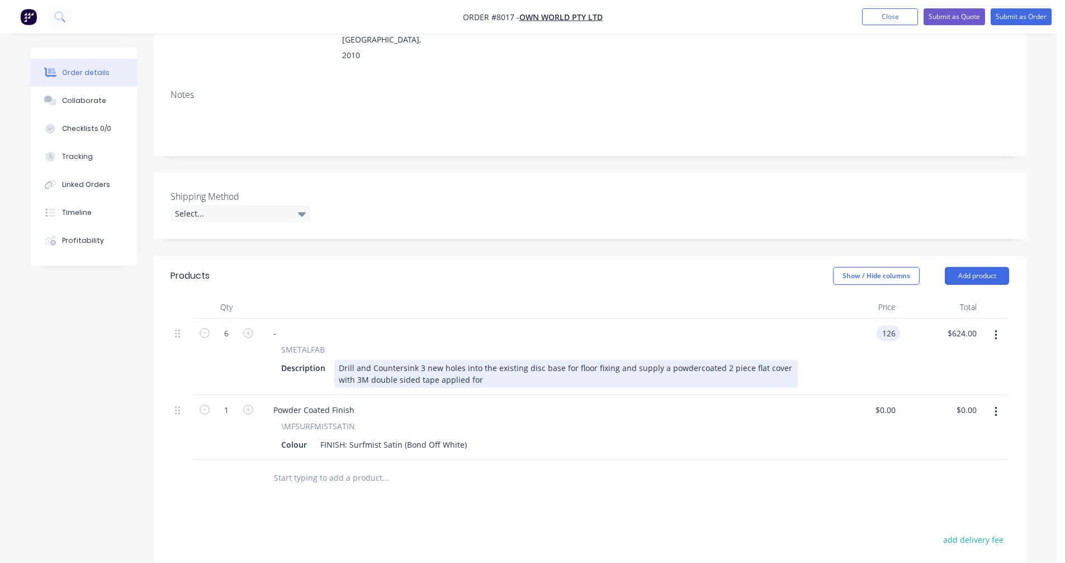
type input "$126.00"
type input "$756.00"
click at [480, 360] on div "Drill and Countersink 3 new holes into the existing disc base for floor fixing …" at bounding box center [566, 374] width 464 height 28
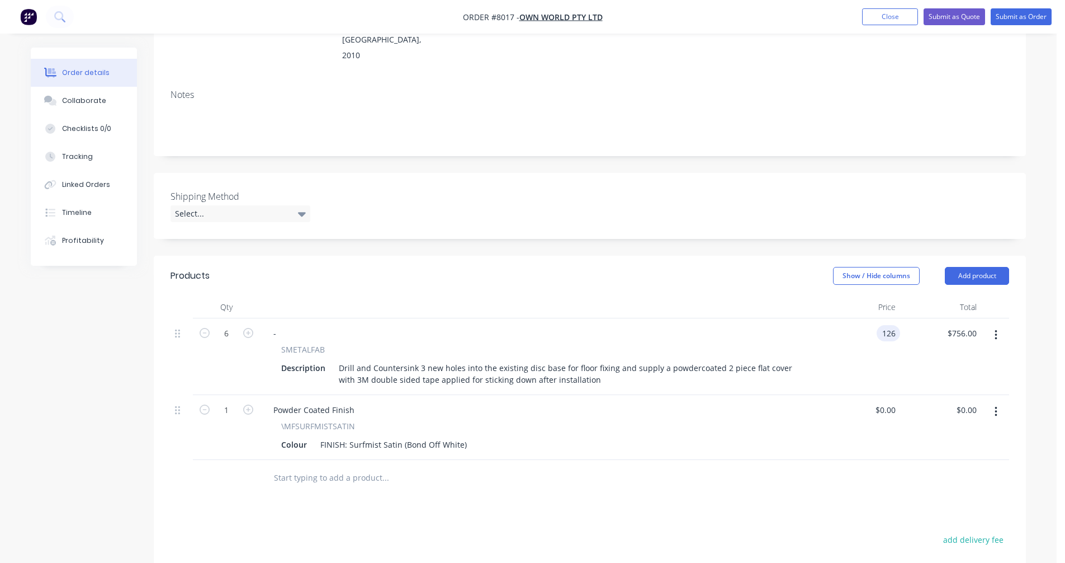
type input "$126.00"
type input "$756.00"
click at [942, 21] on button "Submit as Quote" at bounding box center [955, 16] width 62 height 17
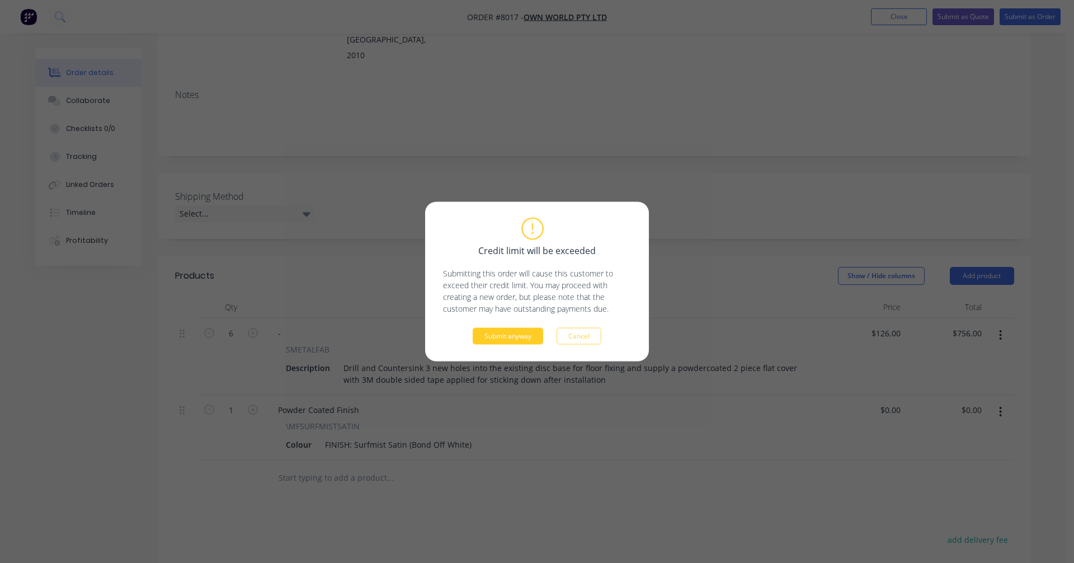
click at [491, 335] on button "Submit anyway" at bounding box center [508, 336] width 70 height 17
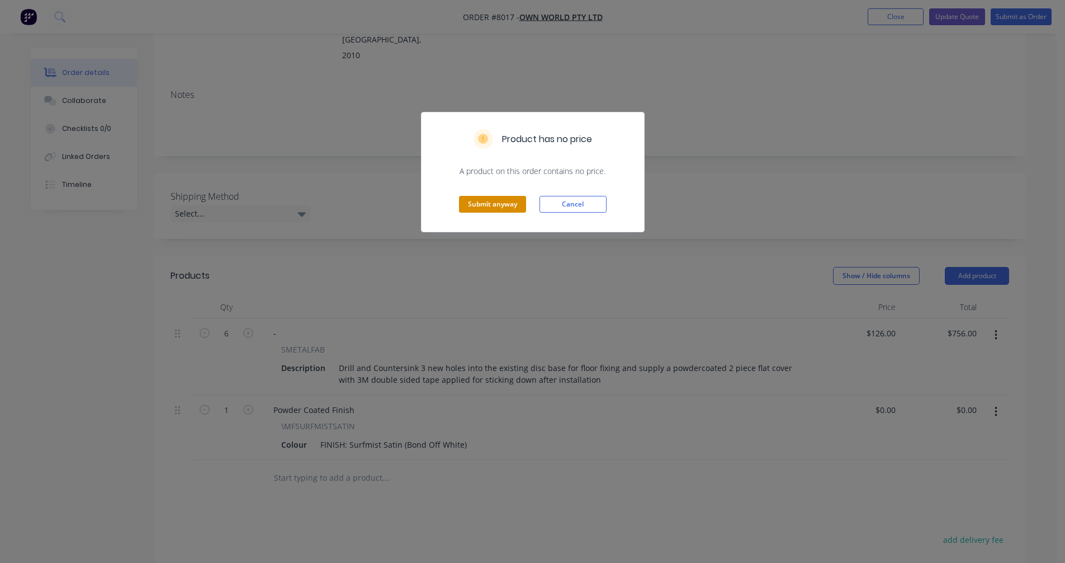
click at [500, 210] on button "Submit anyway" at bounding box center [492, 204] width 67 height 17
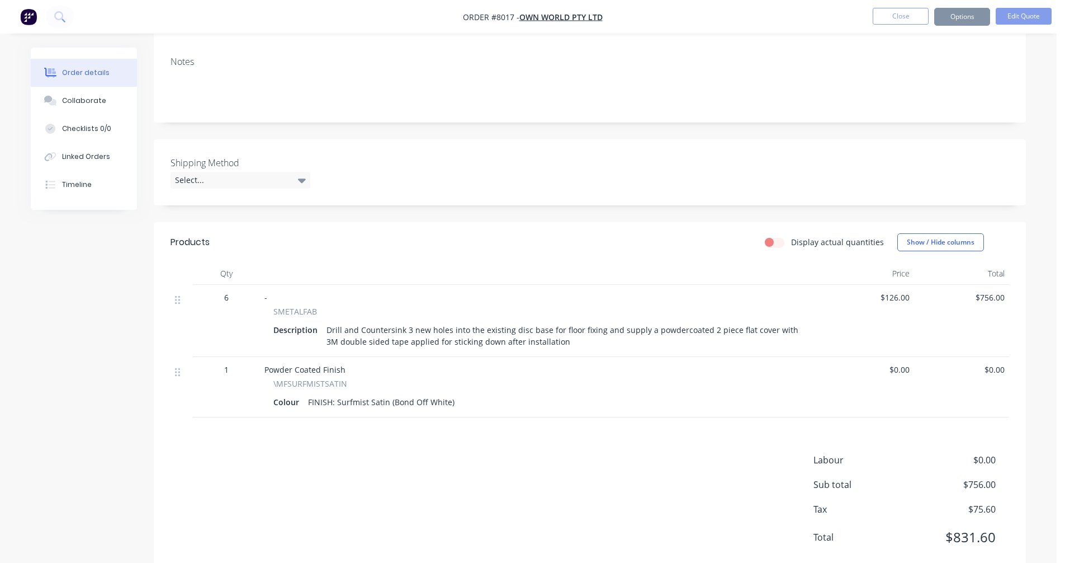
scroll to position [171, 0]
click at [958, 15] on button "Options" at bounding box center [963, 17] width 56 height 18
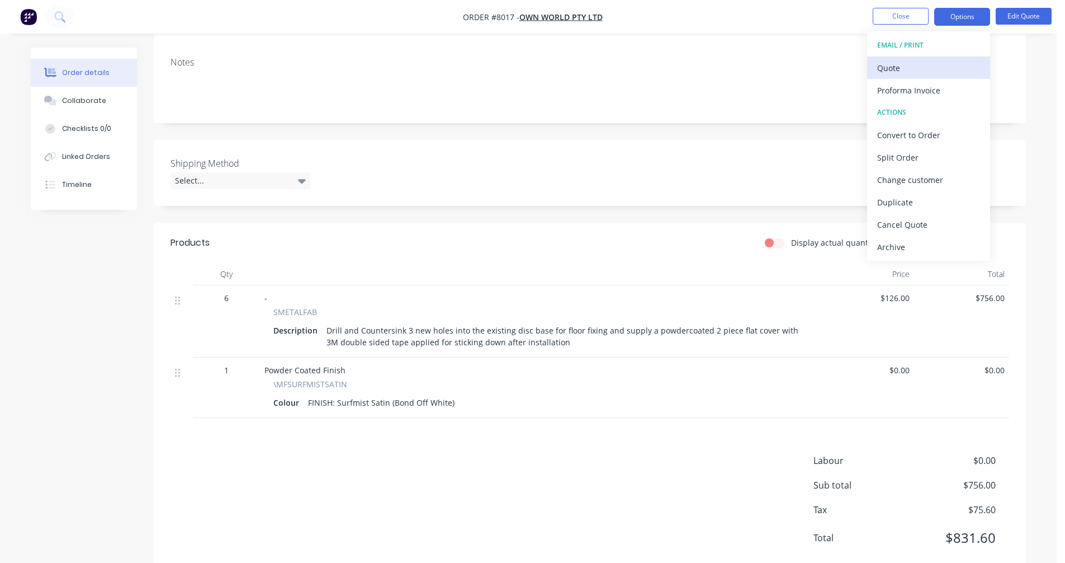
click at [908, 68] on div "Quote" at bounding box center [929, 68] width 103 height 16
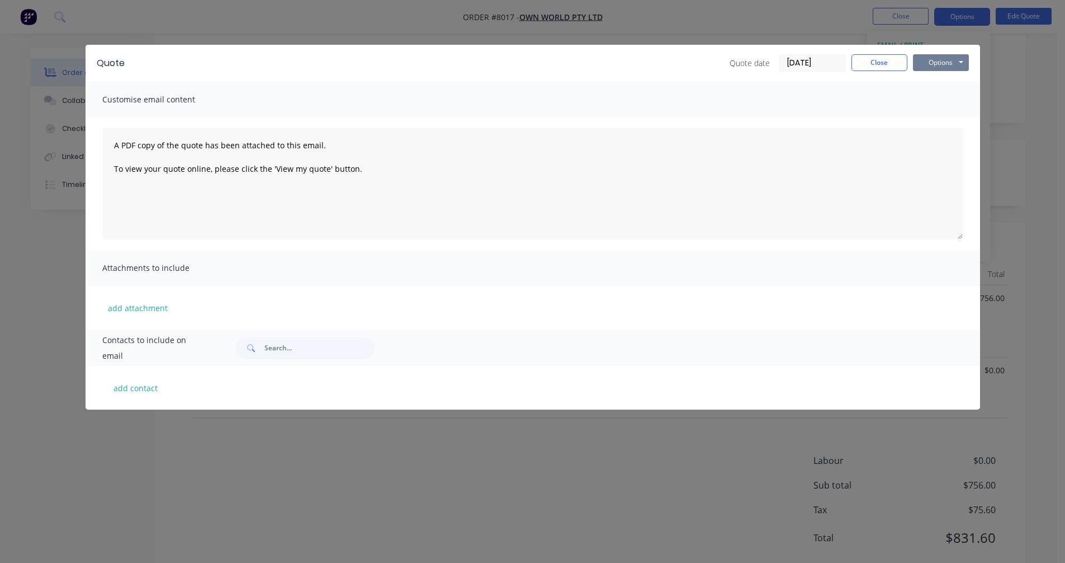
click at [955, 59] on button "Options" at bounding box center [941, 62] width 56 height 17
click at [959, 77] on button "Preview" at bounding box center [949, 82] width 72 height 18
click at [884, 59] on button "Close" at bounding box center [880, 62] width 56 height 17
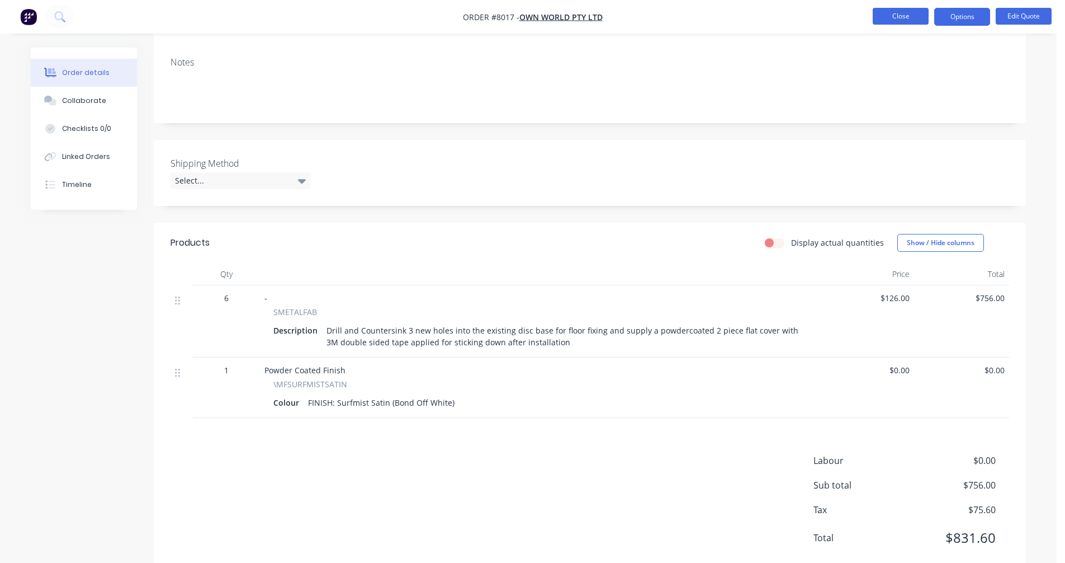
click at [898, 18] on button "Close" at bounding box center [901, 16] width 56 height 17
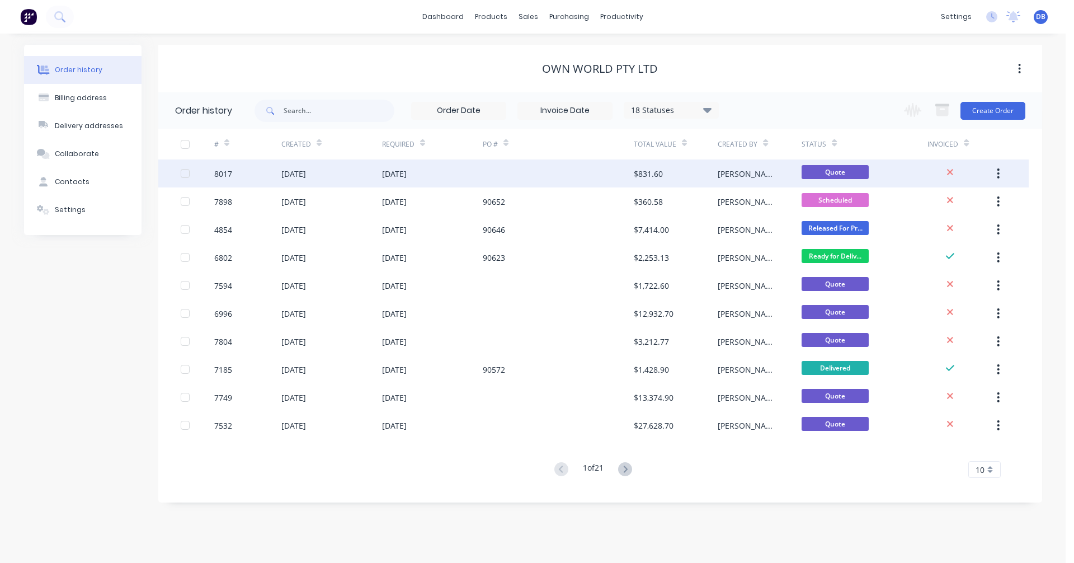
click at [646, 171] on div "$831.60" at bounding box center [648, 174] width 29 height 12
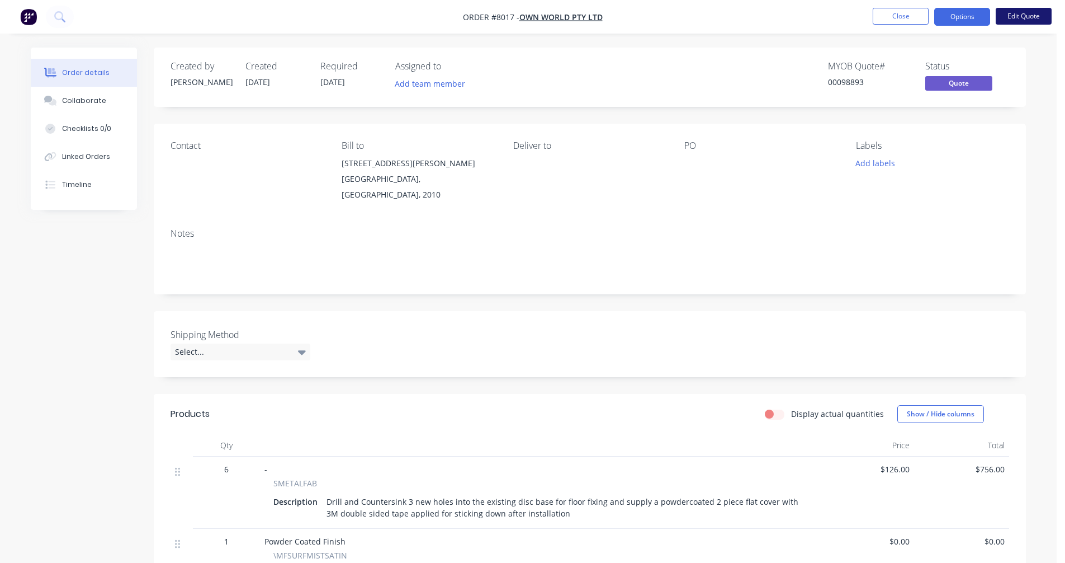
click at [1012, 11] on button "Edit Quote" at bounding box center [1024, 16] width 56 height 17
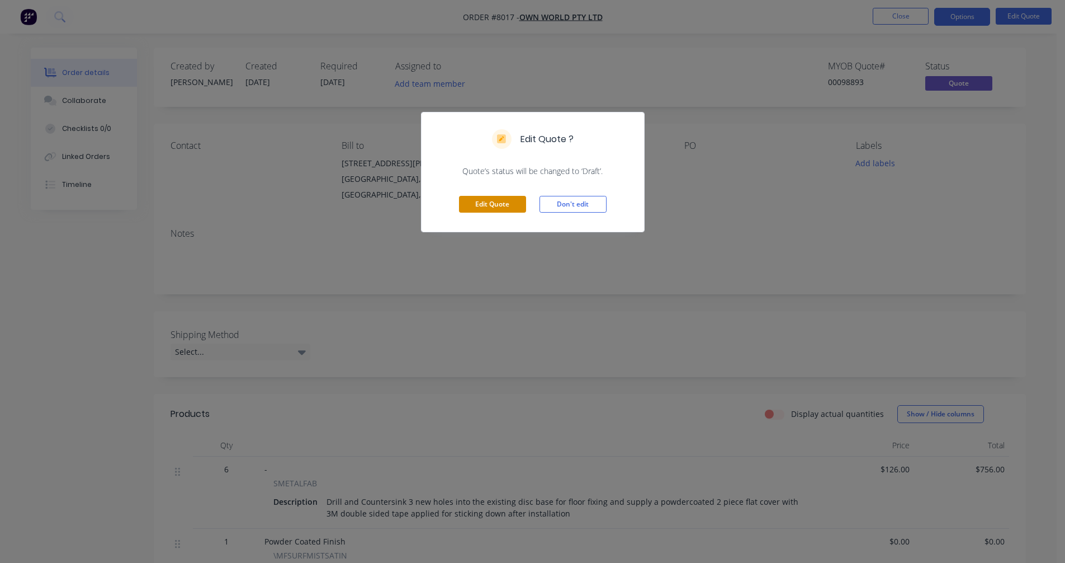
click at [493, 204] on button "Edit Quote" at bounding box center [492, 204] width 67 height 17
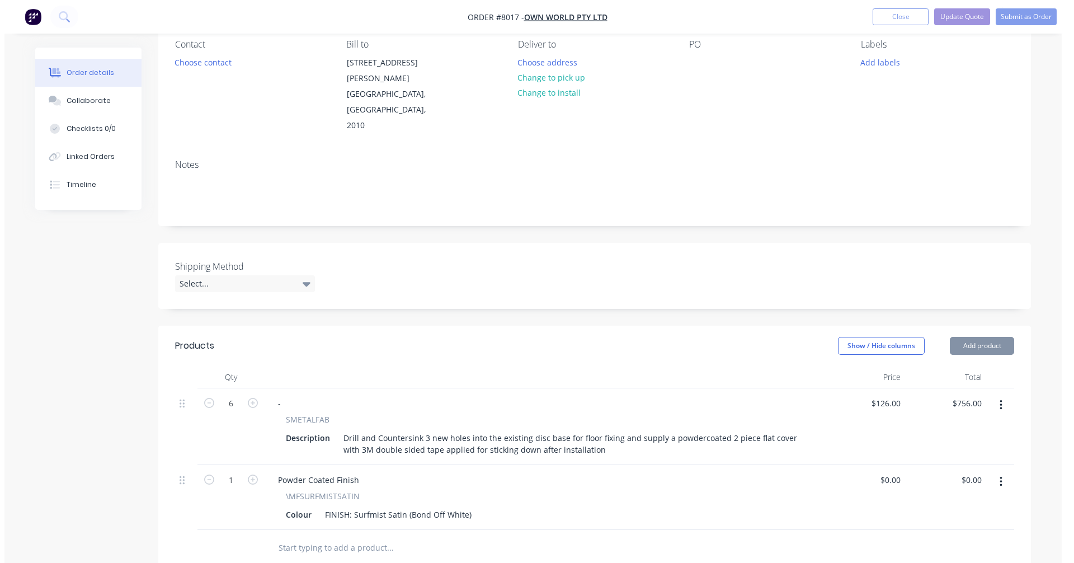
scroll to position [280, 0]
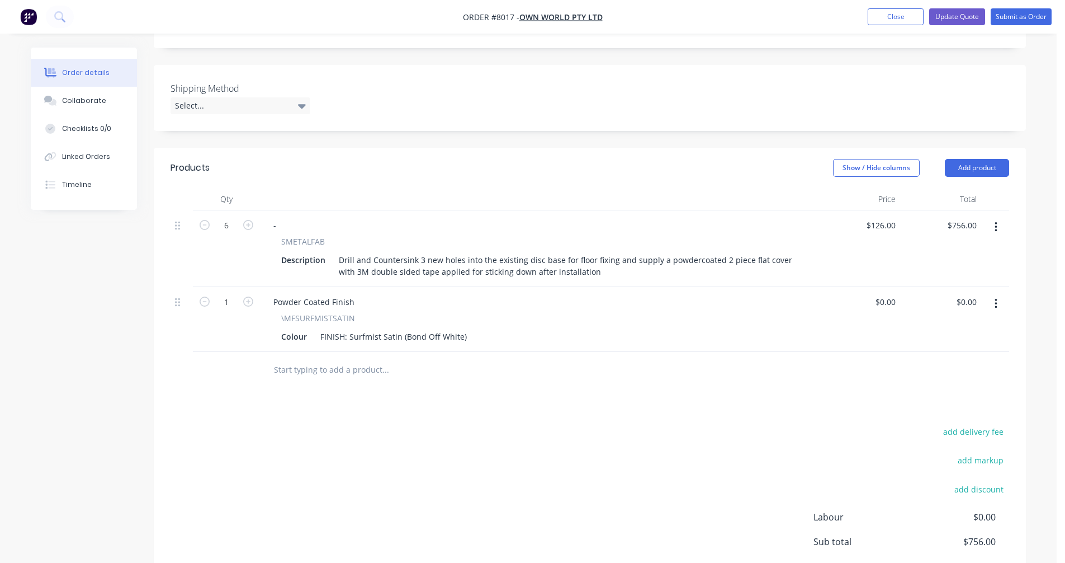
click at [304, 359] on input "text" at bounding box center [386, 370] width 224 height 22
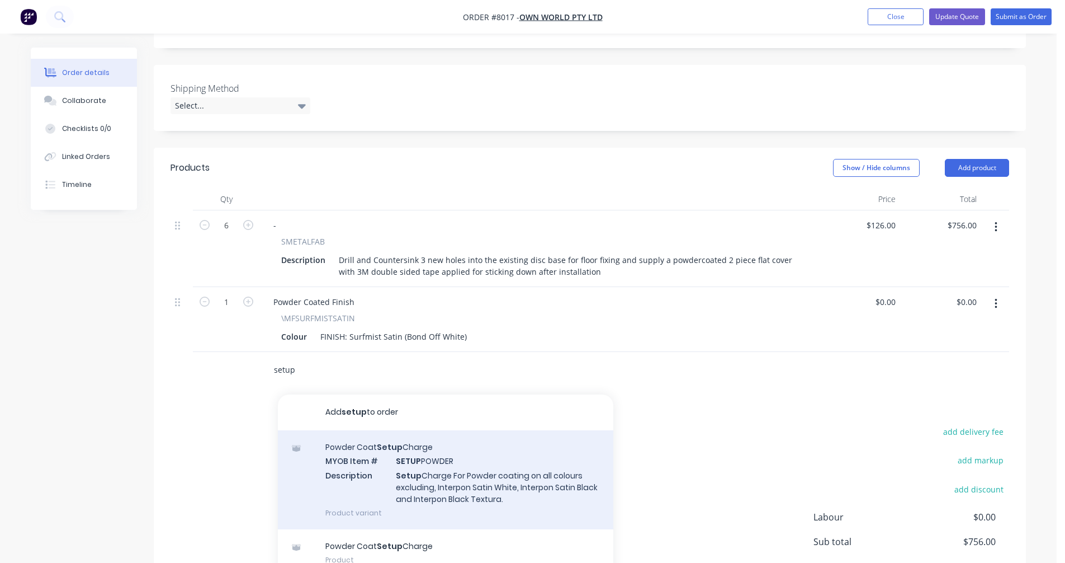
type input "setup"
click at [438, 444] on div "Powder Coat Setup Charge MYOB Item # SETUP POWDER Description Setup Charge For …" at bounding box center [446, 479] width 336 height 99
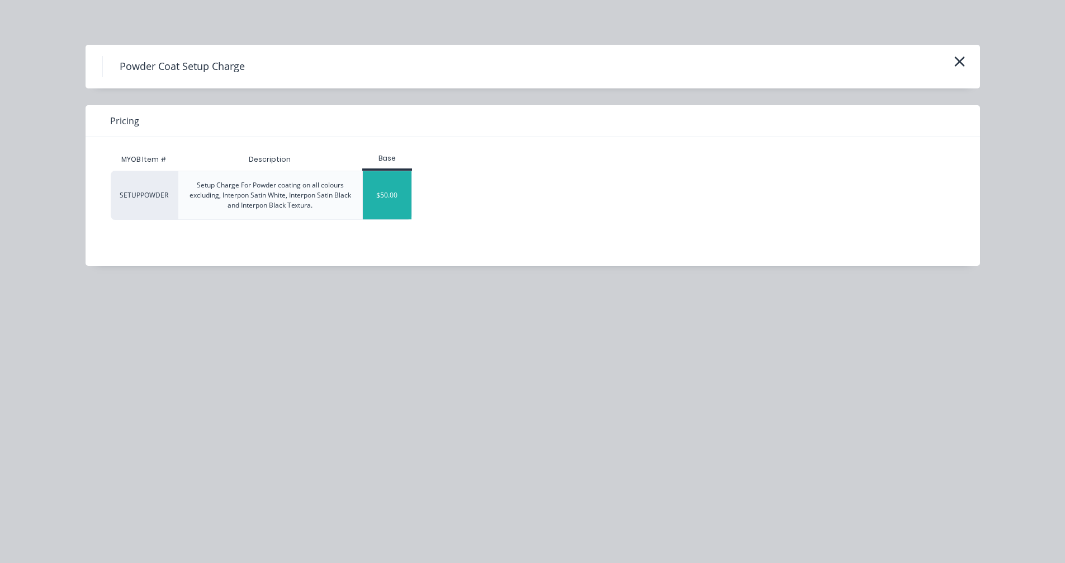
click at [392, 194] on div "$50.00" at bounding box center [387, 195] width 49 height 48
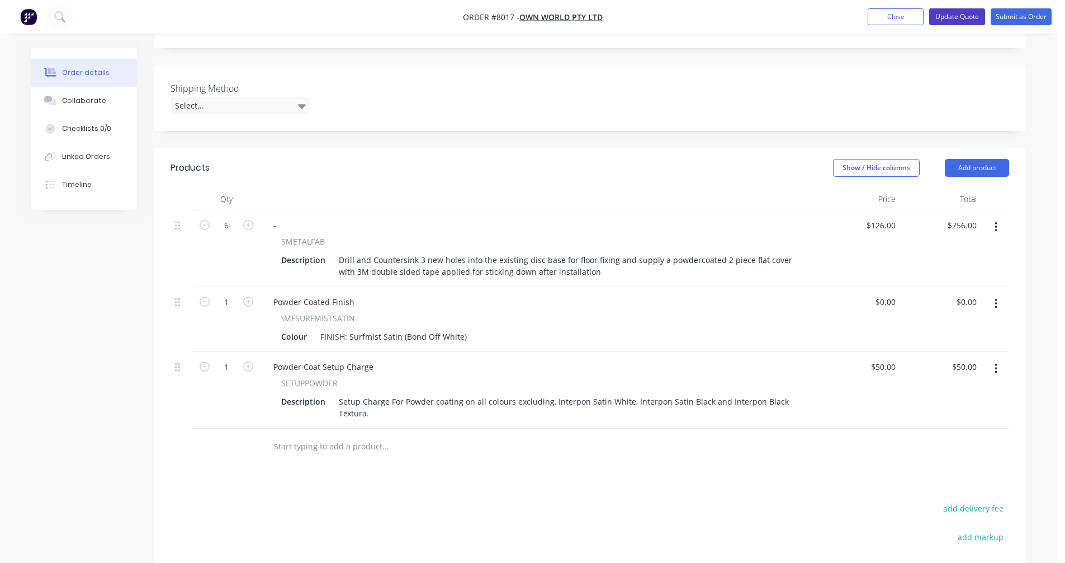
click at [968, 9] on button "Update Quote" at bounding box center [958, 16] width 56 height 17
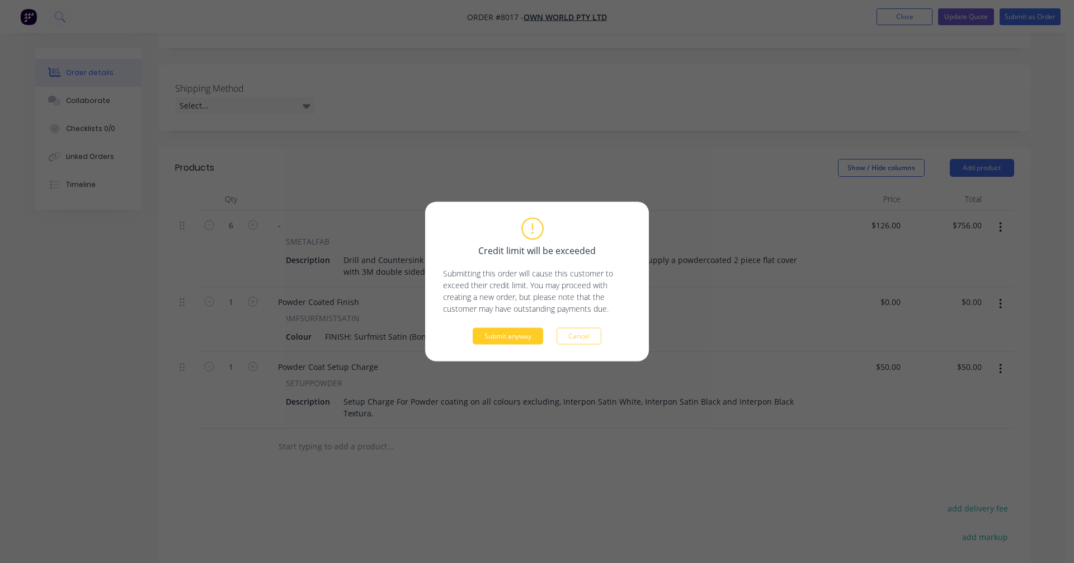
click at [520, 330] on button "Submit anyway" at bounding box center [508, 336] width 70 height 17
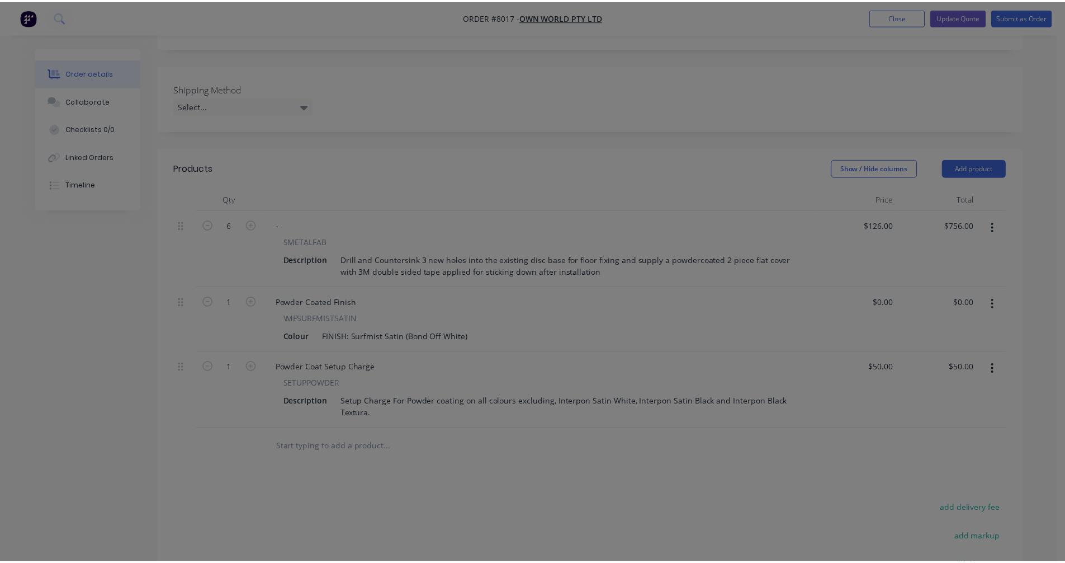
scroll to position [263, 0]
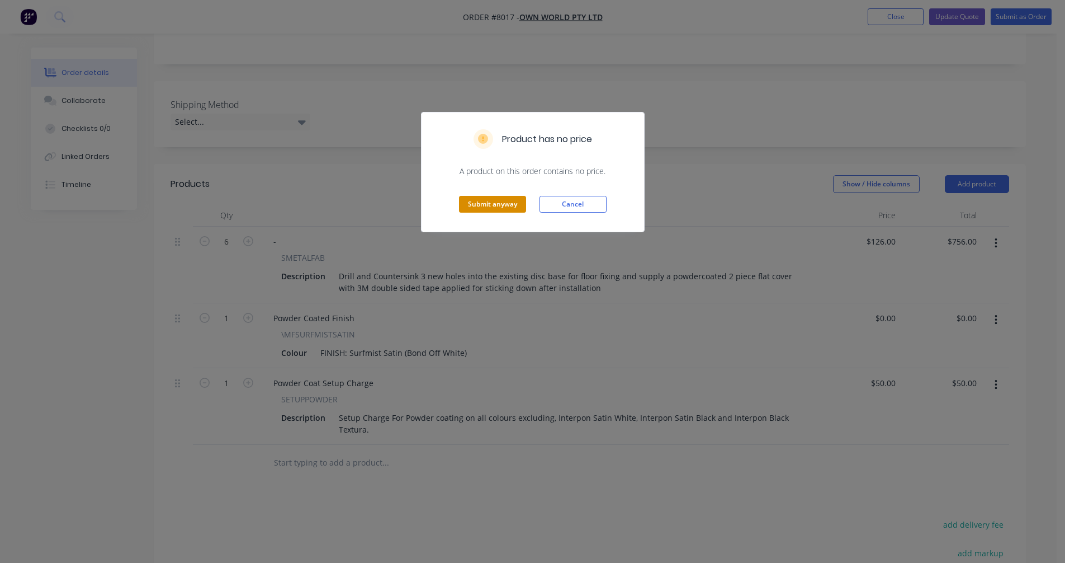
click at [485, 197] on button "Submit anyway" at bounding box center [492, 204] width 67 height 17
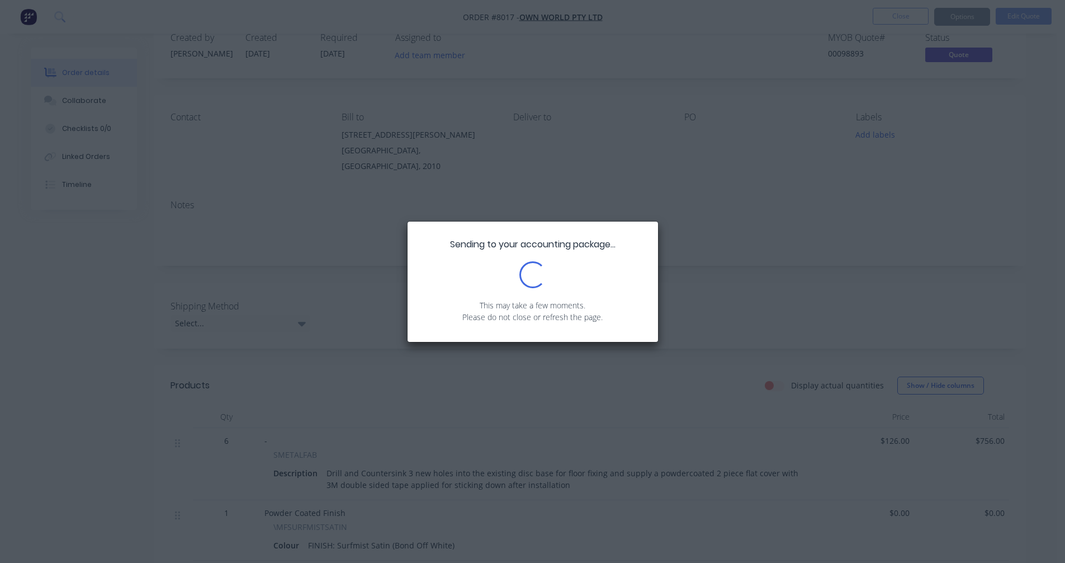
scroll to position [0, 0]
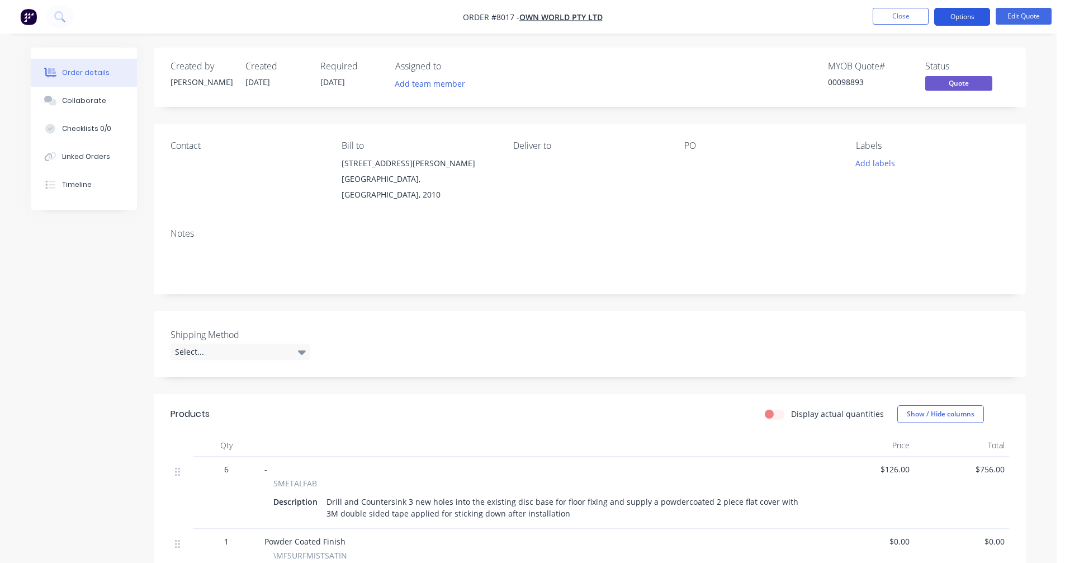
click at [955, 14] on button "Options" at bounding box center [963, 17] width 56 height 18
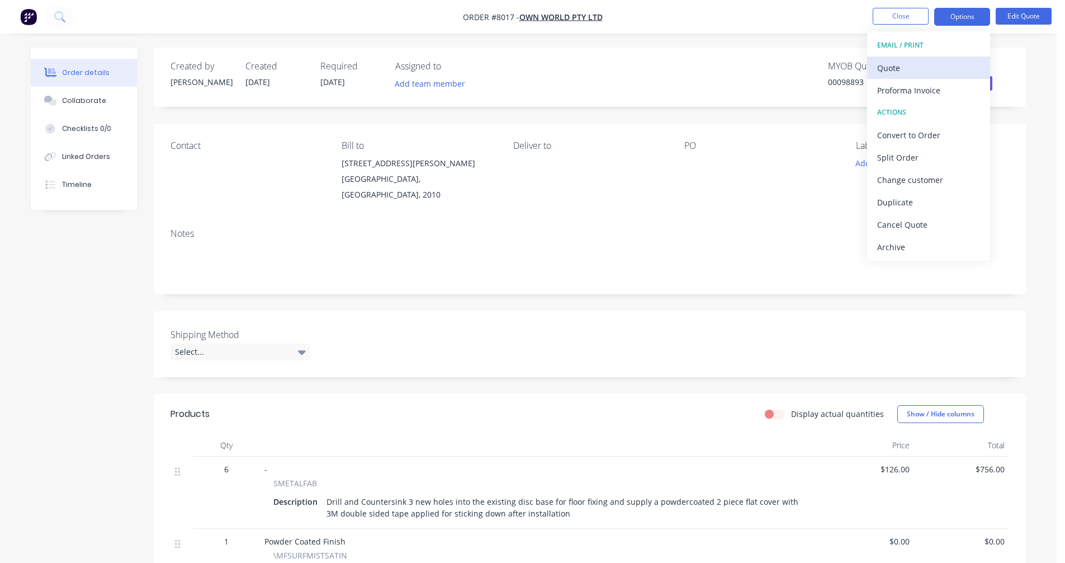
click at [909, 65] on div "Quote" at bounding box center [929, 68] width 103 height 16
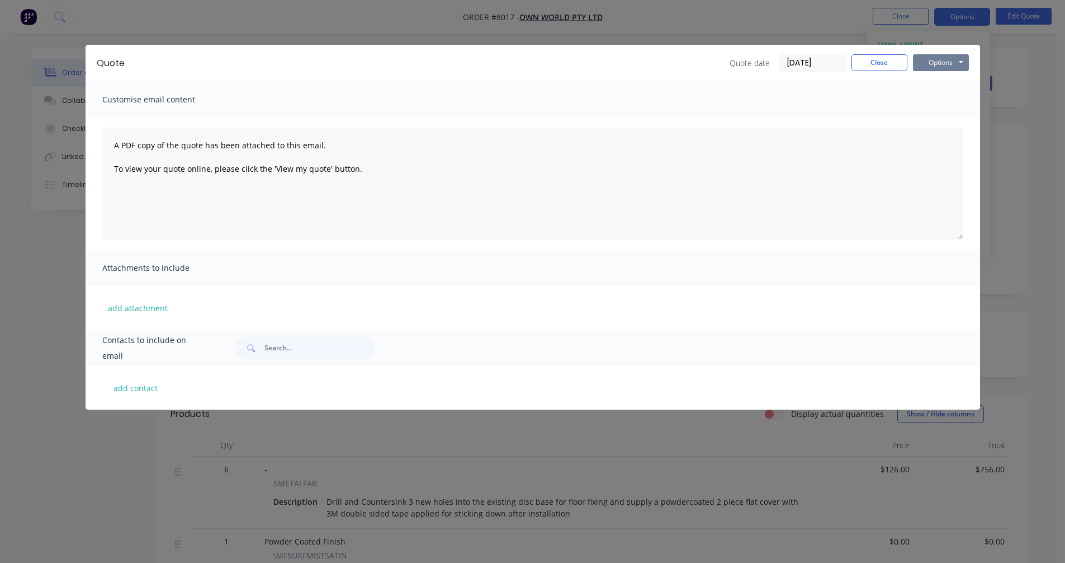
click at [957, 60] on button "Options" at bounding box center [941, 62] width 56 height 17
click at [950, 83] on button "Preview" at bounding box center [949, 82] width 72 height 18
click at [878, 66] on button "Close" at bounding box center [880, 62] width 56 height 17
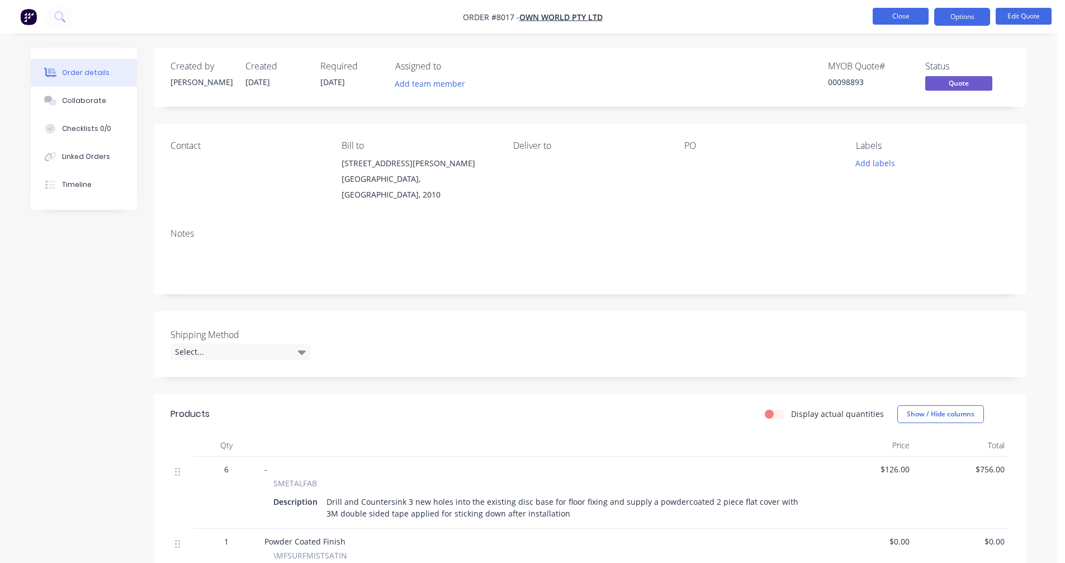
click at [904, 13] on button "Close" at bounding box center [901, 16] width 56 height 17
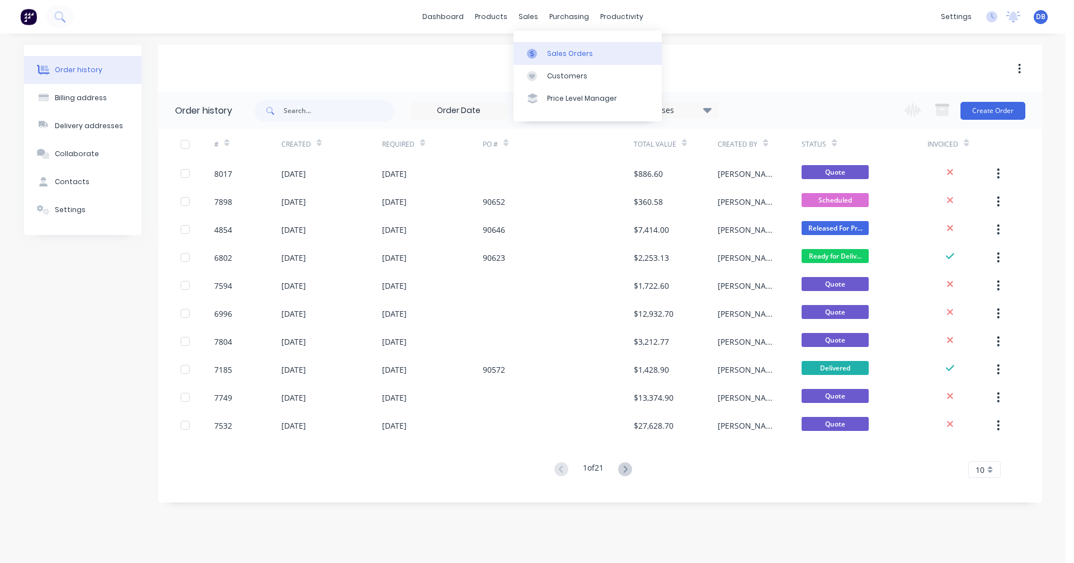
click at [544, 54] on link "Sales Orders" at bounding box center [587, 53] width 148 height 22
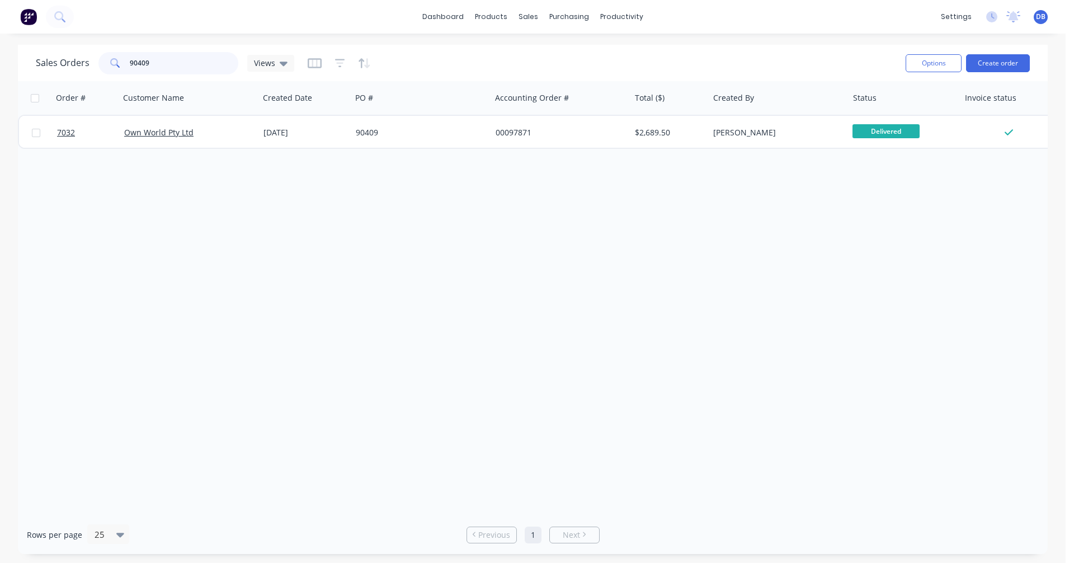
drag, startPoint x: 163, startPoint y: 59, endPoint x: 107, endPoint y: 62, distance: 56.6
click at [110, 60] on div "90409" at bounding box center [168, 63] width 140 height 22
type input "97648"
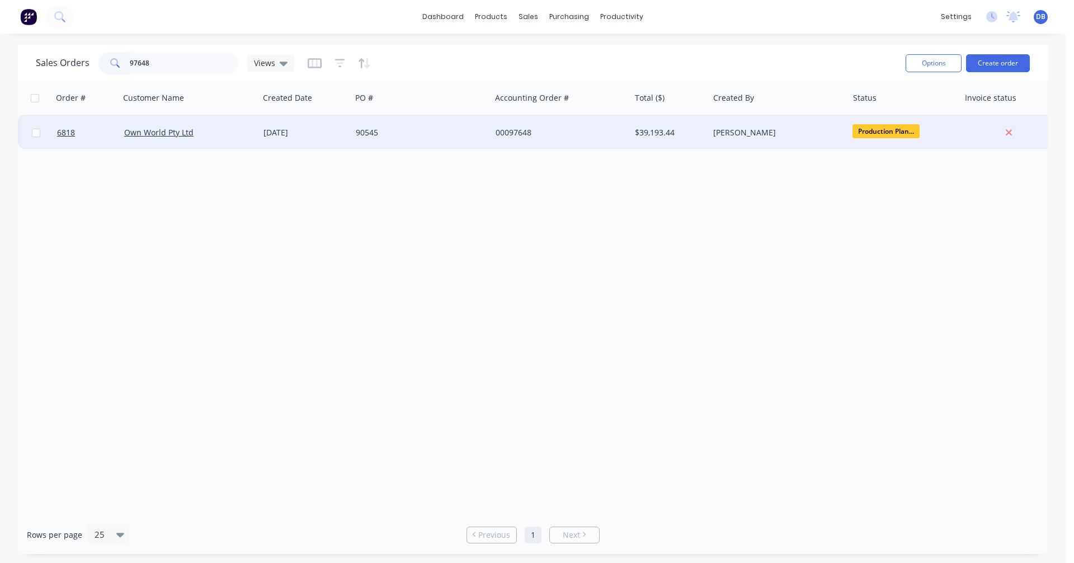
click at [299, 131] on div "[DATE]" at bounding box center [304, 132] width 83 height 11
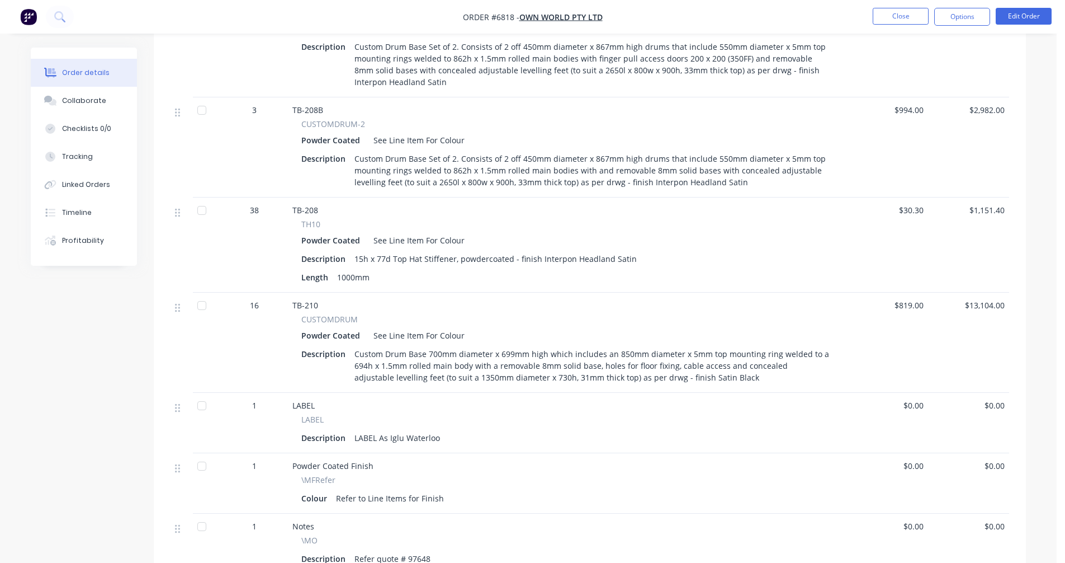
scroll to position [615, 0]
click at [83, 103] on div "Collaborate" at bounding box center [84, 101] width 44 height 10
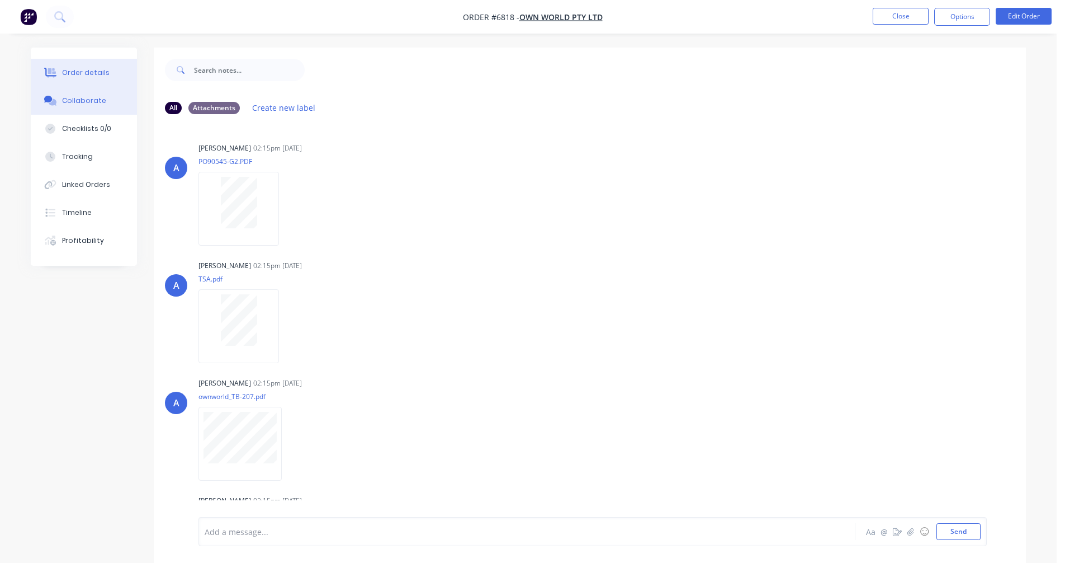
click at [82, 71] on div "Order details" at bounding box center [86, 73] width 48 height 10
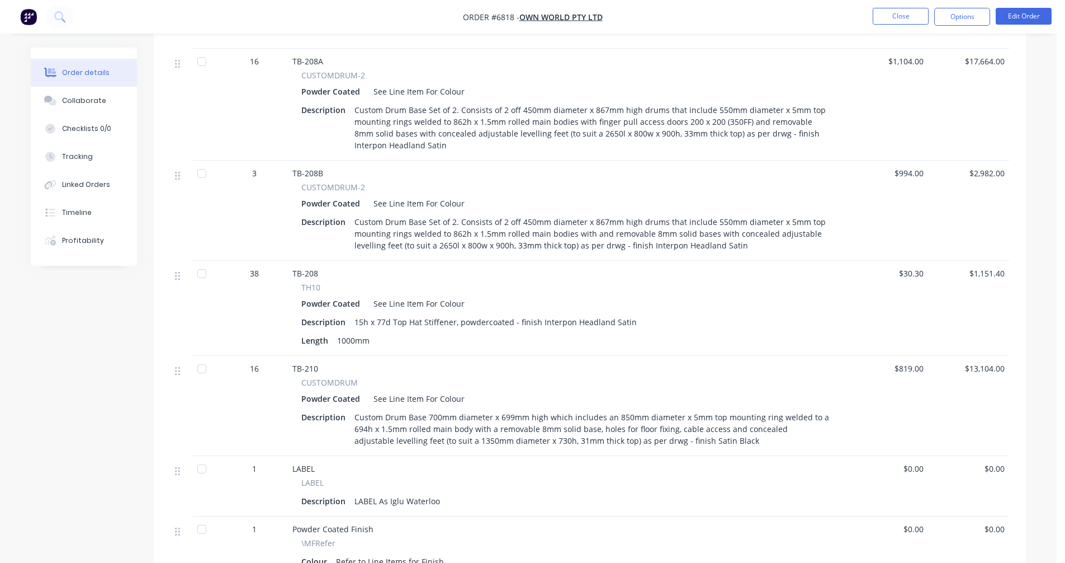
scroll to position [559, 0]
